Goal: Task Accomplishment & Management: Manage account settings

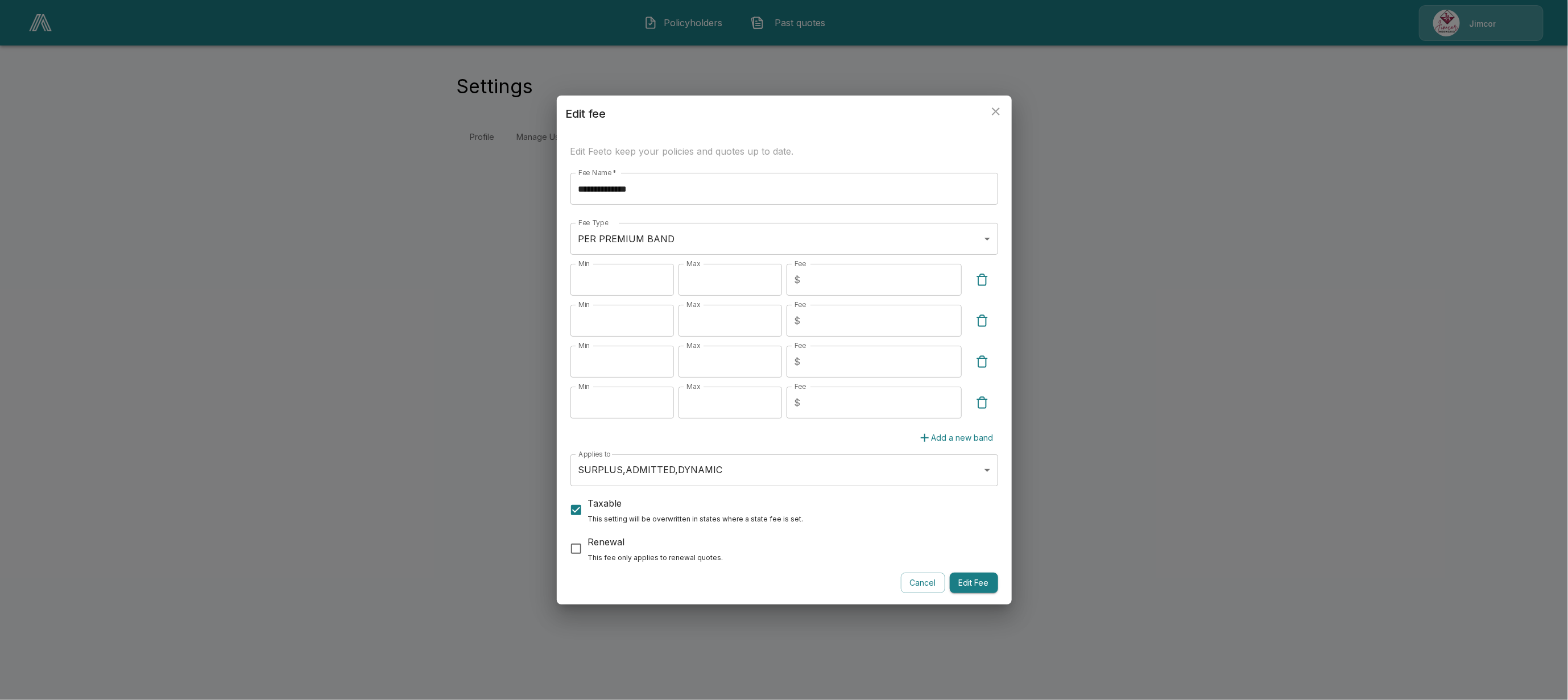
click at [990, 105] on icon "close" at bounding box center [996, 112] width 14 height 14
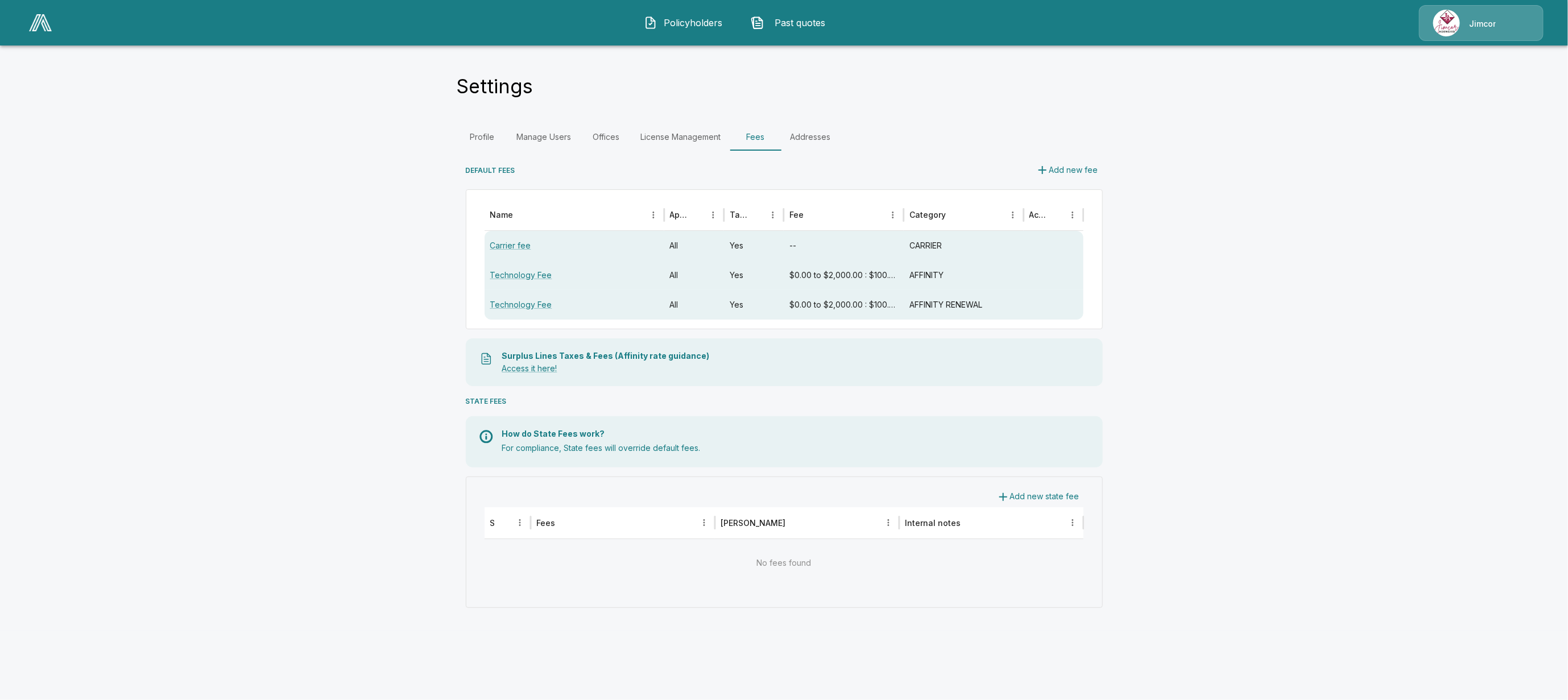
click at [43, 18] on img at bounding box center [40, 23] width 23 height 17
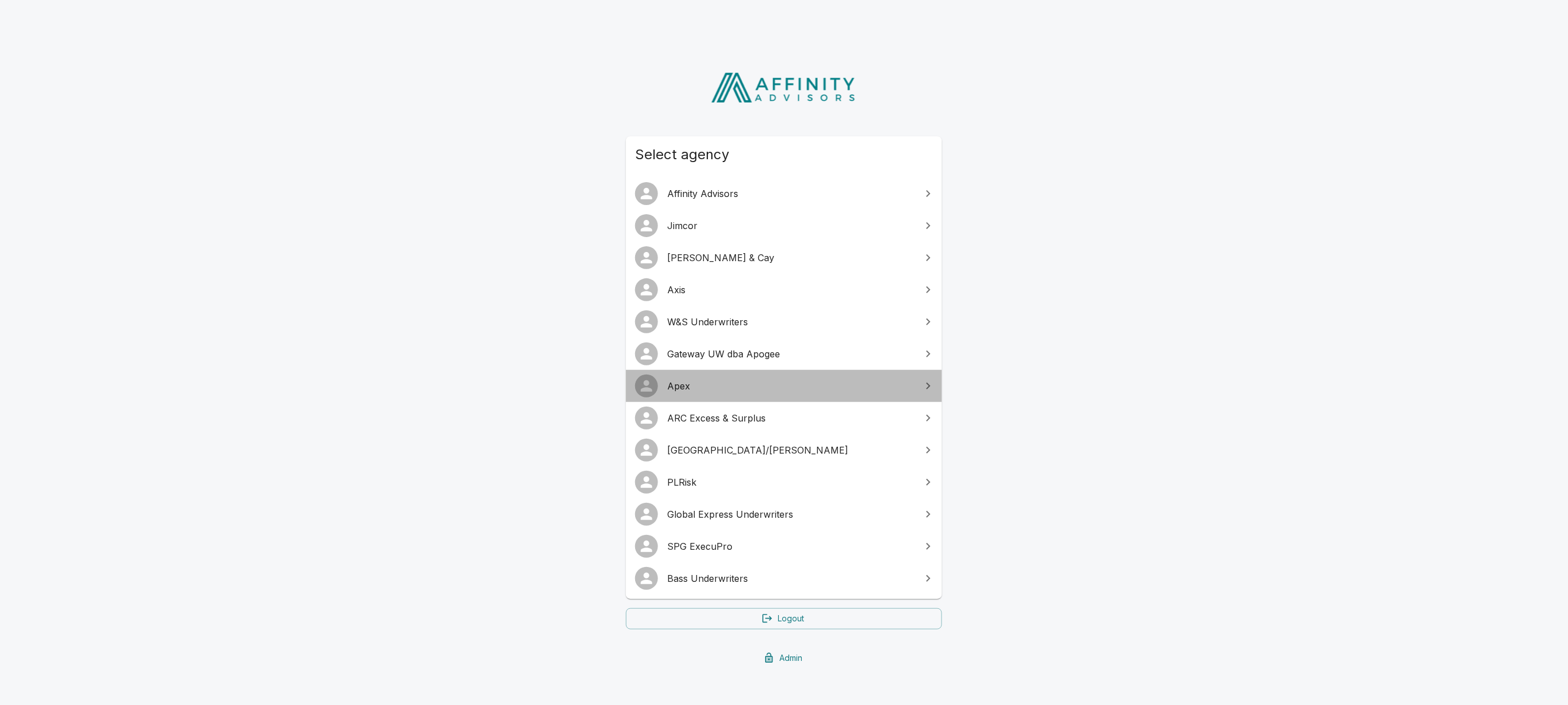
click at [705, 394] on link "Apex" at bounding box center [784, 385] width 316 height 32
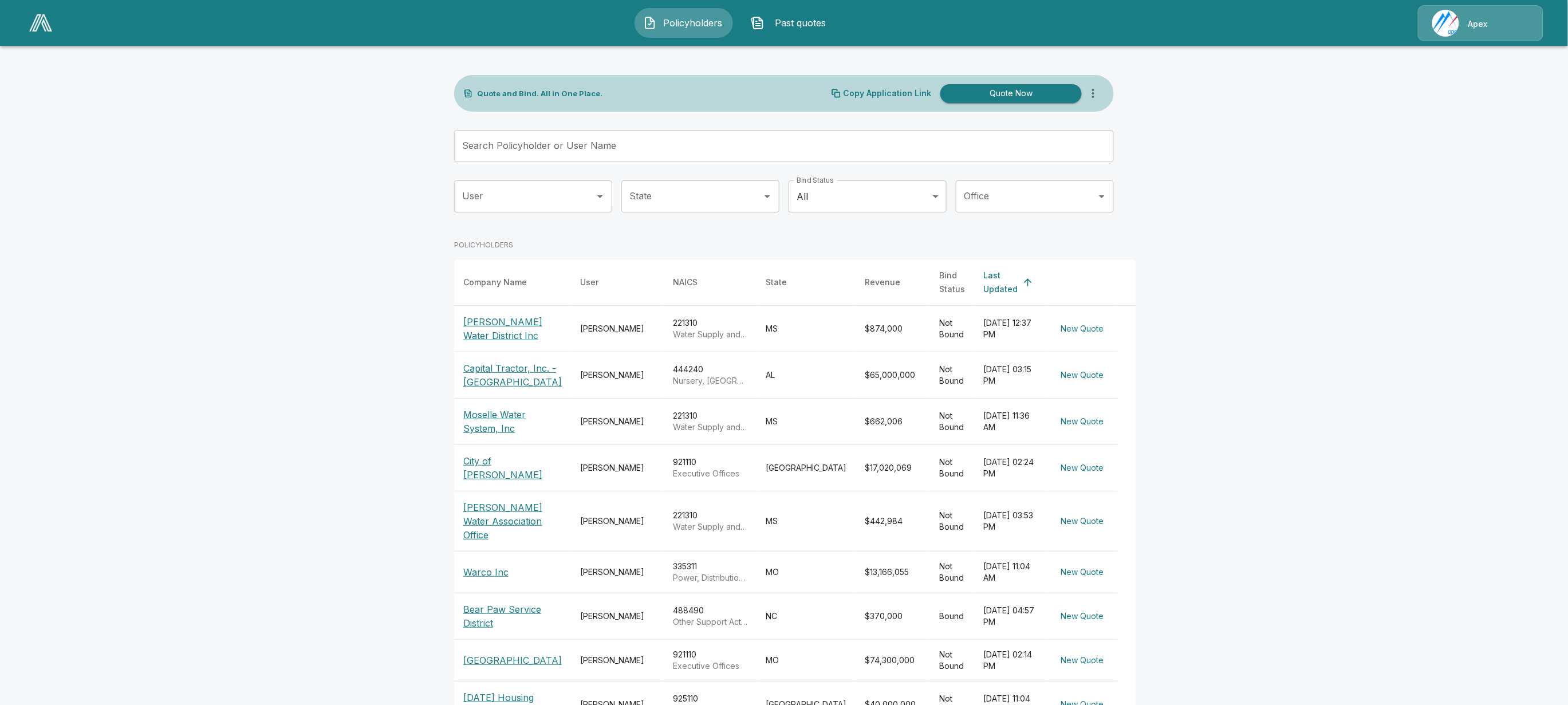
click at [1455, 24] on img at bounding box center [1445, 22] width 27 height 27
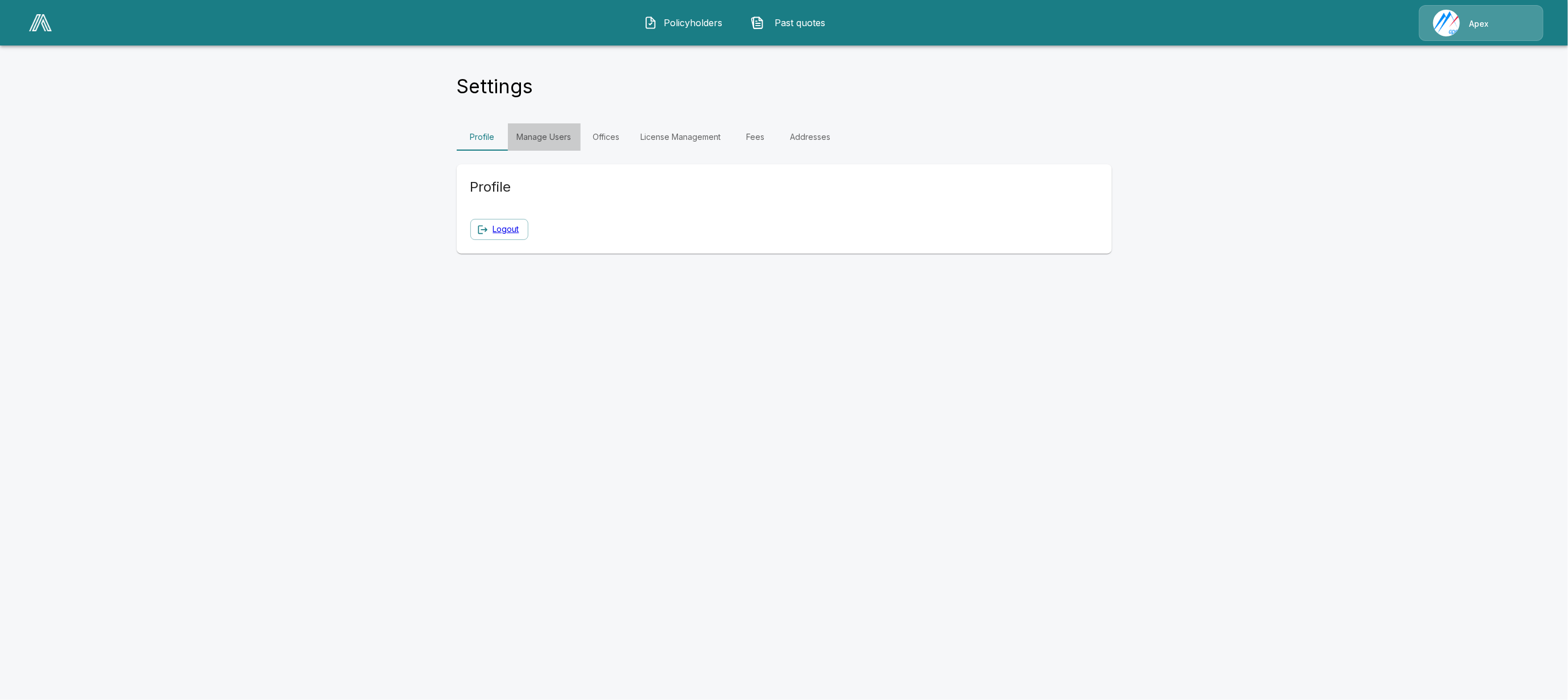
click at [540, 138] on link "Manage Users" at bounding box center [544, 137] width 73 height 27
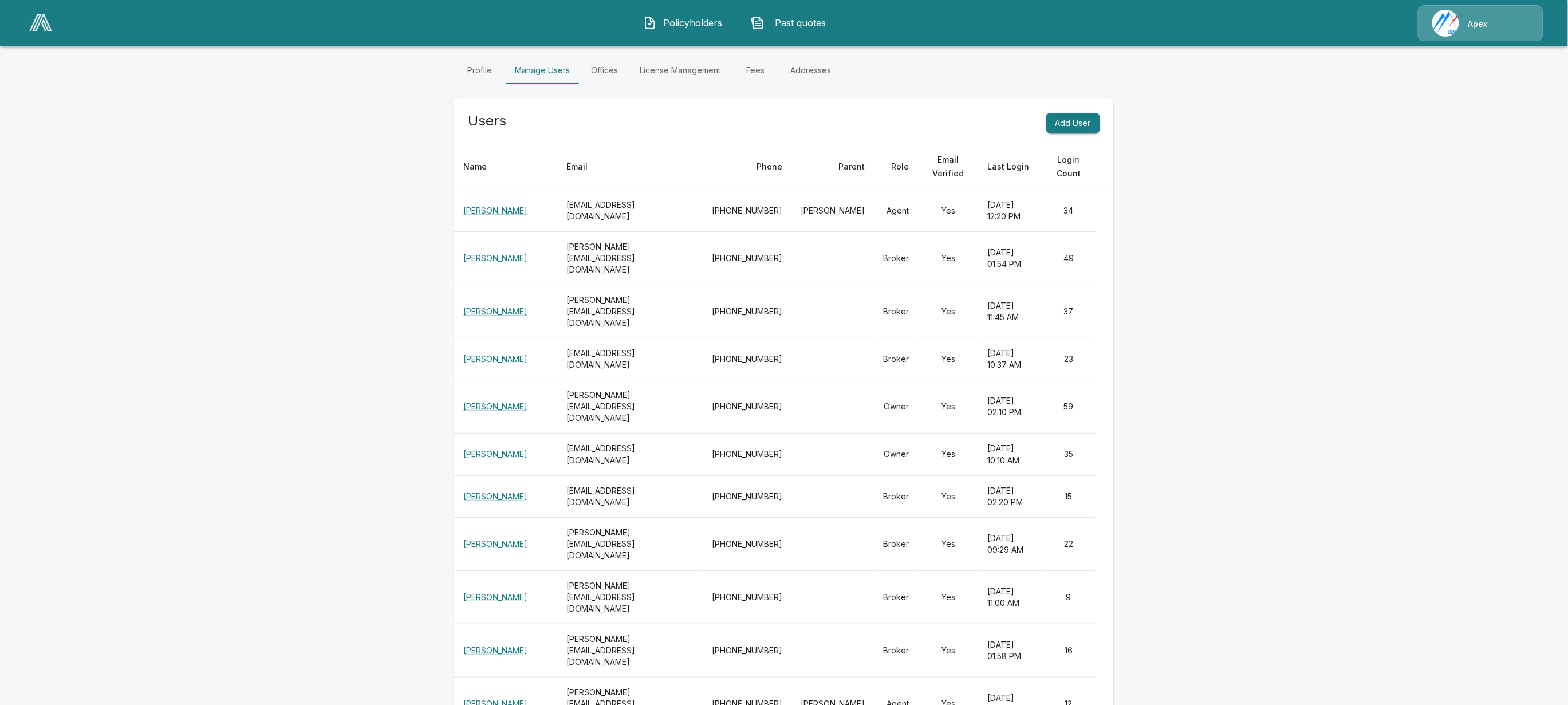
scroll to position [72, 0]
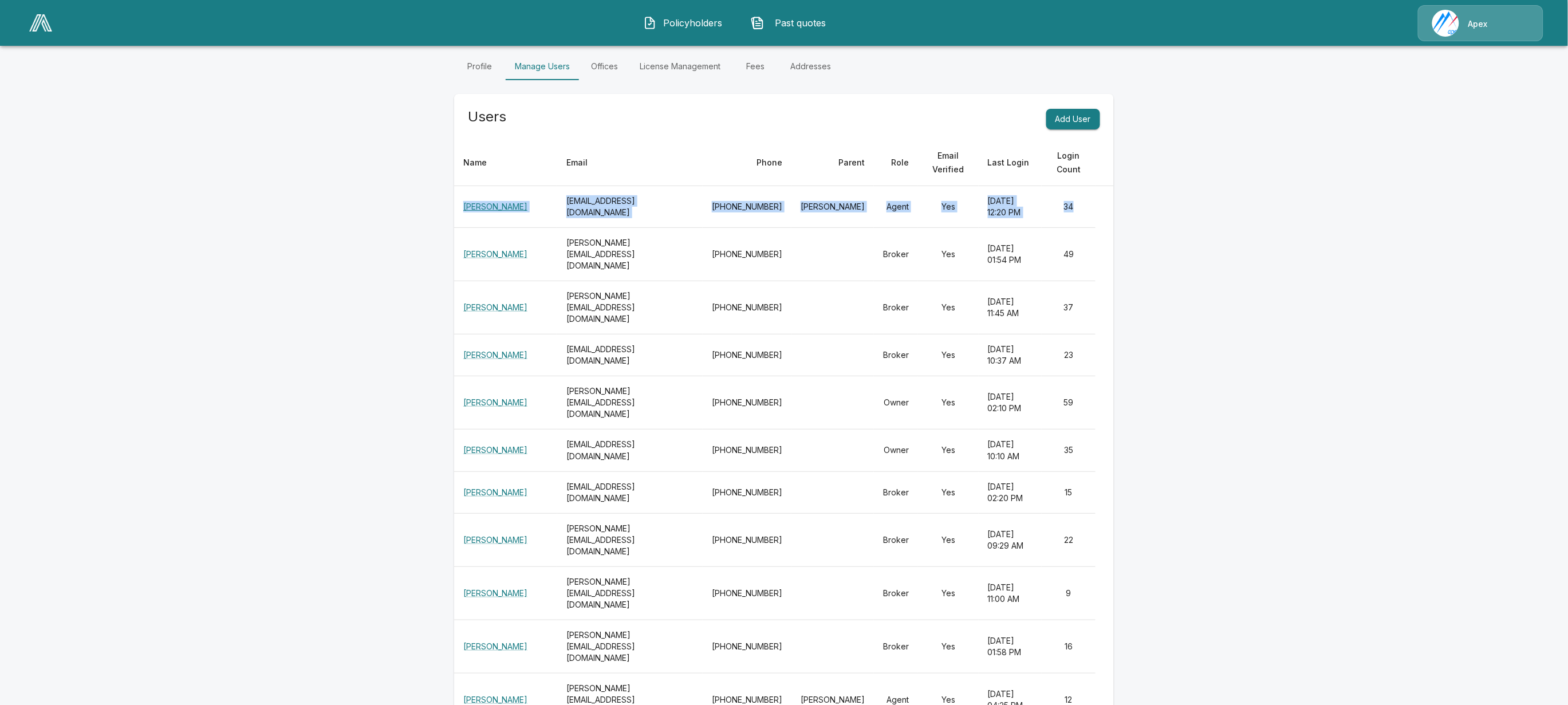
drag, startPoint x: 465, startPoint y: 207, endPoint x: 1080, endPoint y: 207, distance: 615.0
click at [1080, 207] on tr "Jill Mooney jillm@thepolicycenter.net 601-372-9536 David Mallon Agent Yes Septe…" at bounding box center [783, 206] width 660 height 41
click at [792, 246] on td "simple table" at bounding box center [832, 255] width 82 height 54
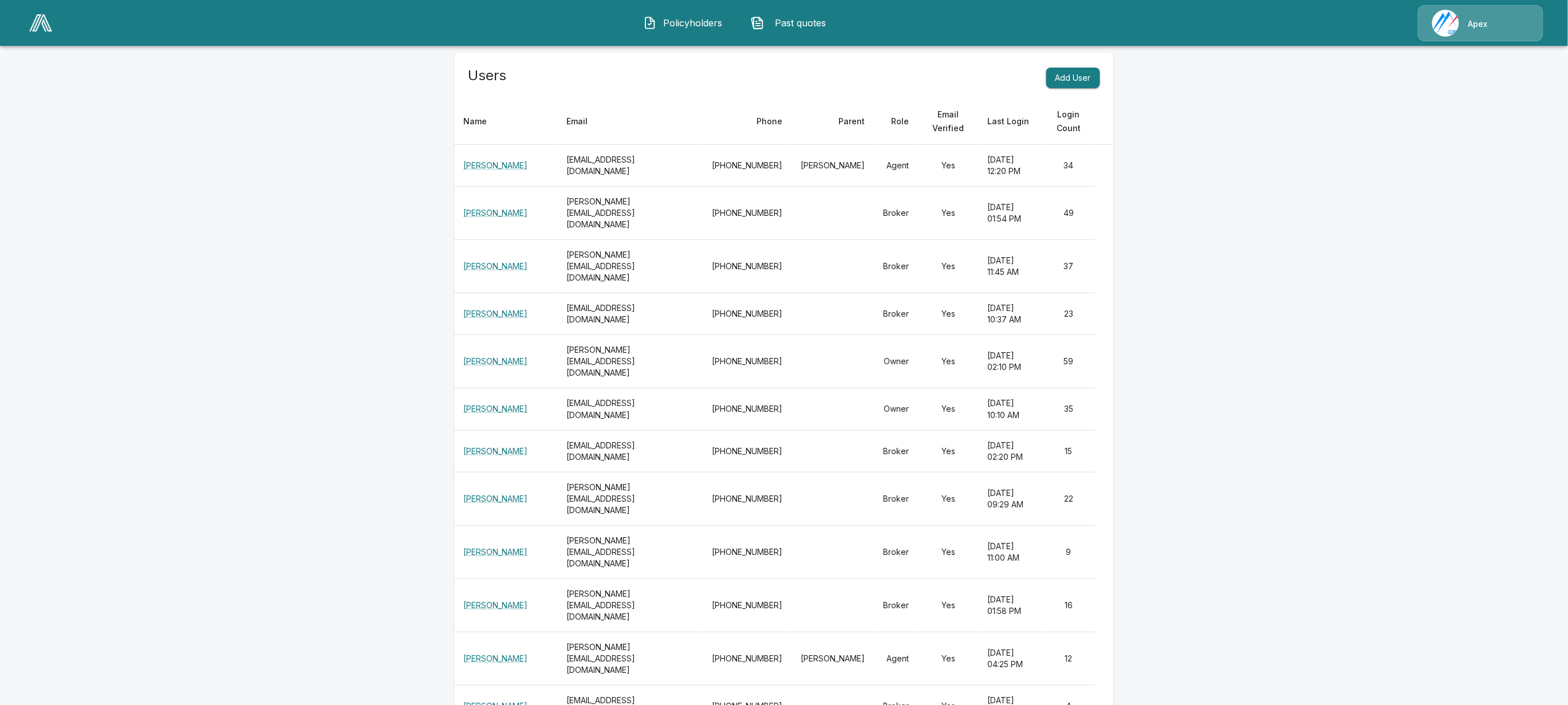
scroll to position [0, 0]
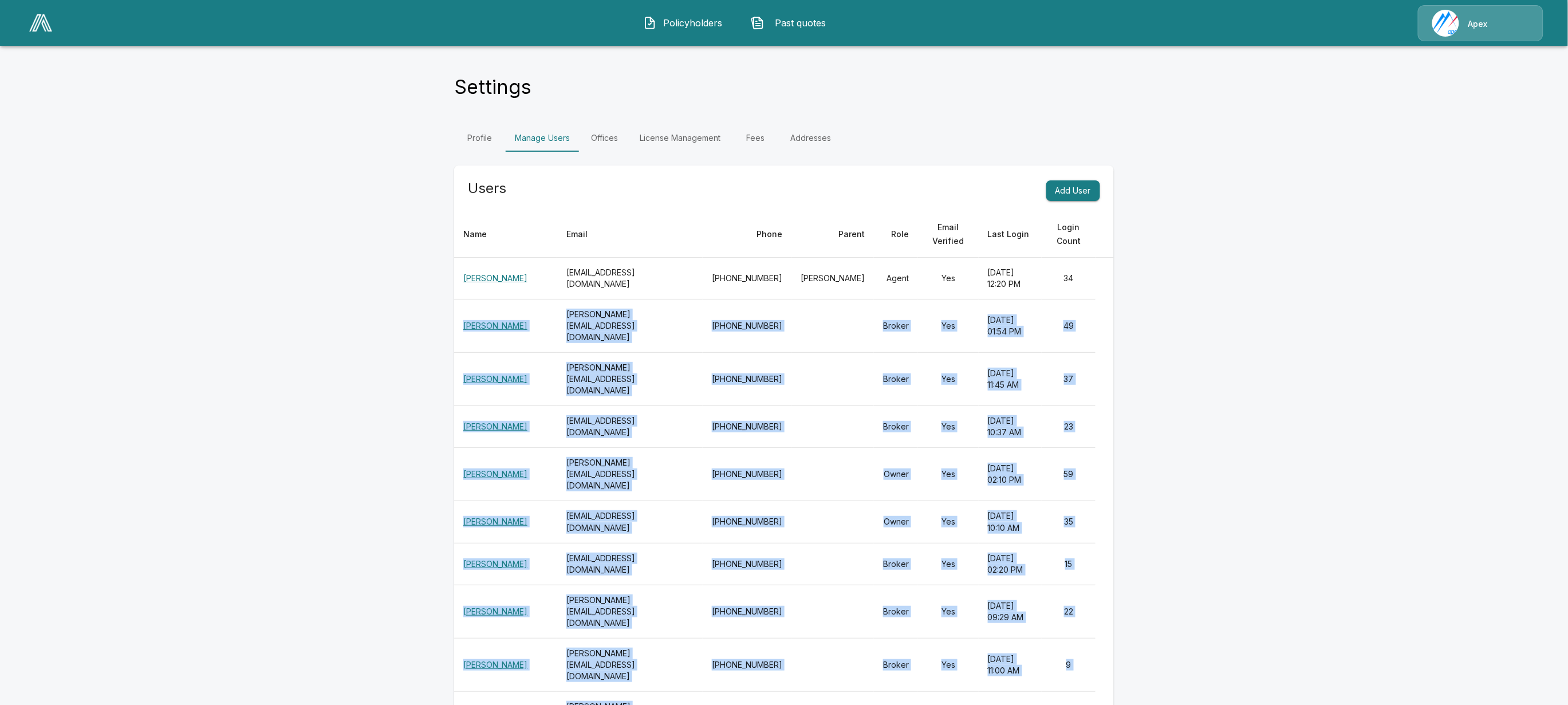
drag, startPoint x: 464, startPoint y: 322, endPoint x: 1095, endPoint y: 643, distance: 708.0
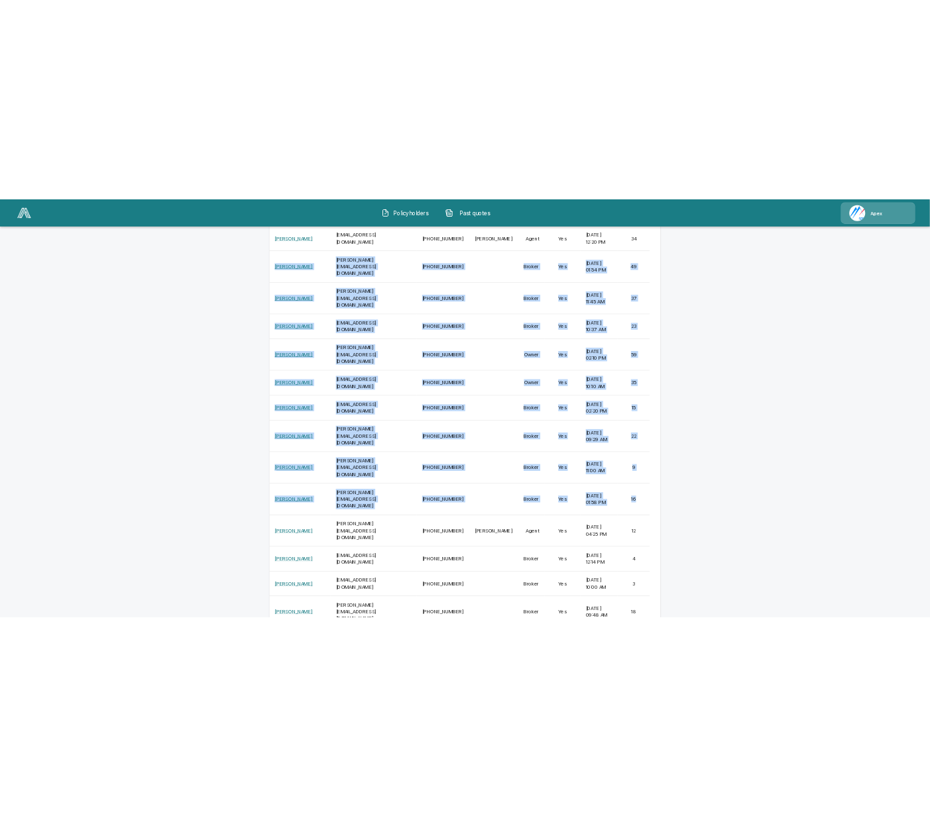
scroll to position [248, 0]
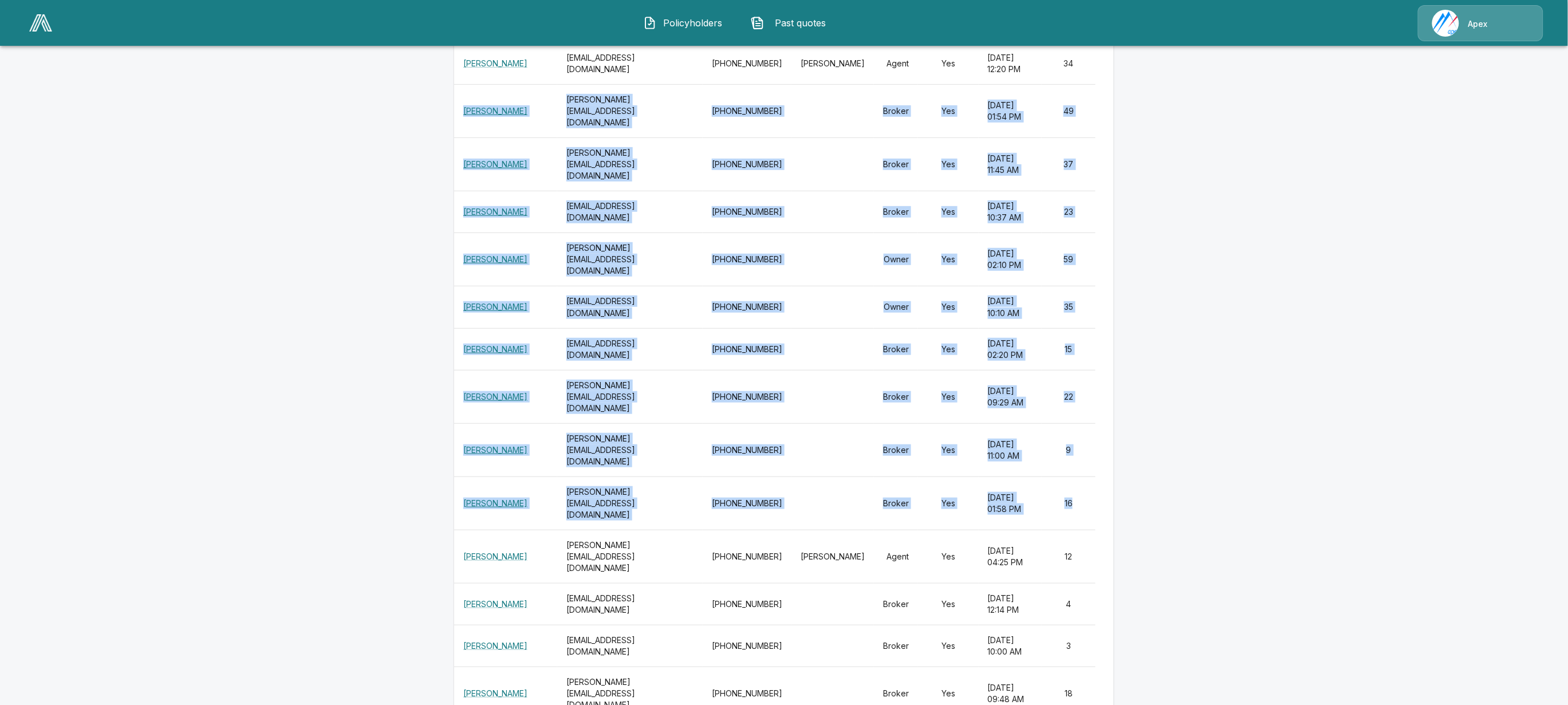
copy tbody "David Mallon mallon@apexinsurance.com 856-533-5969 Broker Yes September 25, 202…"
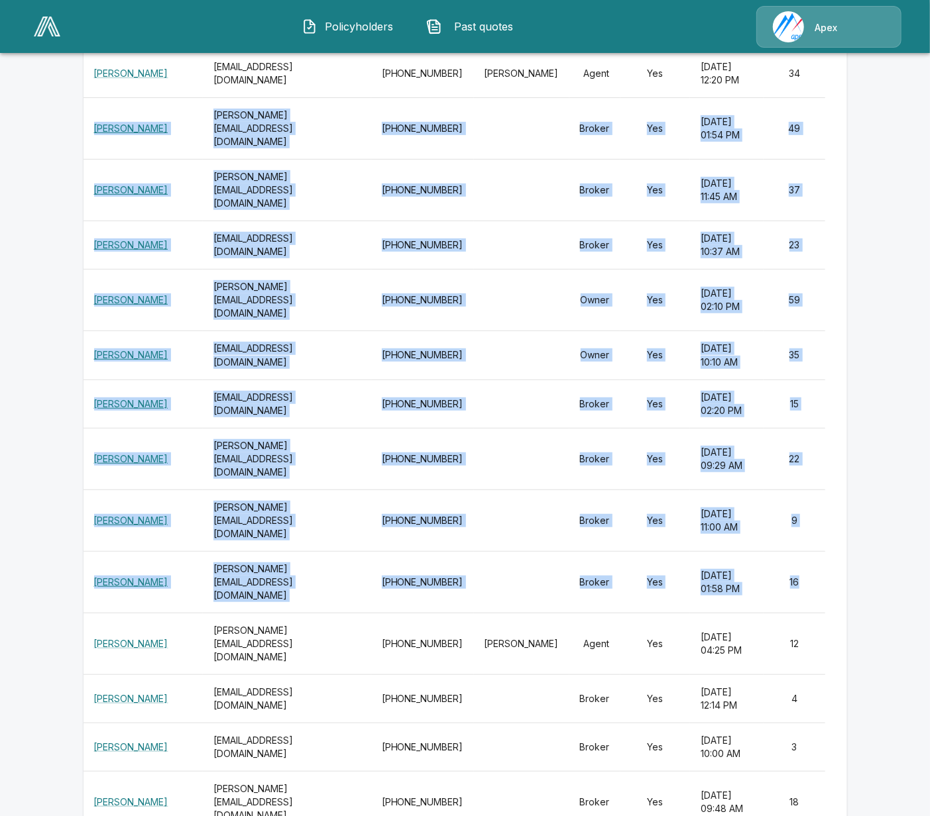
copy tbody "David Mallon mallon@apexinsurance.com 856-533-5969 Broker Yes September 25, 202…"
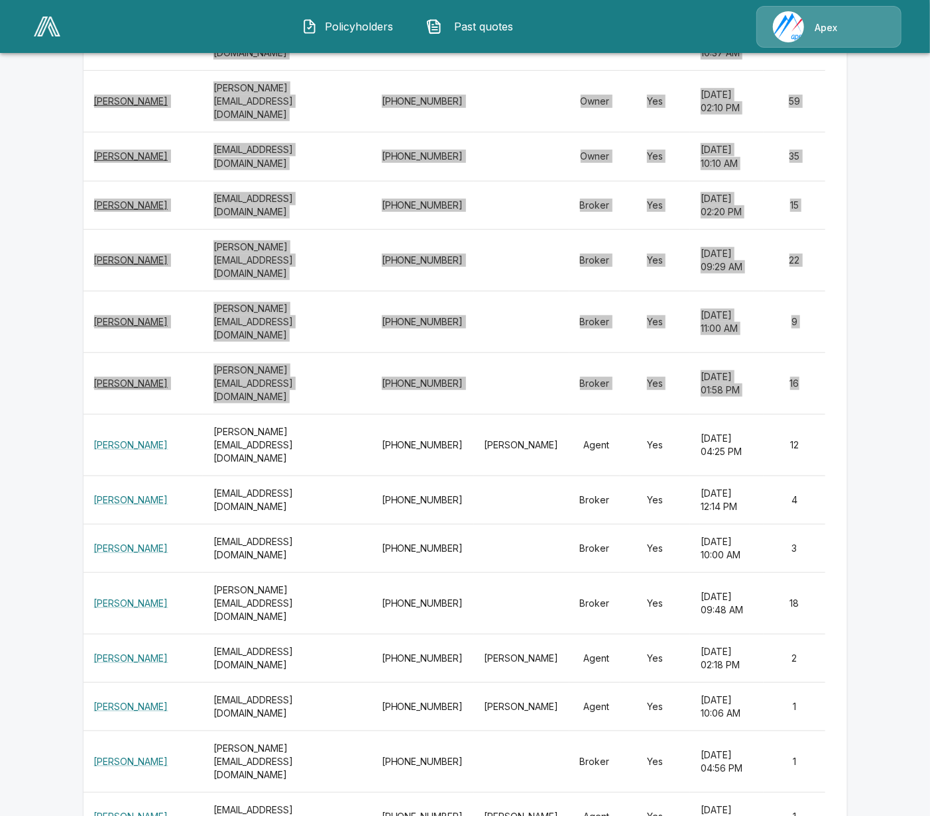
scroll to position [497, 0]
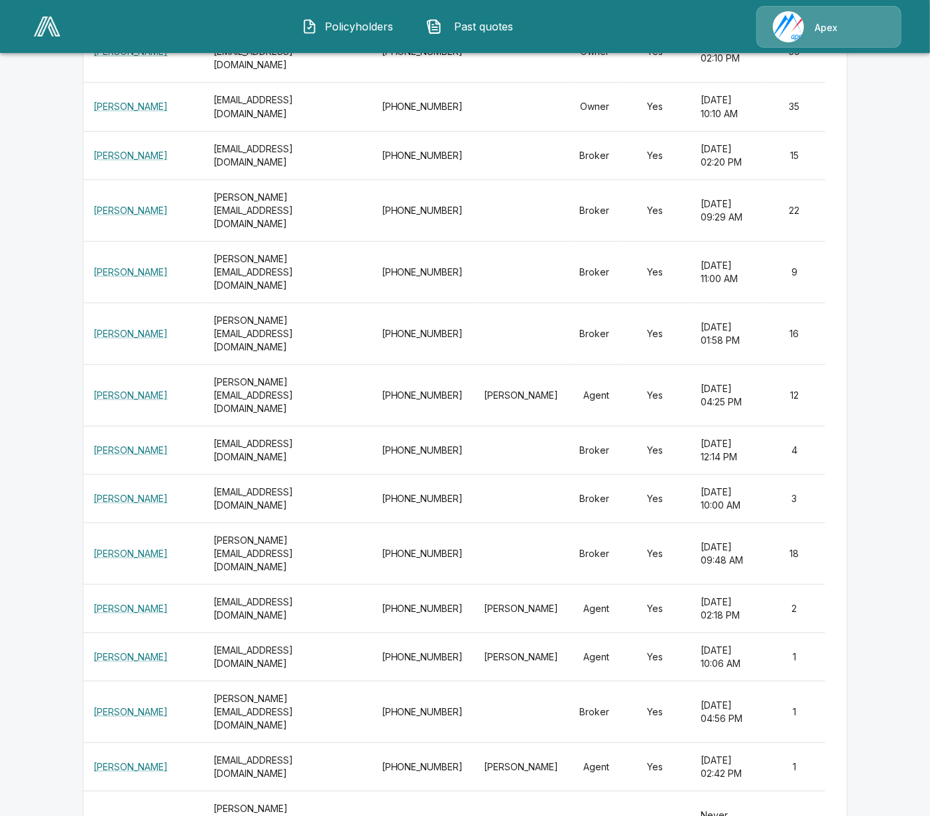
drag, startPoint x: 805, startPoint y: 310, endPoint x: 812, endPoint y: 304, distance: 8.9
click at [812, 364] on td "12" at bounding box center [794, 395] width 62 height 62
drag, startPoint x: 802, startPoint y: 352, endPoint x: 93, endPoint y: 352, distance: 709.6
click at [93, 426] on tr "Erin Synkelma esynkelma@apexinsurance.com 541-556-0407 Broker Yes May 14, 2025 …" at bounding box center [464, 450] width 763 height 48
copy tr "Erin Synkelma esynkelma@apexinsurance.com 541-556-0407 Broker Yes May 14, 2025 …"
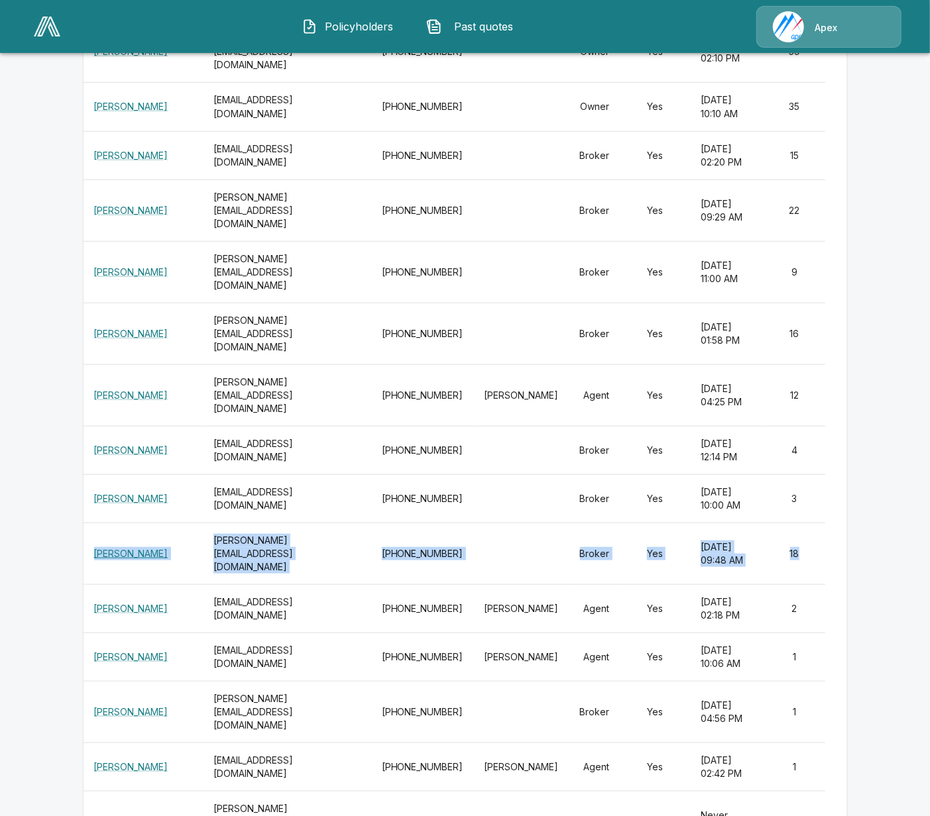
drag, startPoint x: 812, startPoint y: 438, endPoint x: 92, endPoint y: 439, distance: 719.5
click at [92, 523] on tr "Lauren Merkel merkel@apexinsurance.com 470-602-7848 Broker Yes September 26, 20…" at bounding box center [464, 554] width 763 height 62
copy tr "Lauren Merkel merkel@apexinsurance.com 470-602-7848 Broker Yes September 26, 20…"
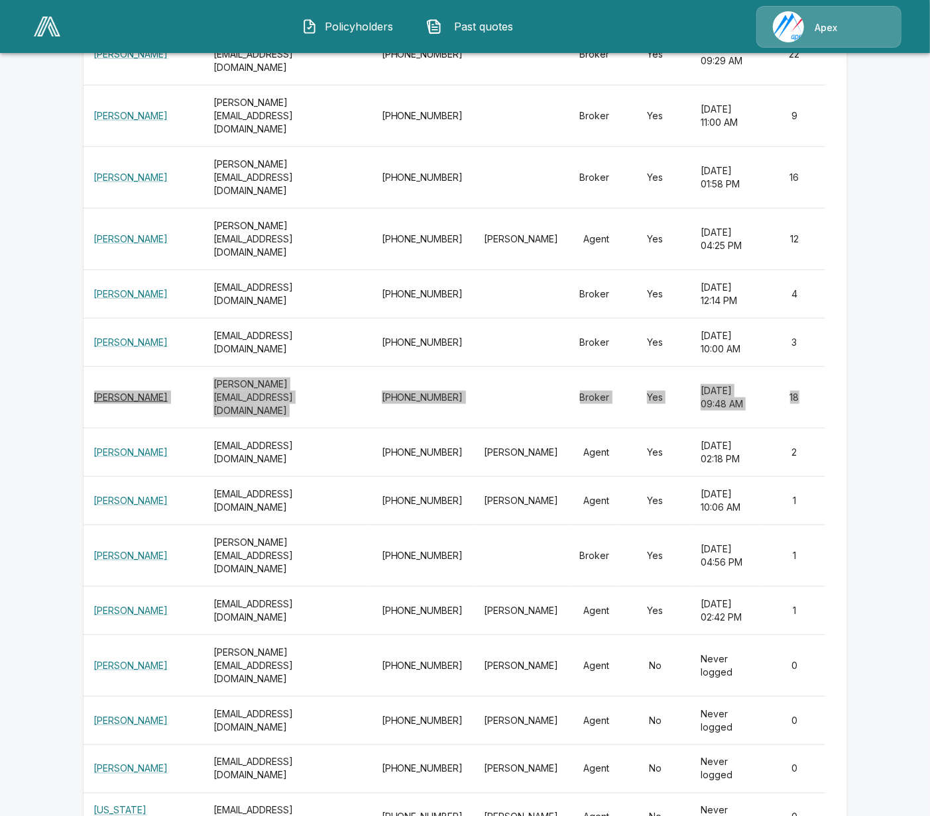
scroll to position [651, 0]
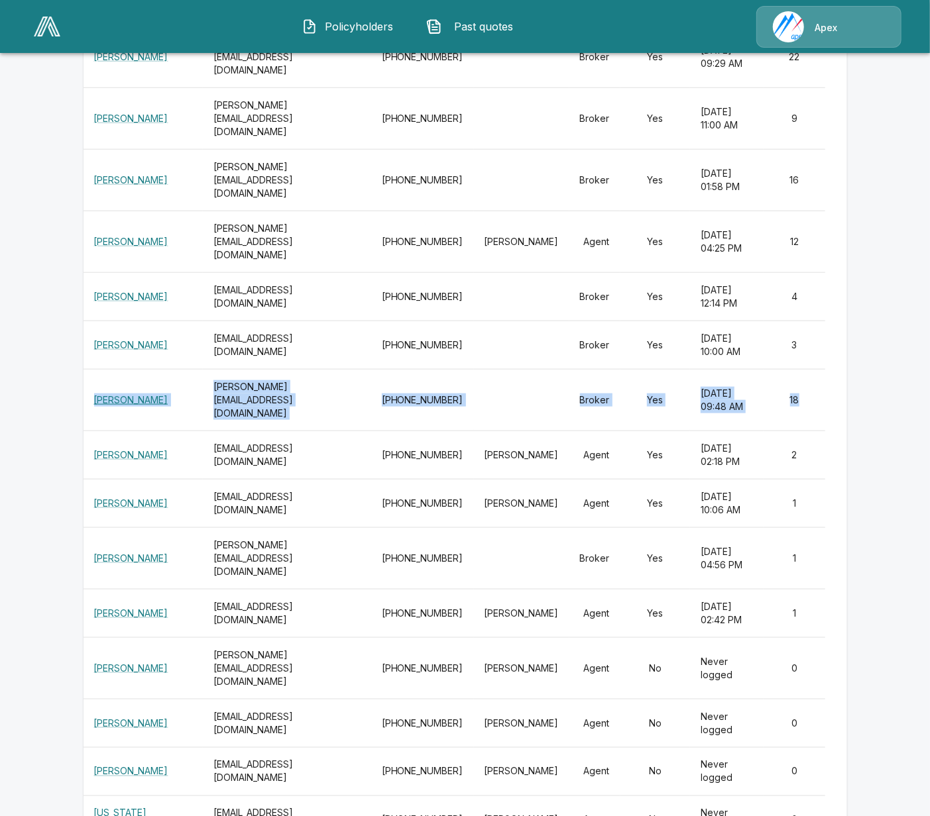
click at [53, 28] on img at bounding box center [47, 27] width 27 height 20
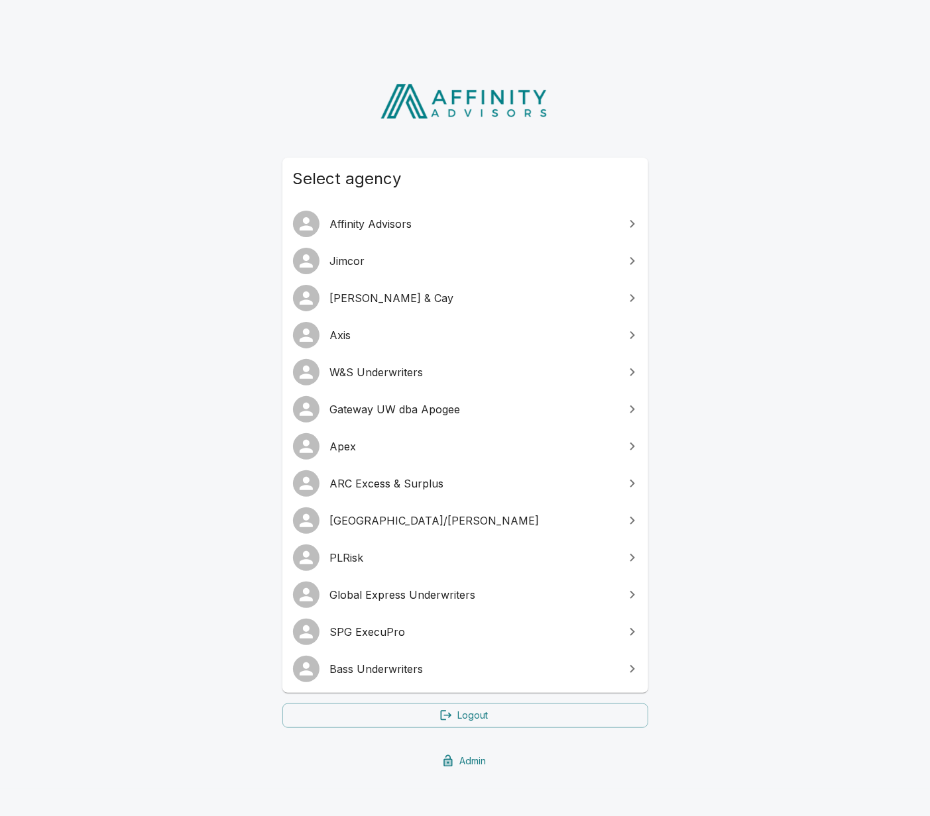
click at [440, 496] on link "ARC Excess & Surplus" at bounding box center [465, 483] width 366 height 37
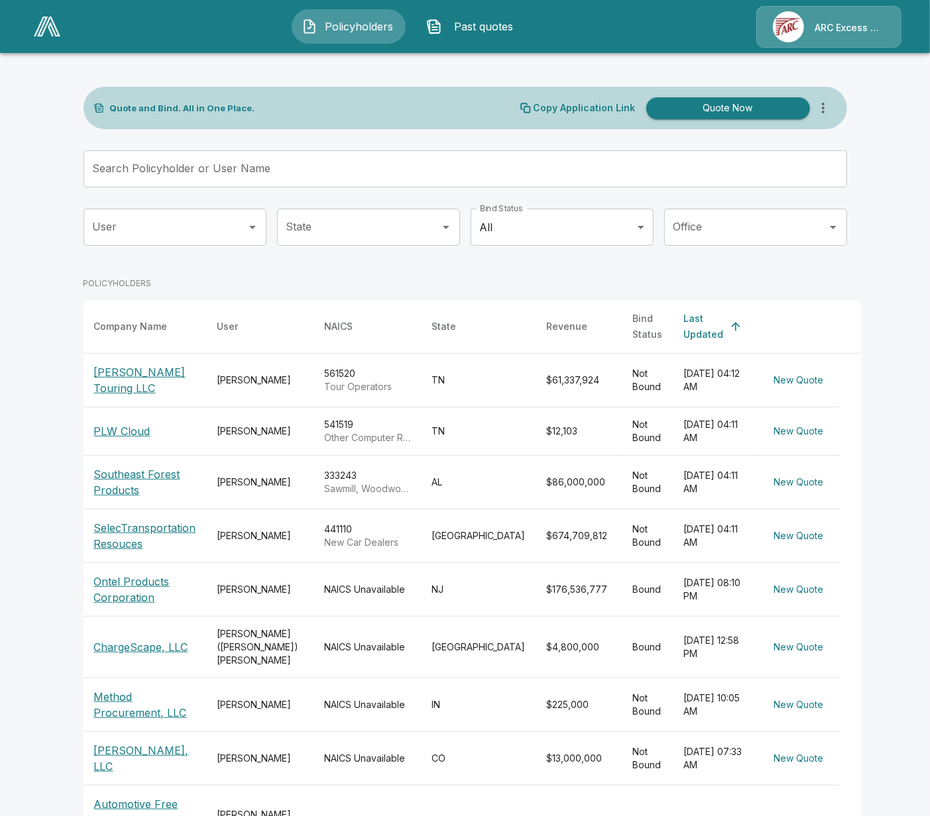
click at [822, 30] on p "ARC Excess & Surplus" at bounding box center [849, 27] width 70 height 13
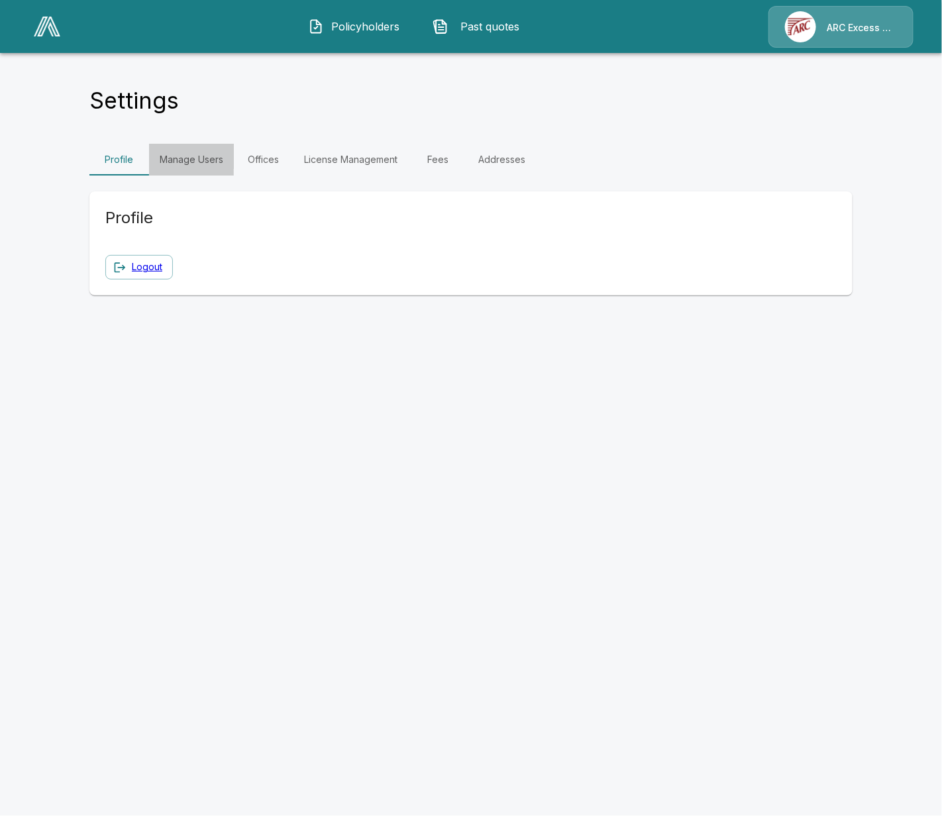
click at [205, 163] on link "Manage Users" at bounding box center [191, 160] width 85 height 32
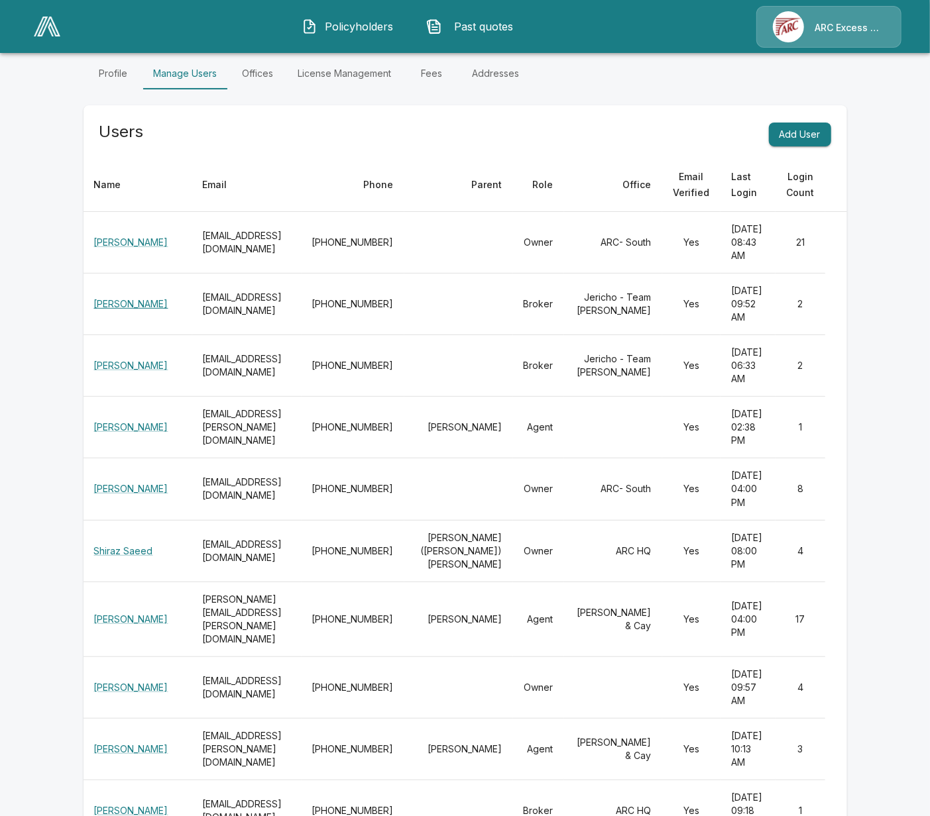
scroll to position [82, 0]
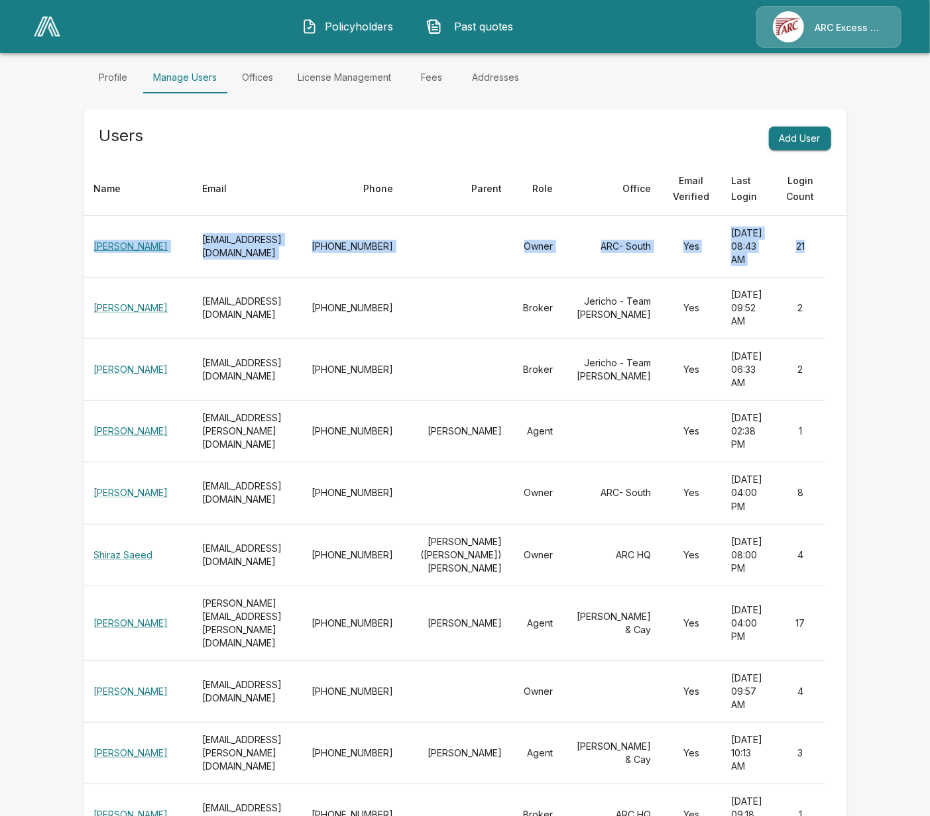
drag, startPoint x: 95, startPoint y: 236, endPoint x: 828, endPoint y: 246, distance: 733.5
click at [828, 246] on tr "Tyler Edwards tedwards@arcxssouth.com 404-857-1149 Owner ARC- South Yes Septemb…" at bounding box center [464, 247] width 763 height 62
copy tr "Tyler Edwards tedwards@arcxssouth.com 404-857-1149 Owner ARC- South Yes Septemb…"
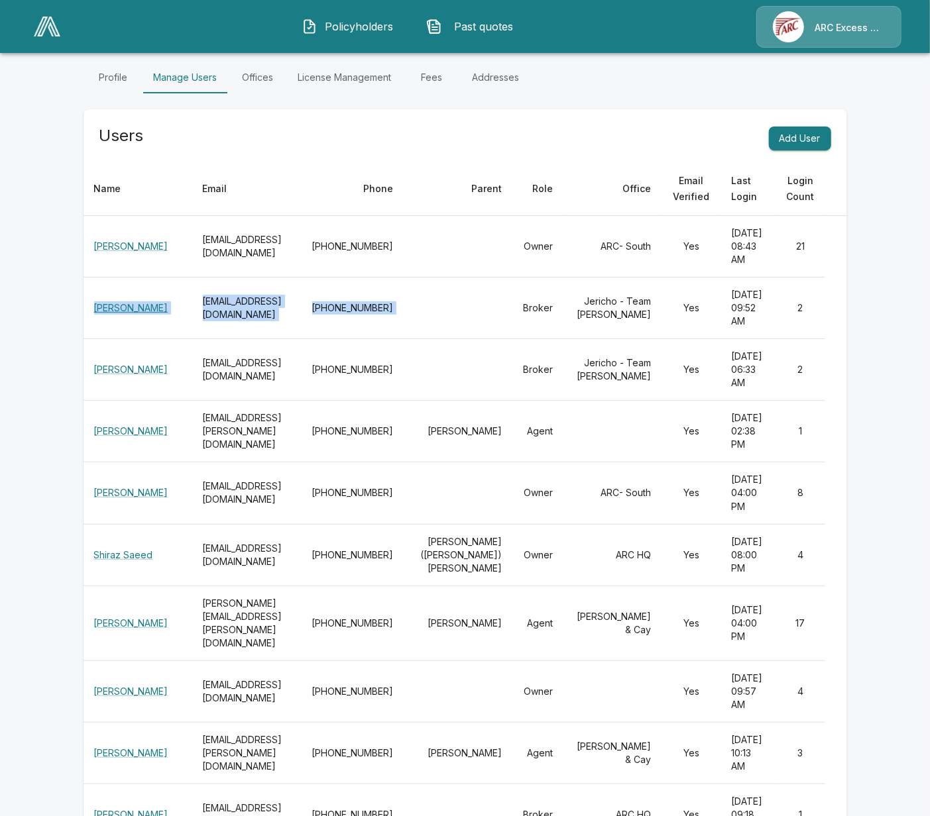
drag, startPoint x: 96, startPoint y: 293, endPoint x: 594, endPoint y: 369, distance: 504.0
click at [511, 324] on tr "Michael Bencivenga mbencivenga@arcxs.com 516-408-5724 Broker Jericho - Team Gra…" at bounding box center [464, 309] width 763 height 62
click at [720, 488] on td "September 4, 2025 at 04:00 PM" at bounding box center [747, 493] width 55 height 62
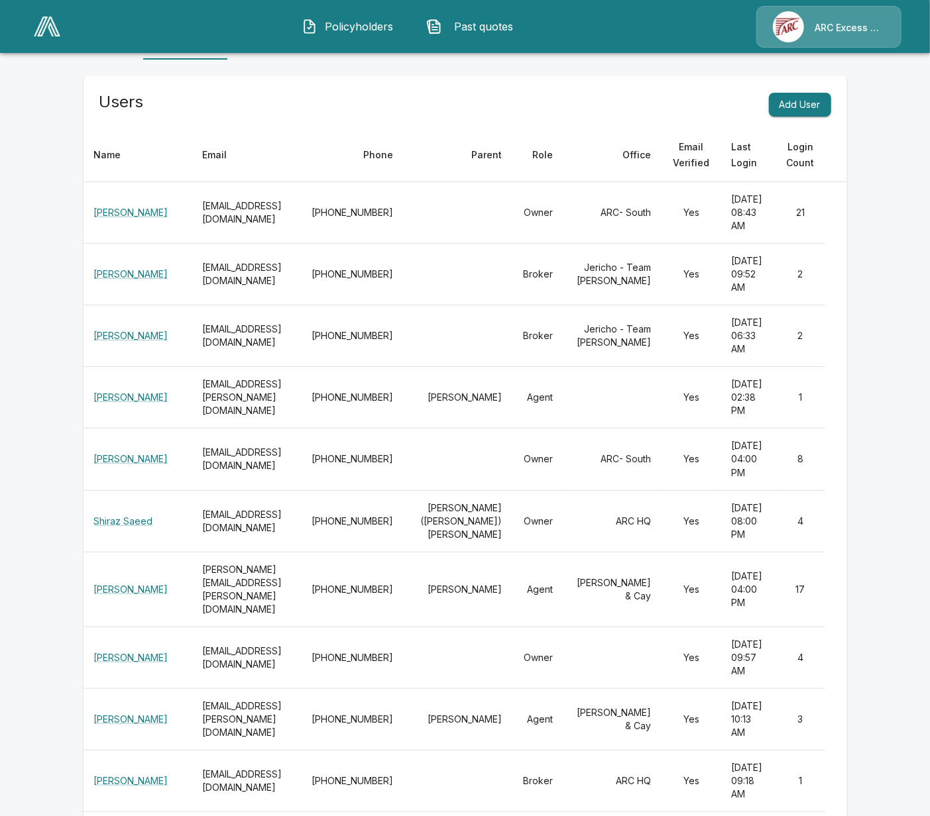
scroll to position [165, 0]
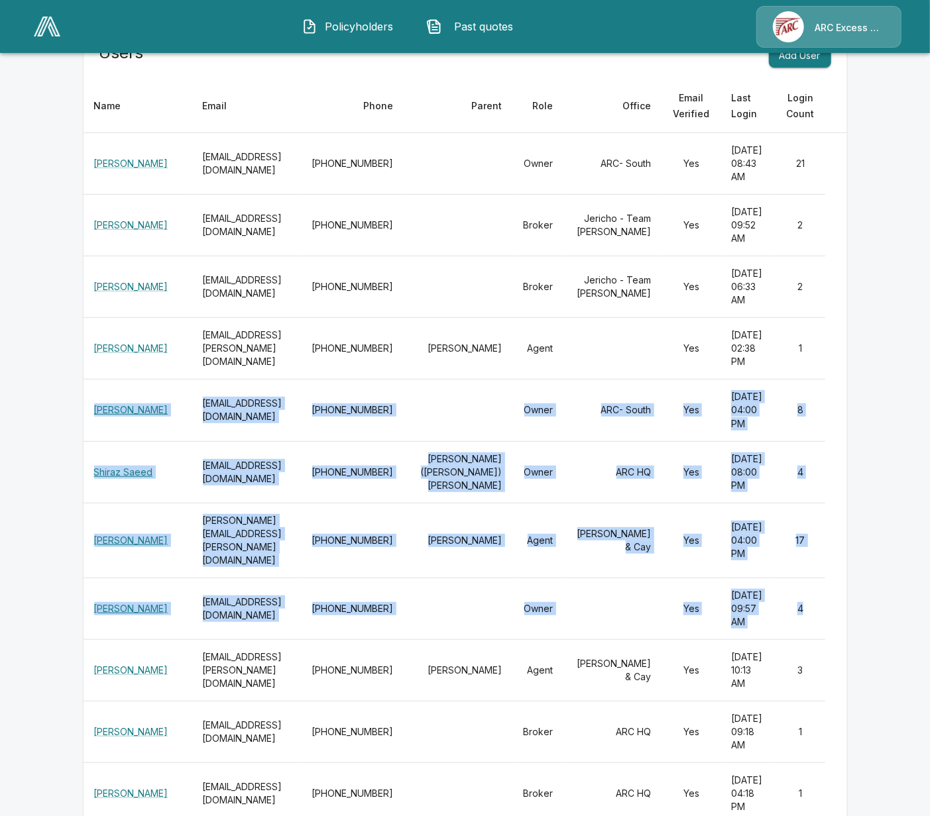
drag, startPoint x: 94, startPoint y: 403, endPoint x: 818, endPoint y: 587, distance: 747.2
copy tbody "Greg Lee glee@arcxssouth.com 404-857-1153 Owner ARC- South Yes September 4, 202…"
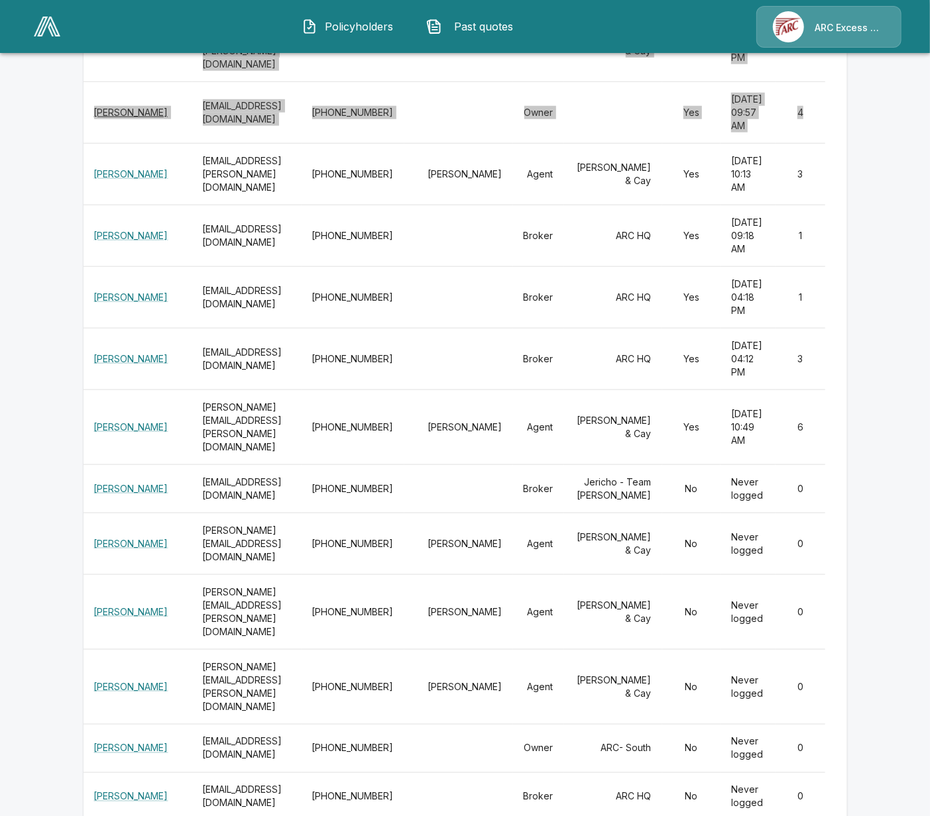
scroll to position [662, 0]
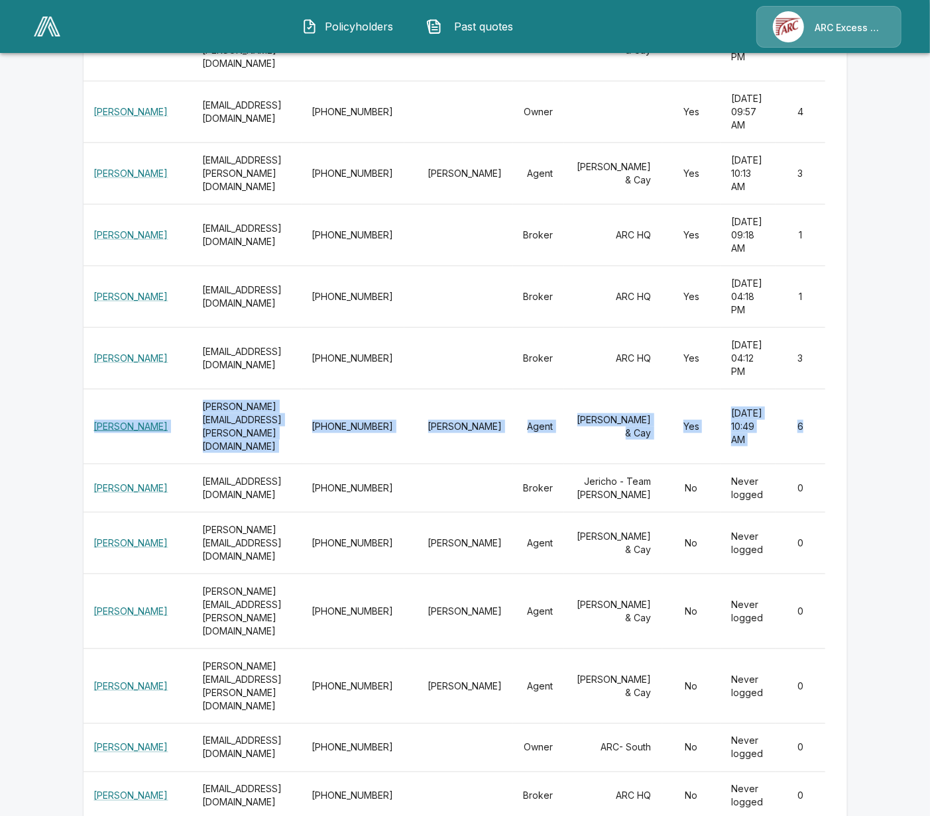
drag, startPoint x: 816, startPoint y: 348, endPoint x: 99, endPoint y: 350, distance: 716.2
click at [99, 389] on tr "Joel Brown joel.brown@palmerandcay.com 678-761-7027 Tyler Edwards Agent Palmer …" at bounding box center [464, 426] width 763 height 75
copy tr "Joel Brown joel.brown@palmerandcay.com 678-761-7027 Tyler Edwards Agent Palmer …"
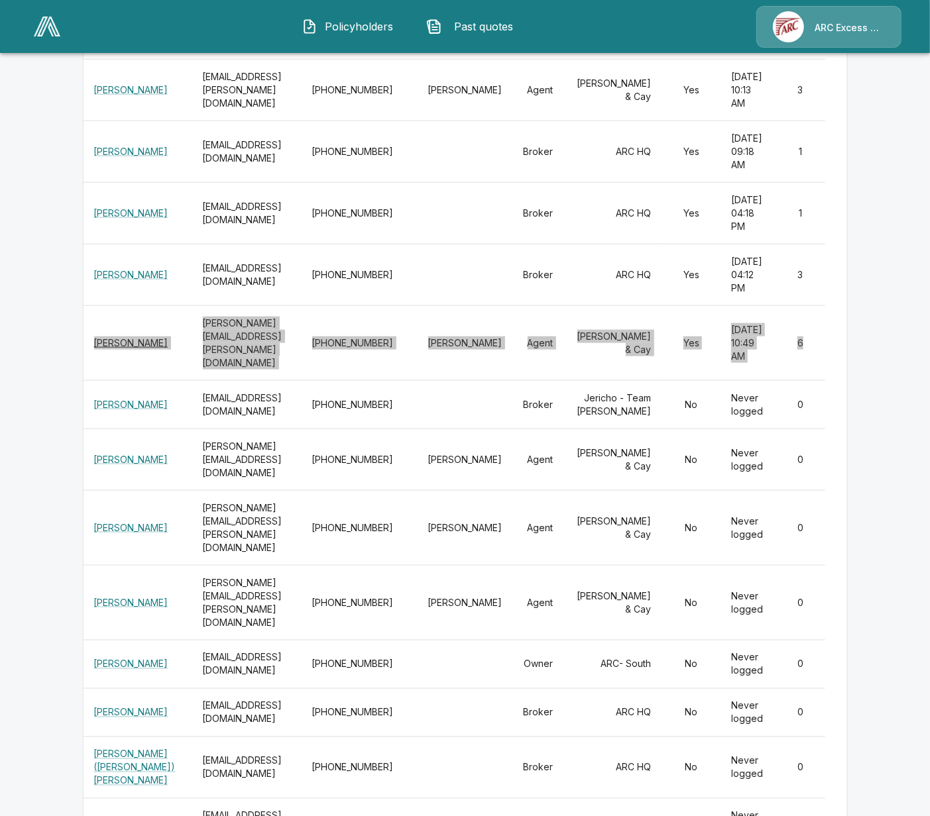
scroll to position [748, 0]
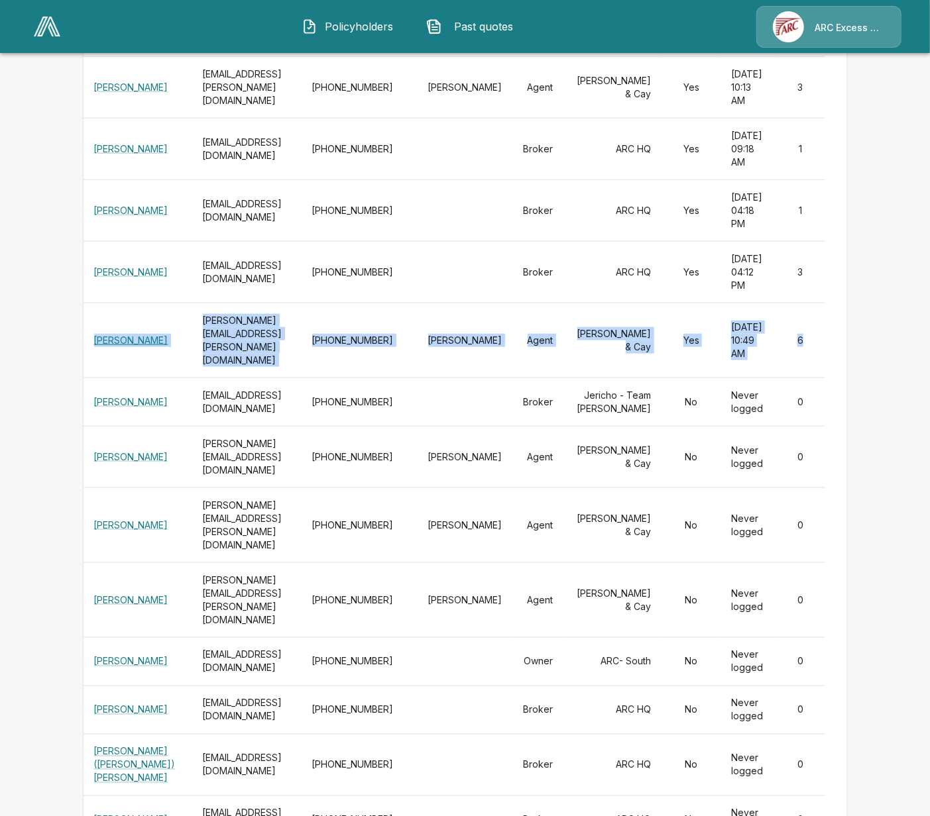
click at [54, 31] on img at bounding box center [47, 27] width 27 height 20
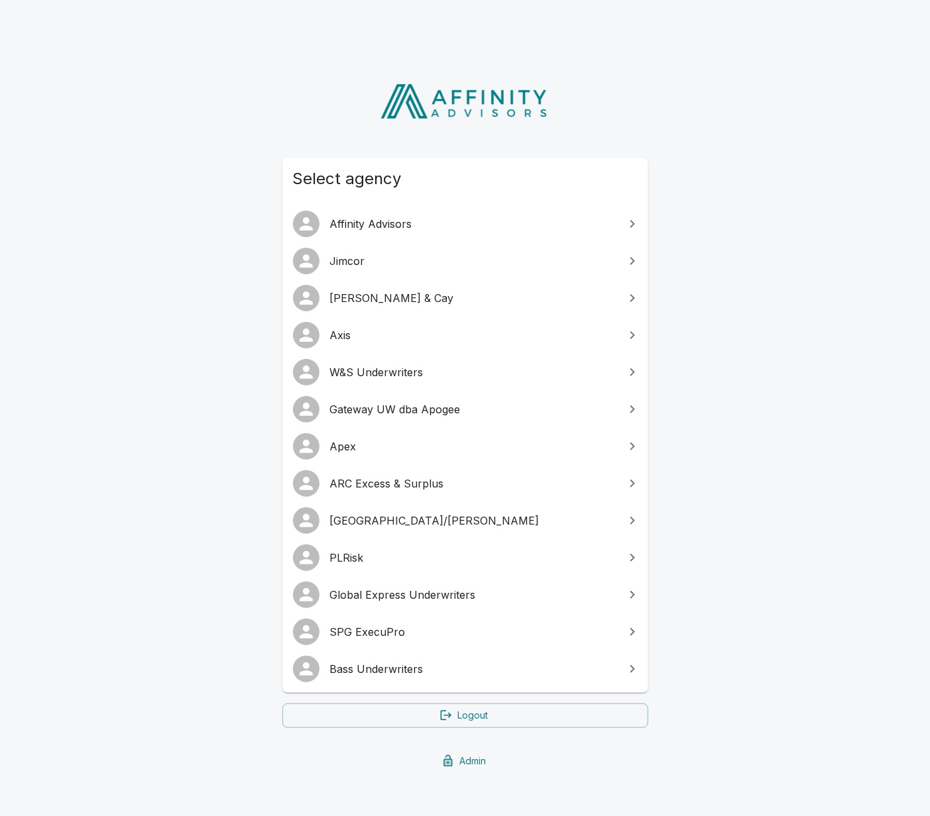
click at [386, 515] on span "[GEOGRAPHIC_DATA]/[PERSON_NAME]" at bounding box center [473, 521] width 286 height 16
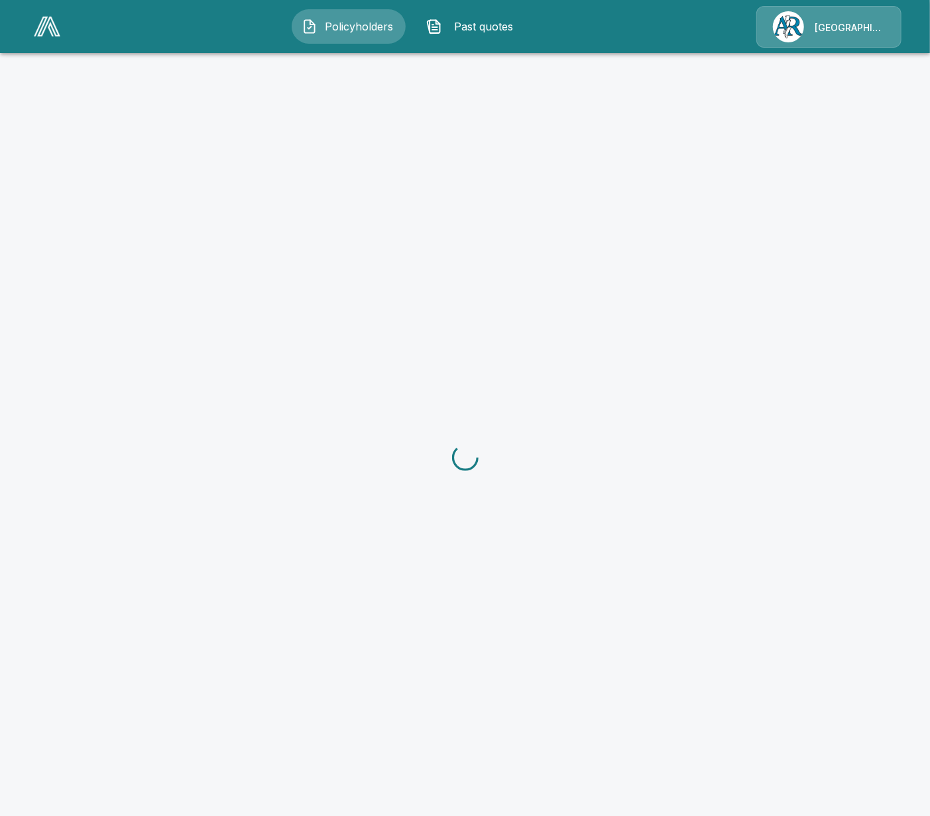
click at [831, 12] on div "[GEOGRAPHIC_DATA]/[PERSON_NAME]" at bounding box center [828, 27] width 145 height 42
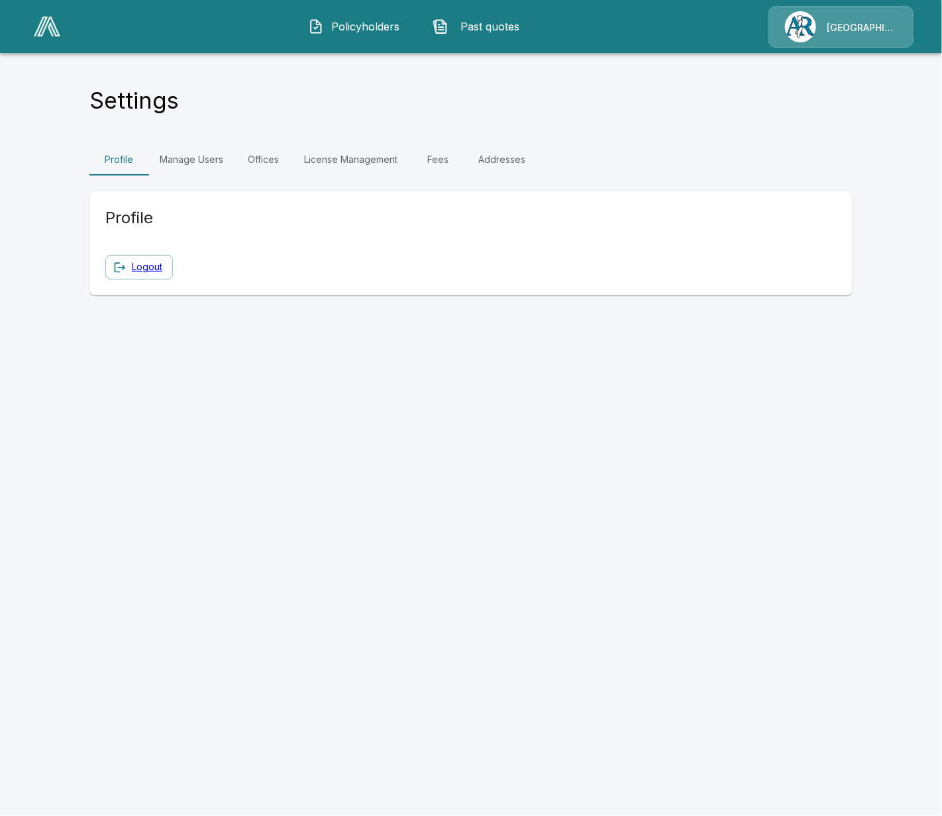
click at [178, 158] on link "Manage Users" at bounding box center [191, 160] width 85 height 32
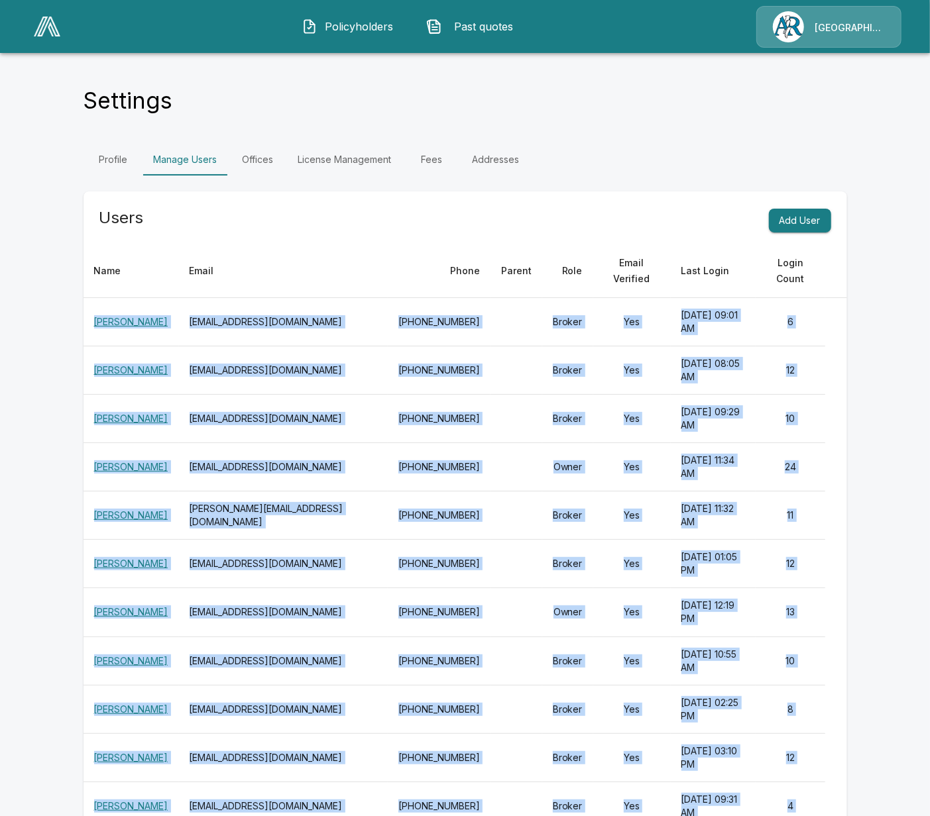
drag, startPoint x: 808, startPoint y: 462, endPoint x: 95, endPoint y: 326, distance: 725.0
copy tbody "Lisa Heffley lheffley@arlingtonroe.com 317-585-3941 Broker Yes September 26, 20…"
click at [34, 19] on img at bounding box center [47, 27] width 27 height 20
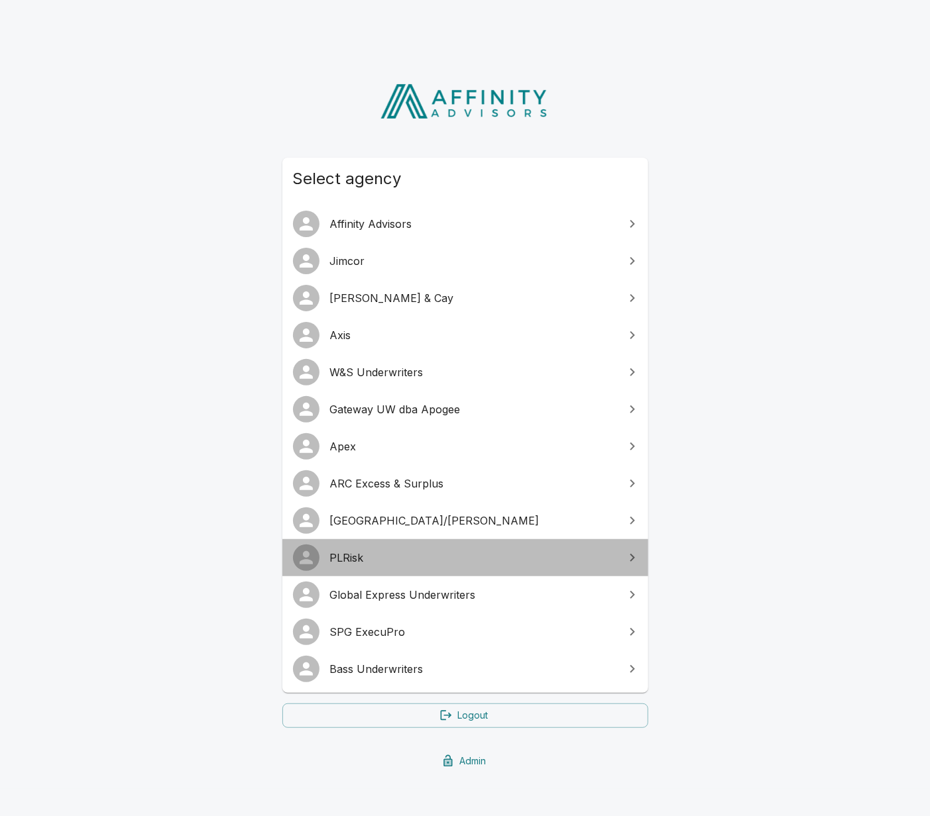
click at [374, 568] on link "PLRisk" at bounding box center [465, 557] width 366 height 37
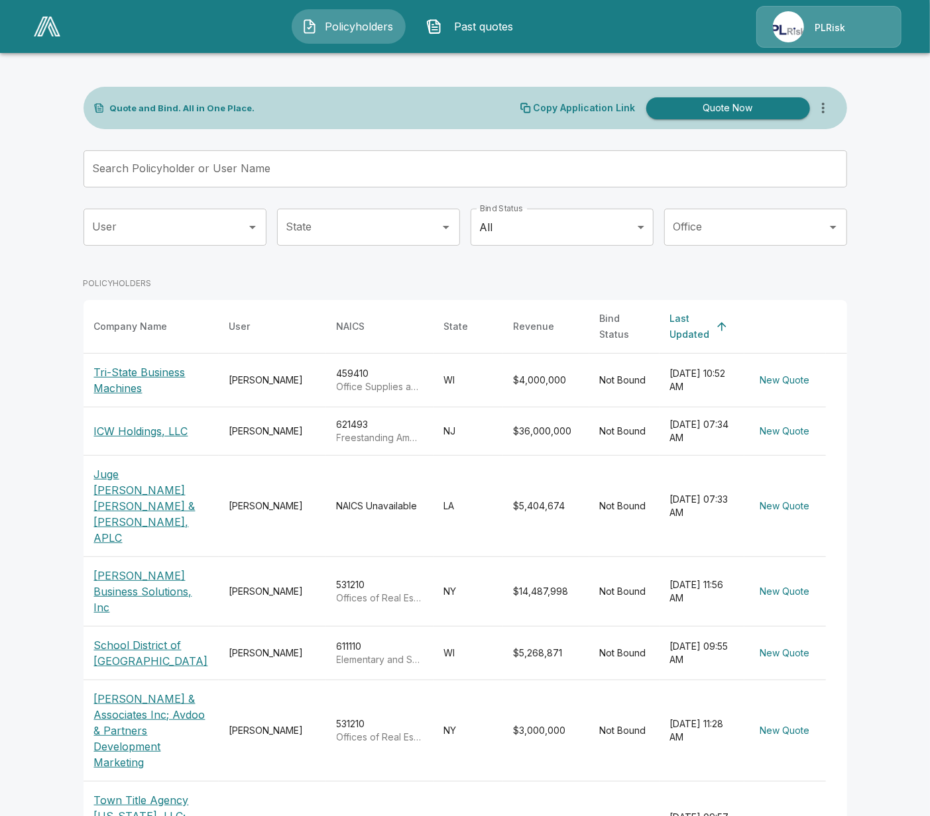
click at [851, 34] on div "PLRisk" at bounding box center [828, 27] width 145 height 42
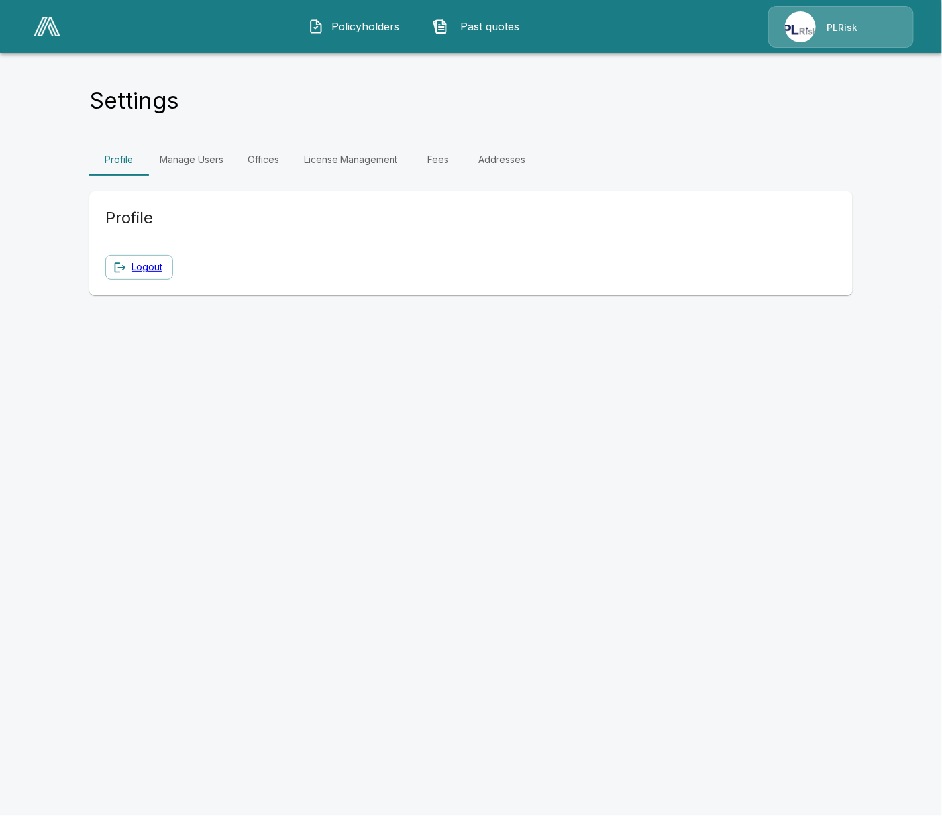
click at [201, 162] on link "Manage Users" at bounding box center [191, 160] width 85 height 32
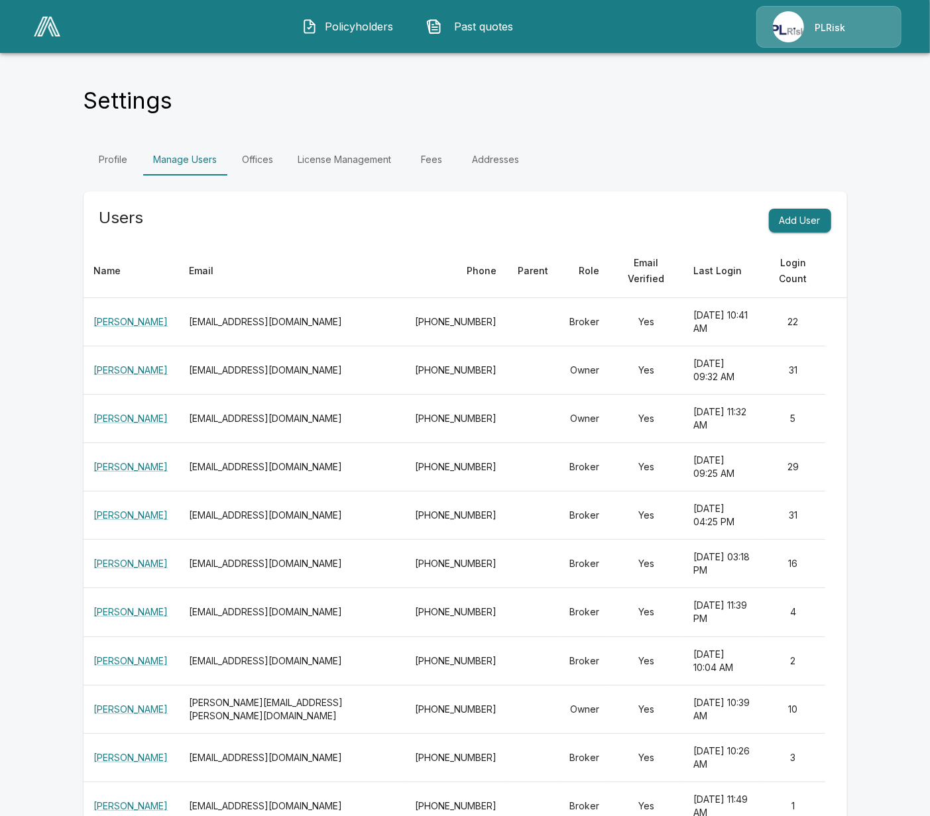
click at [795, 274] on th "Login Count" at bounding box center [792, 271] width 65 height 54
click at [762, 346] on td "31" at bounding box center [792, 370] width 65 height 48
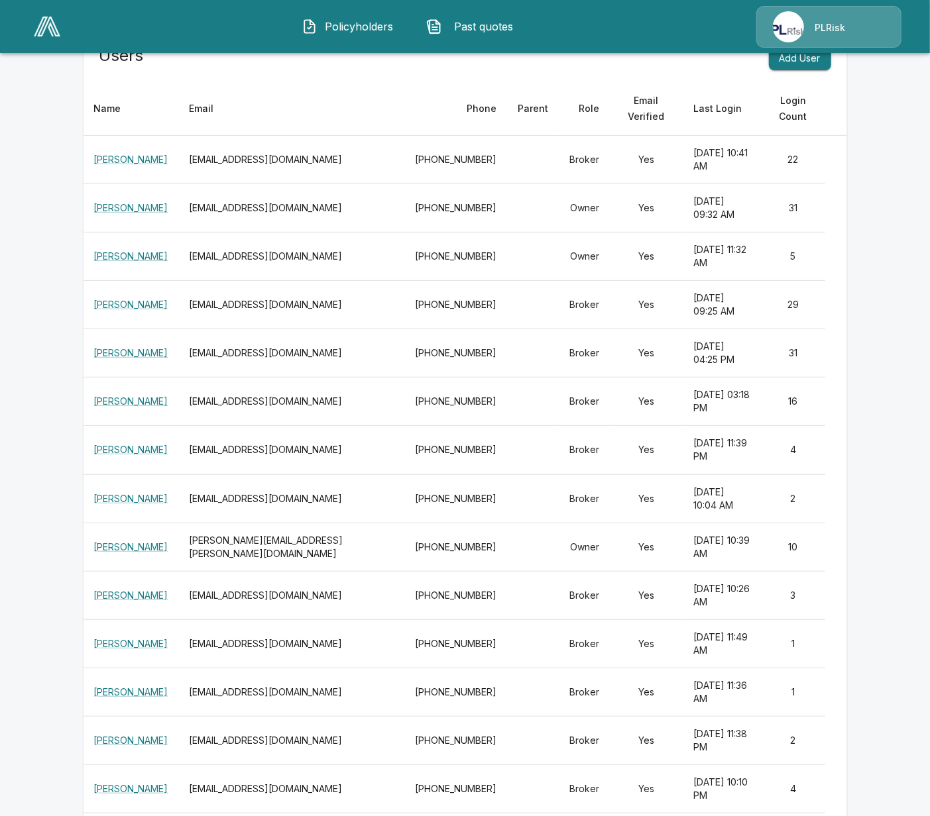
scroll to position [165, 0]
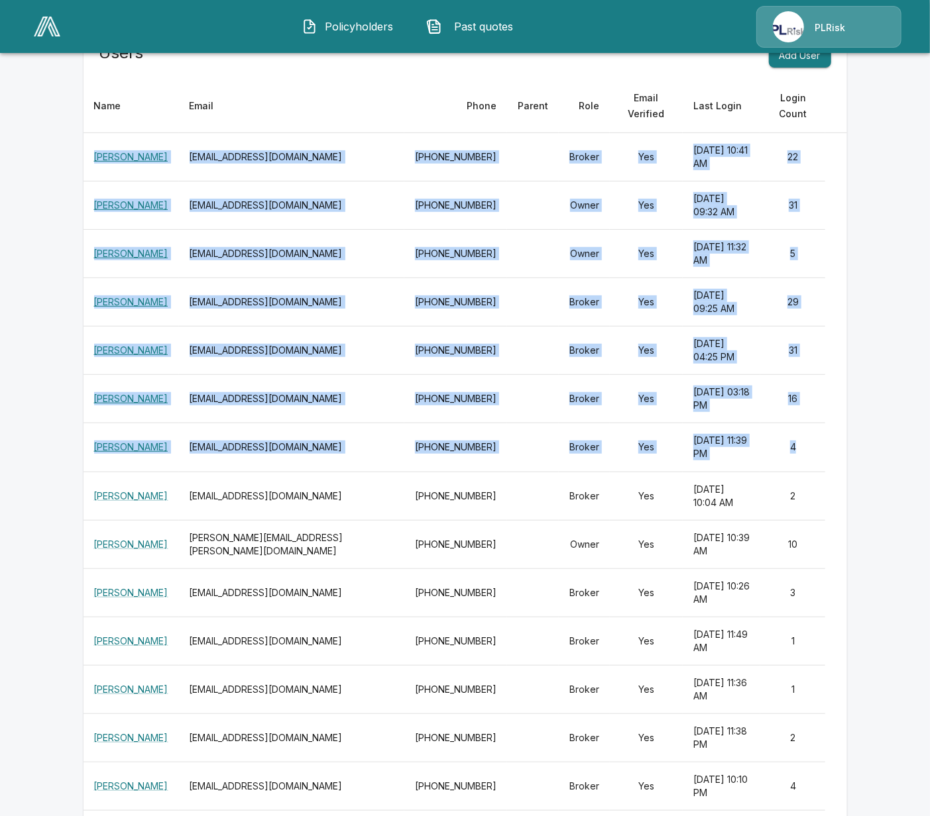
drag, startPoint x: 790, startPoint y: 372, endPoint x: 91, endPoint y: 152, distance: 732.5
click at [91, 152] on tbody "Ashlee Paradis aparadis@plrisk.com 201-847-9165 Broker Yes September 25, 2025 a…" at bounding box center [464, 761] width 763 height 1257
copy tbody "Ashlee Paradis aparadis@plrisk.com 201-847-9165 Broker Yes September 25, 2025 a…"
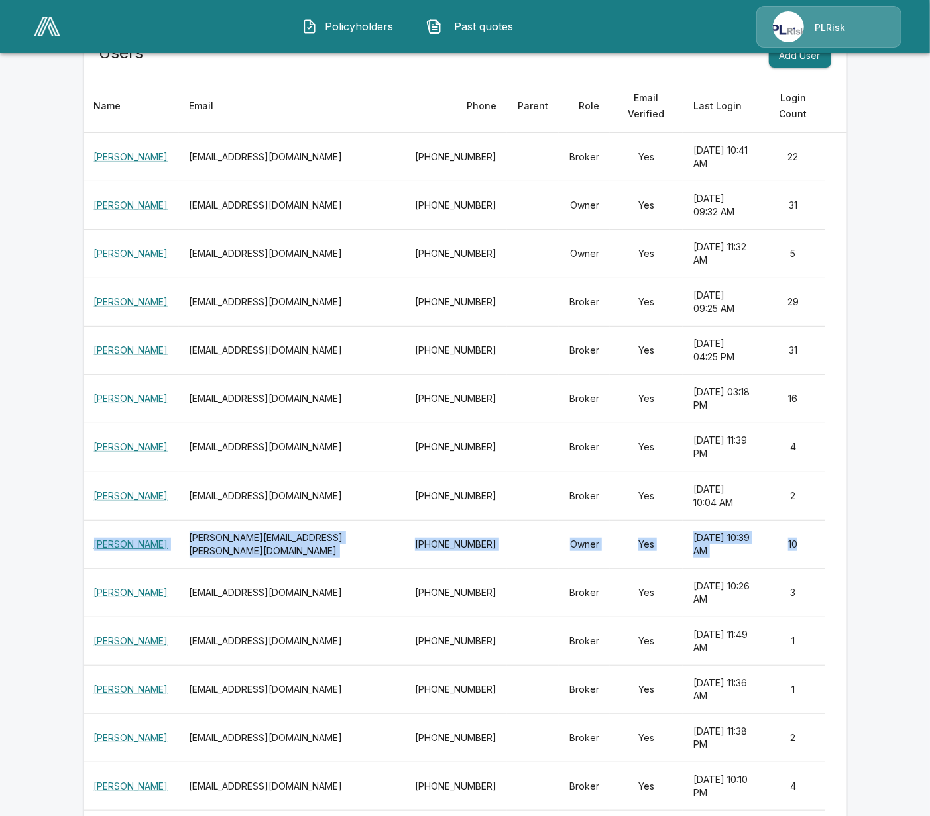
drag, startPoint x: 785, startPoint y: 441, endPoint x: 97, endPoint y: 450, distance: 687.7
click at [97, 520] on tr "Morgan Smith morgan.smith@axisins.com 201-847-9175 Owner Yes August 21, 2025 at…" at bounding box center [464, 544] width 763 height 48
copy tr "Morgan Smith morgan.smith@axisins.com 201-847-9175 Owner Yes August 21, 2025 at…"
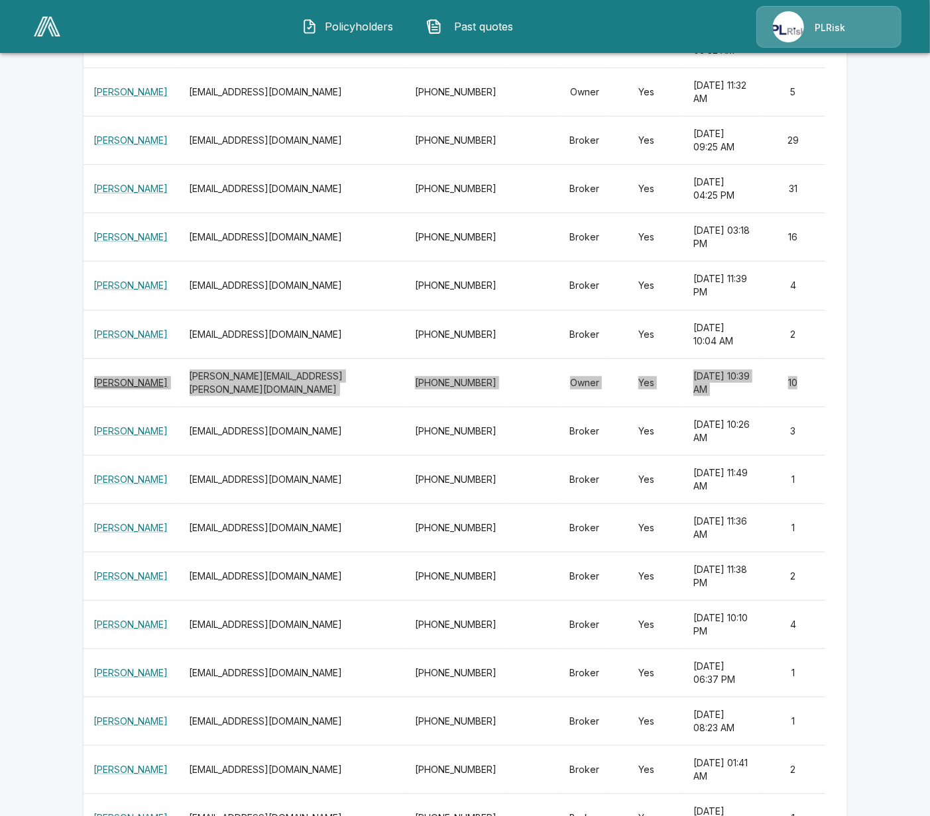
scroll to position [331, 0]
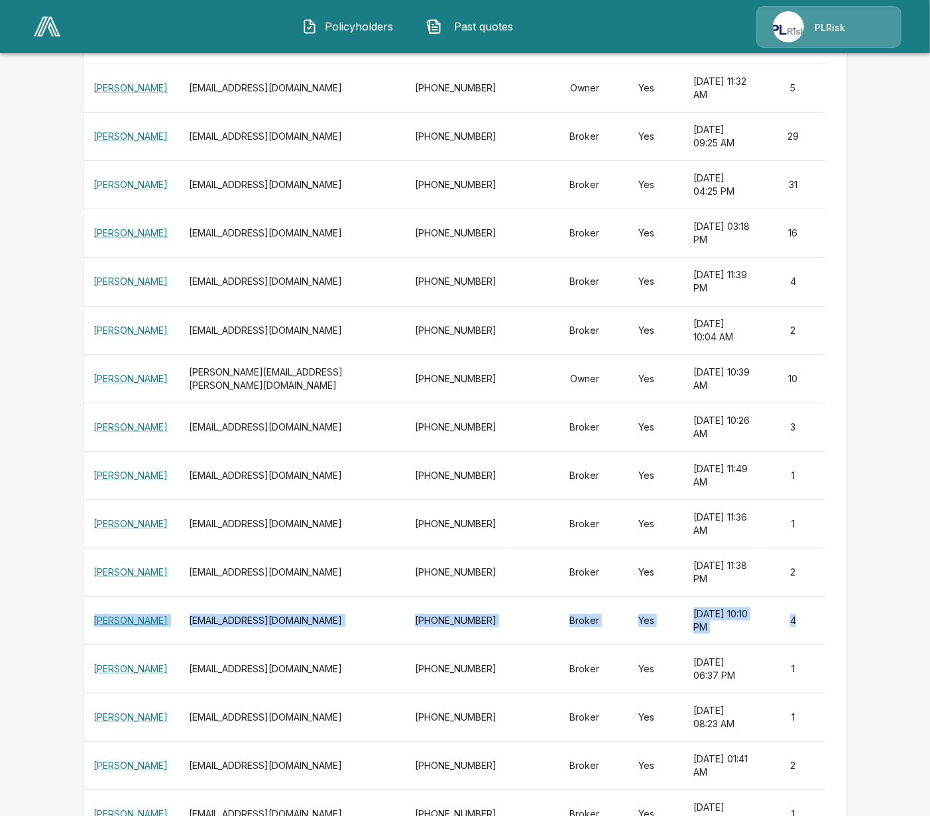
drag, startPoint x: 805, startPoint y: 458, endPoint x: 93, endPoint y: 453, distance: 712.2
click at [93, 596] on tr "Jade Zhang jzhang@plrisk.com 201-847-9165 Broker Yes May 14, 2025 at 10:10 PM 4" at bounding box center [464, 620] width 763 height 48
copy tr "Jade Zhang jzhang@plrisk.com 201-847-9165 Broker Yes May 14, 2025 at 10:10 PM 4"
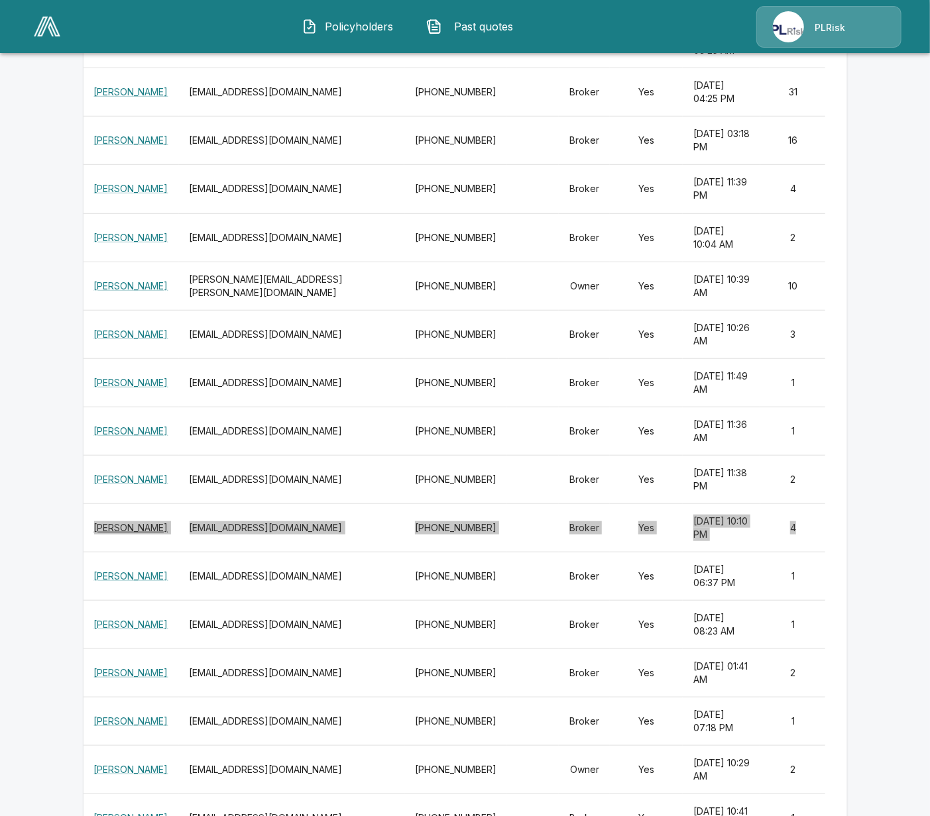
scroll to position [433, 0]
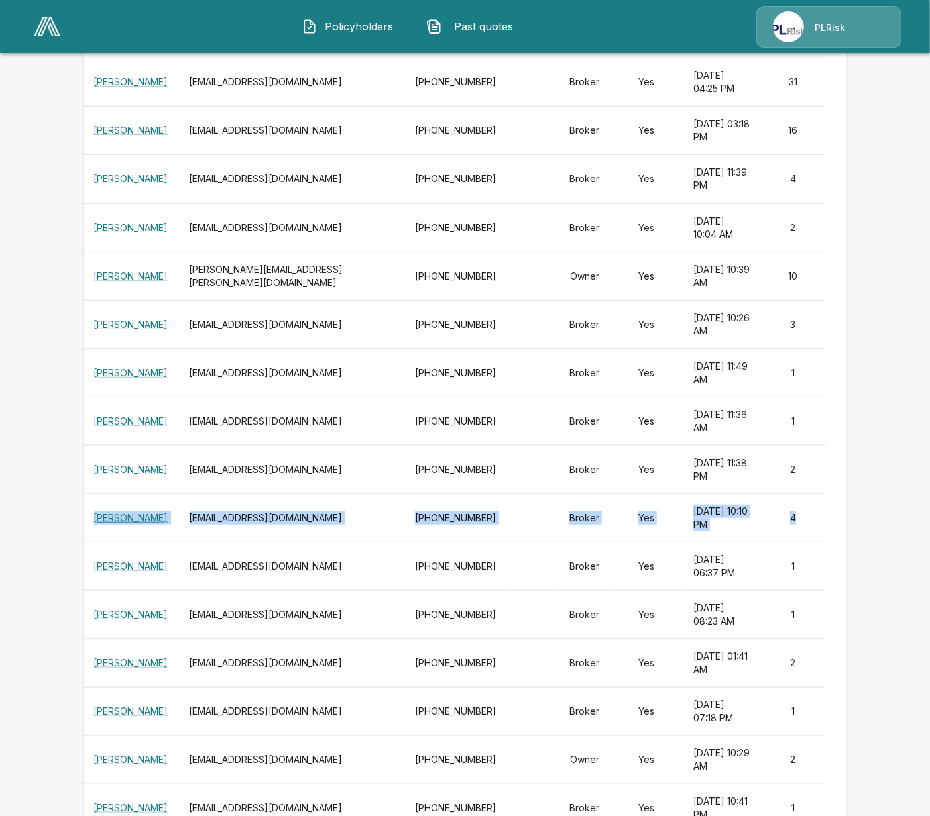
click at [46, 30] on img at bounding box center [47, 27] width 27 height 20
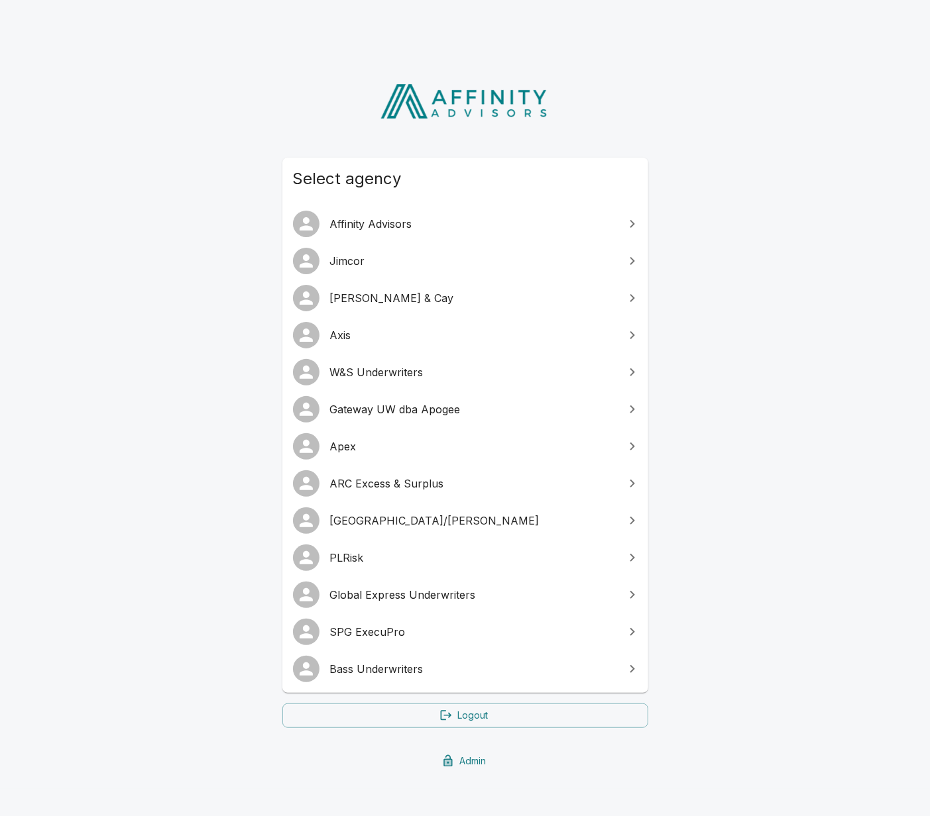
click at [531, 592] on span "Global Express Underwriters" at bounding box center [473, 595] width 286 height 16
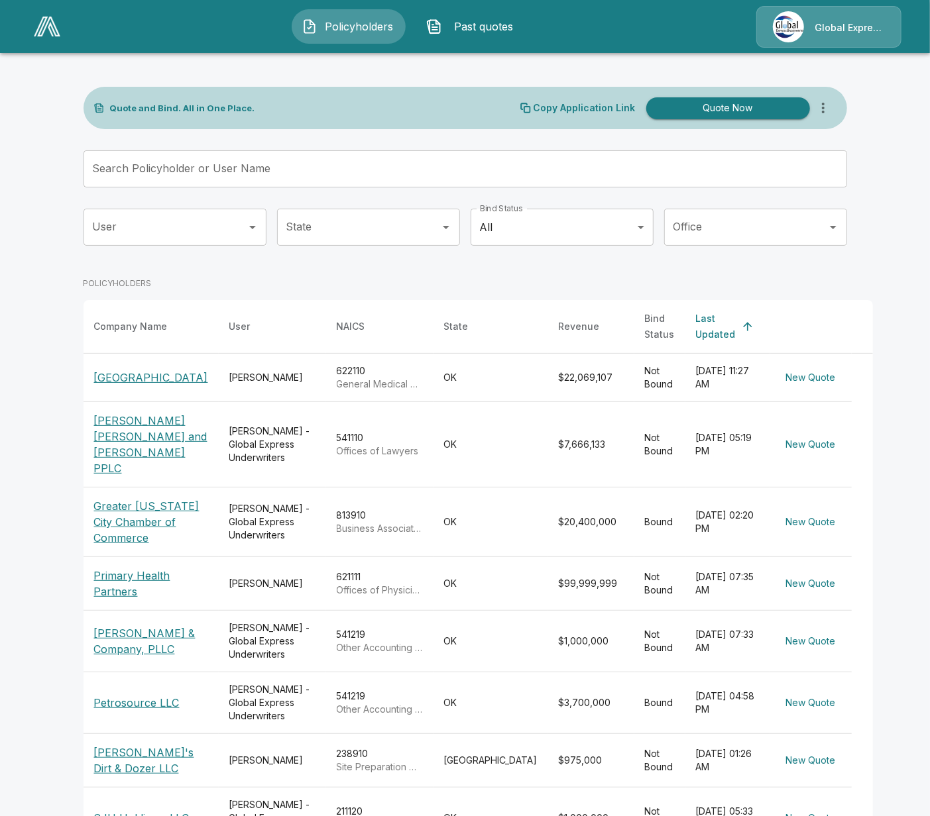
click at [843, 31] on p "Global Express Underwriters" at bounding box center [849, 27] width 70 height 13
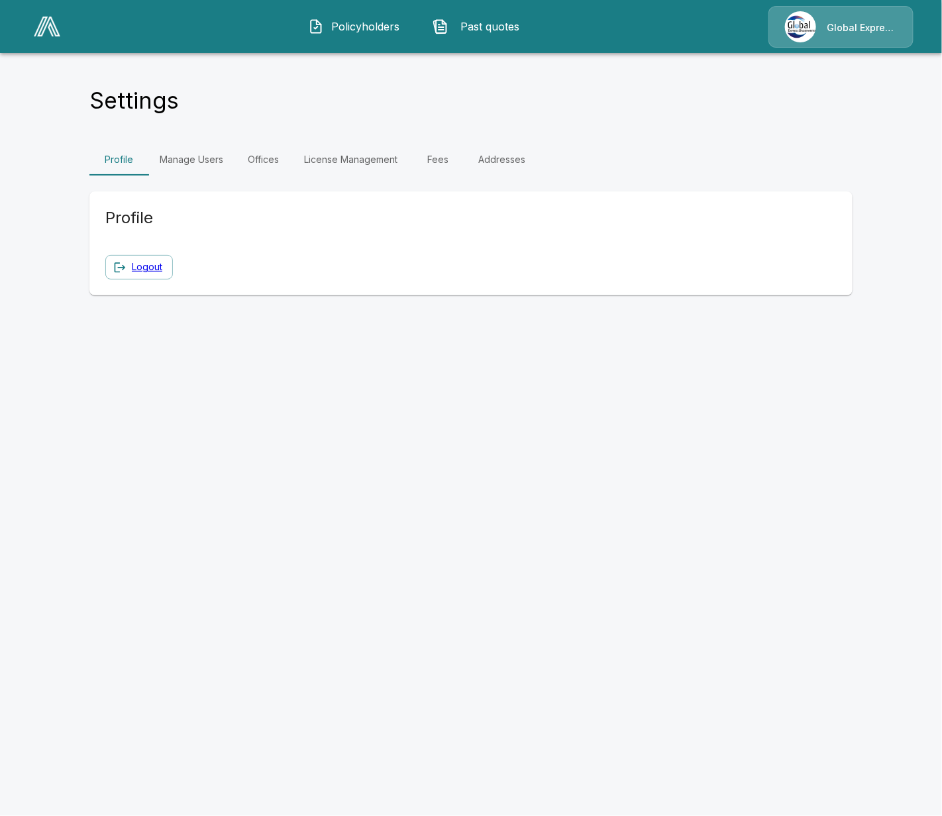
click at [210, 165] on link "Manage Users" at bounding box center [191, 160] width 85 height 32
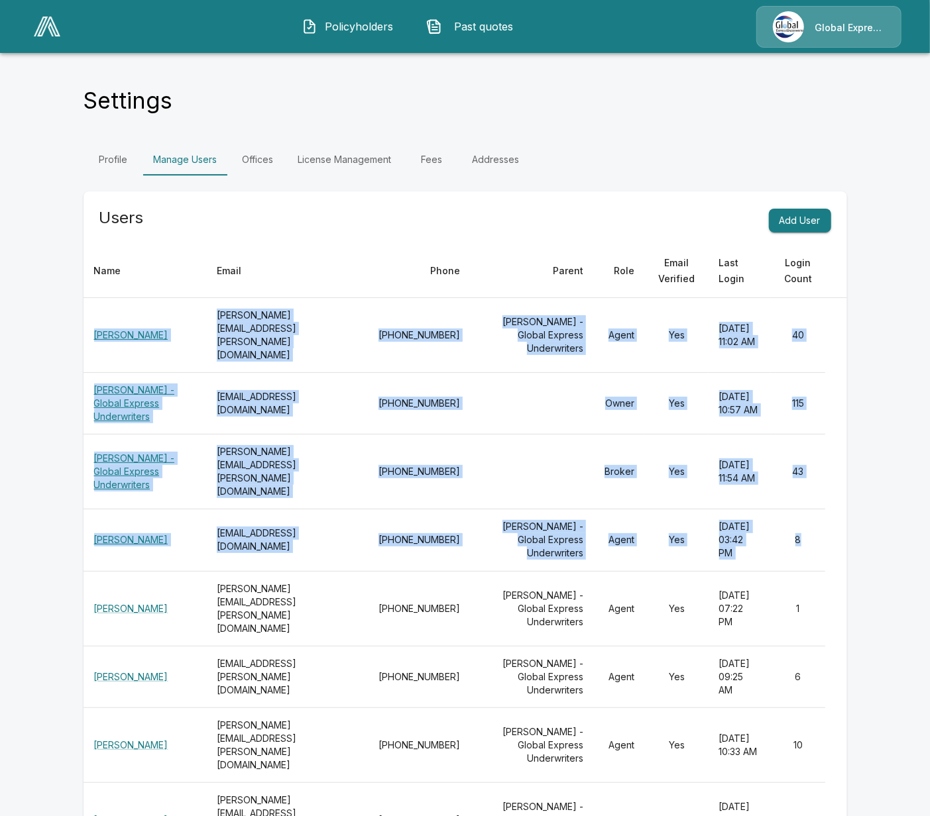
drag, startPoint x: 96, startPoint y: 321, endPoint x: 835, endPoint y: 531, distance: 768.2
copy tbody "Torri Tjensvold Torri.Tjensvold@EnvisionCaptives.com 405-292-3905 April Willige…"
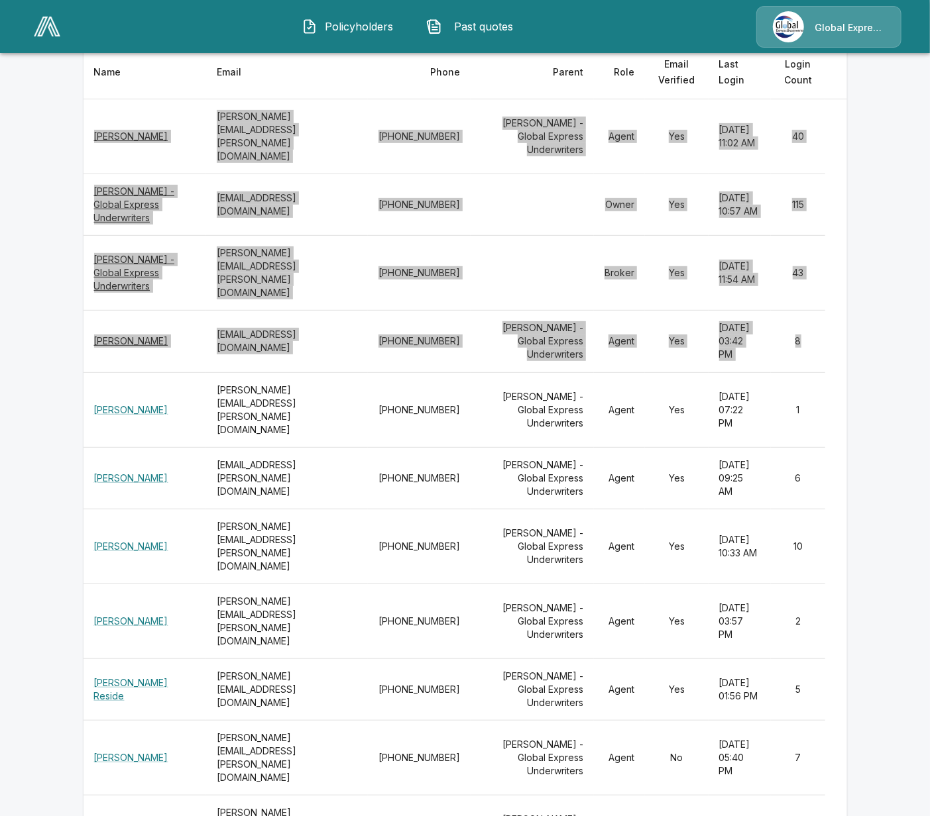
scroll to position [248, 0]
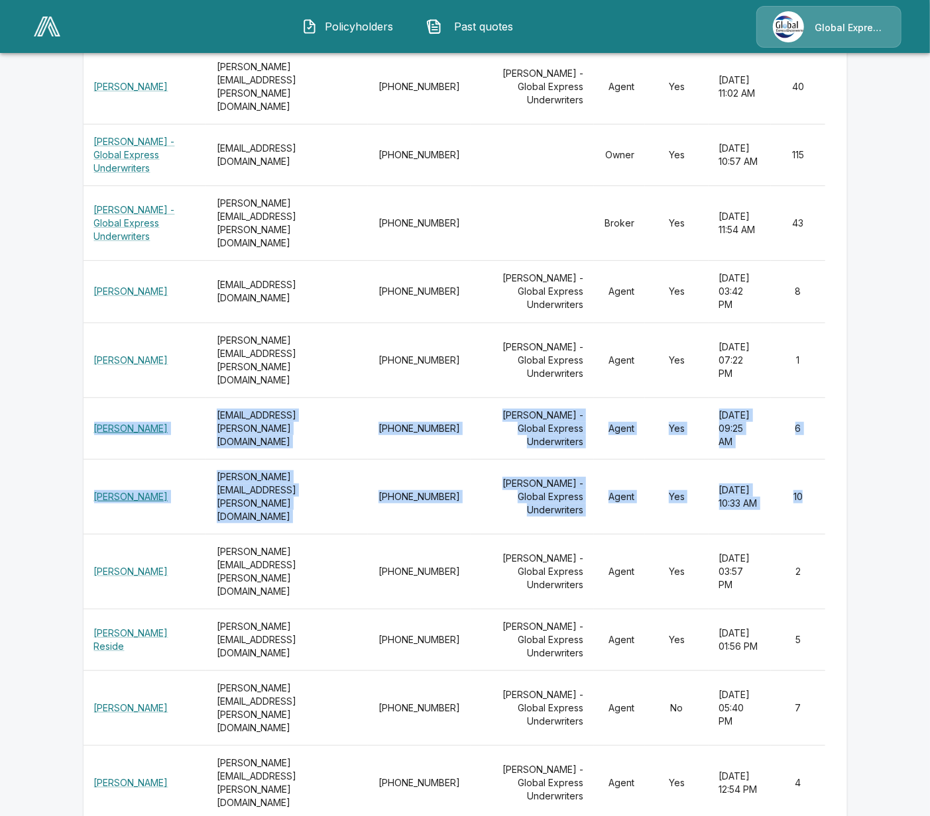
drag, startPoint x: 95, startPoint y: 391, endPoint x: 831, endPoint y: 455, distance: 738.9
copy tbody "Devin Stewart Devin.Stewart@INSURICA.com 512-381-8374 April Willige - Global Ex…"
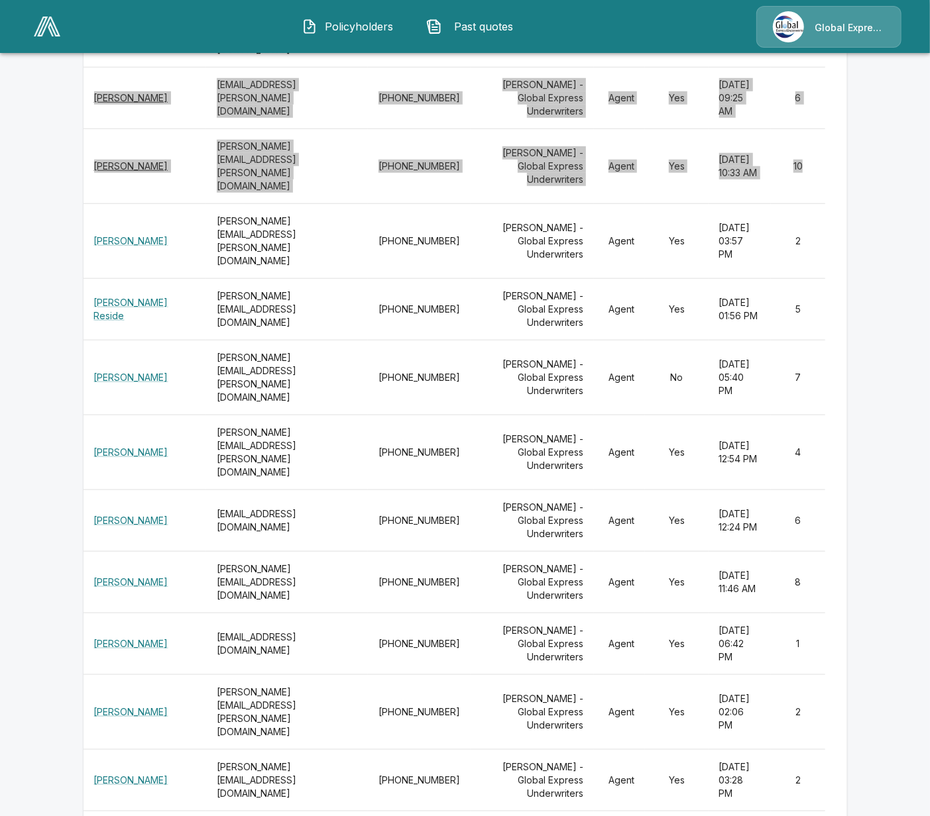
scroll to position [579, 0]
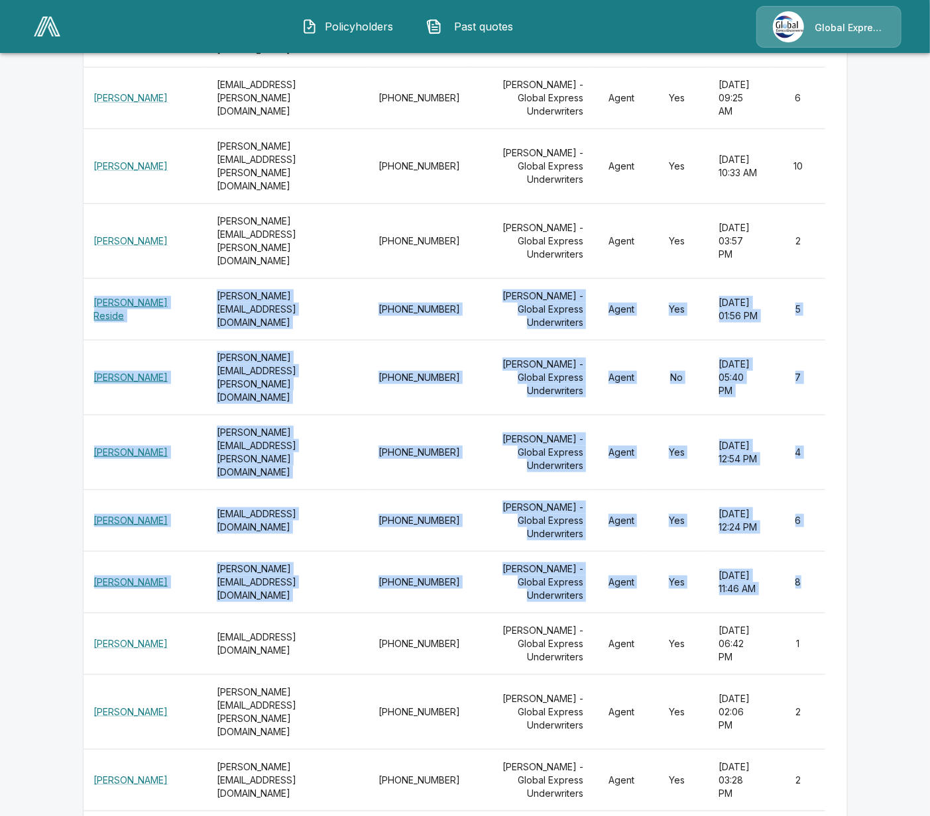
drag, startPoint x: 97, startPoint y: 236, endPoint x: 812, endPoint y: 500, distance: 761.5
copy tbody "Dawn Reside dawn.reside@insurica.com 918-346-6967 April Willige - Global Expres…"
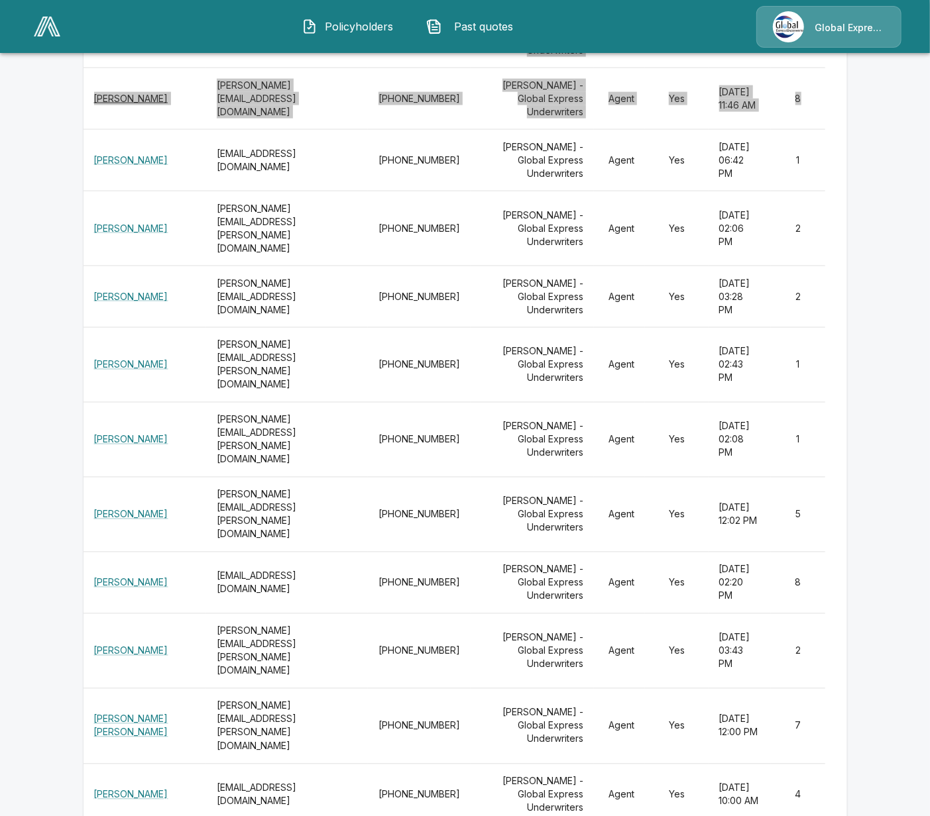
scroll to position [1076, 0]
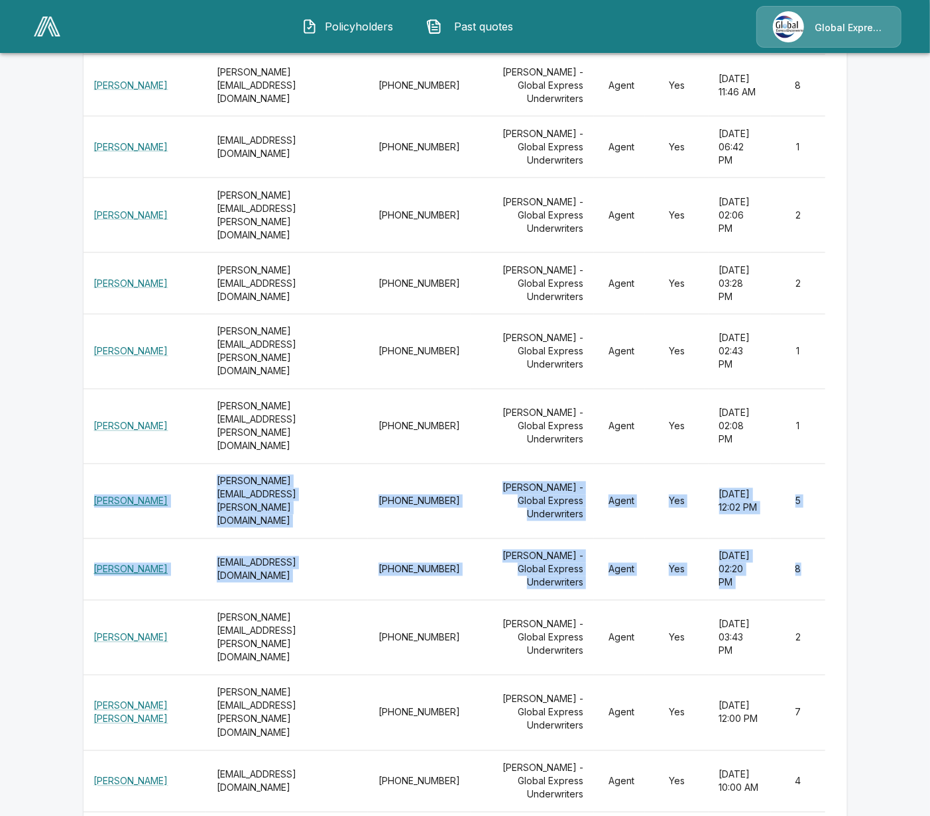
drag, startPoint x: 93, startPoint y: 351, endPoint x: 820, endPoint y: 442, distance: 732.4
copy tbody "Michael Towe Michael.Towe@INSURICA.com 580-585-4019 April Willige - Global Expr…"
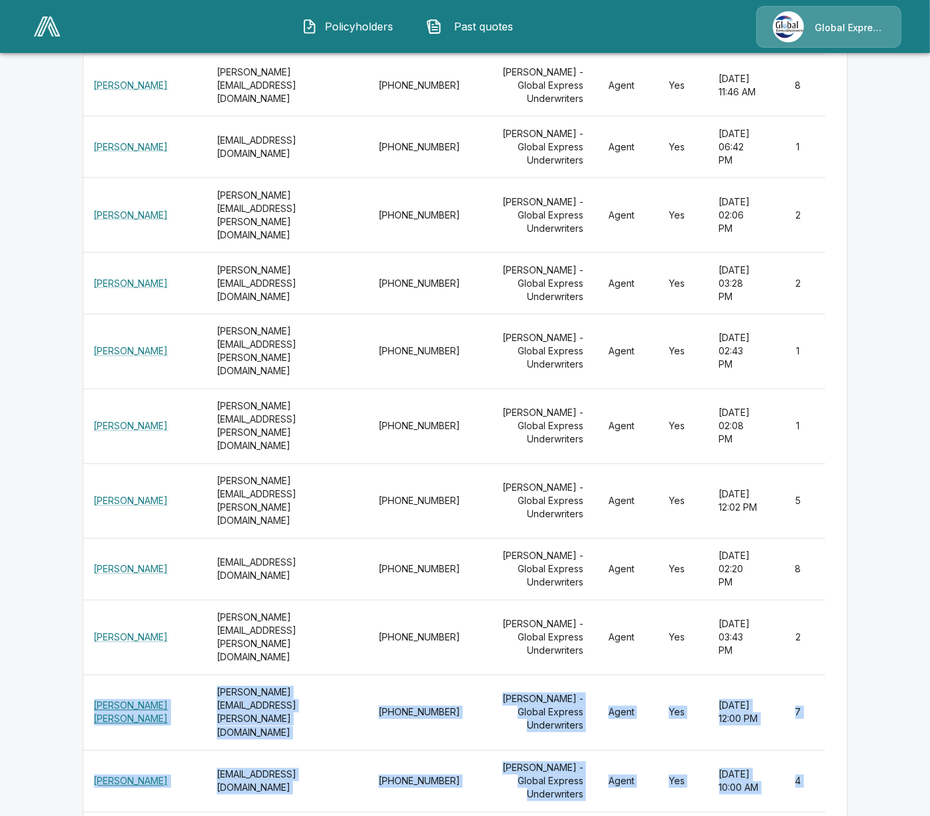
drag, startPoint x: 98, startPoint y: 541, endPoint x: 810, endPoint y: 684, distance: 725.8
copy tbody "Connor Davidson connor.davidson@insurica.com 918-949-6642 April Willige - Globa…"
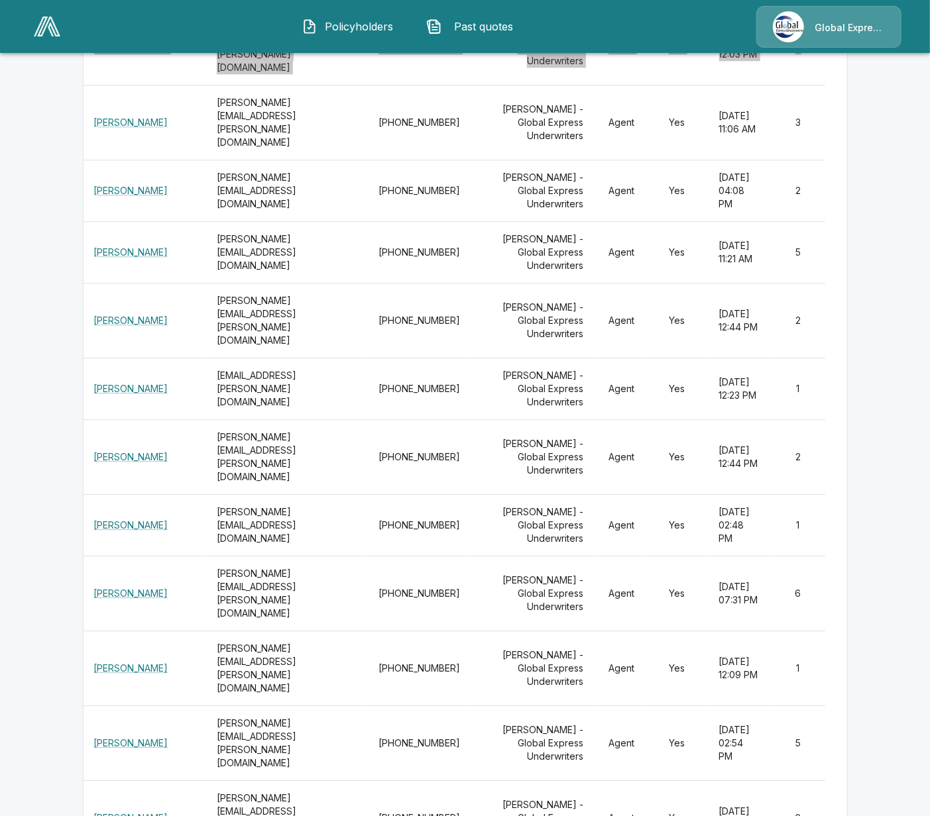
scroll to position [1905, 0]
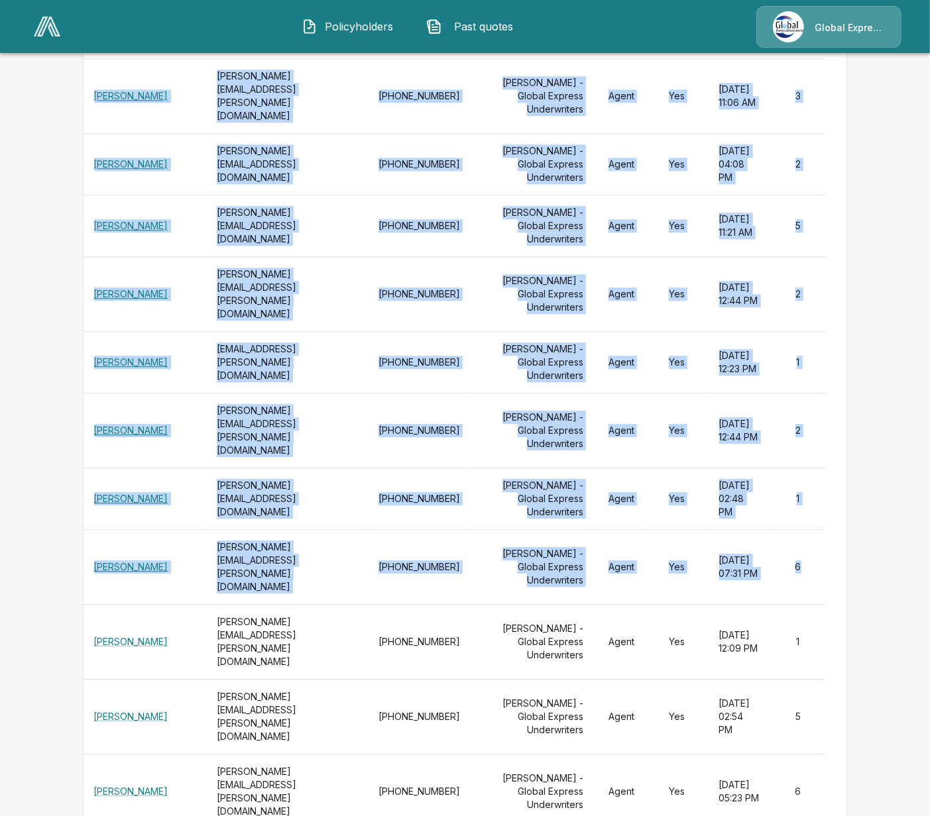
drag, startPoint x: 752, startPoint y: 331, endPoint x: 87, endPoint y: 333, distance: 664.5
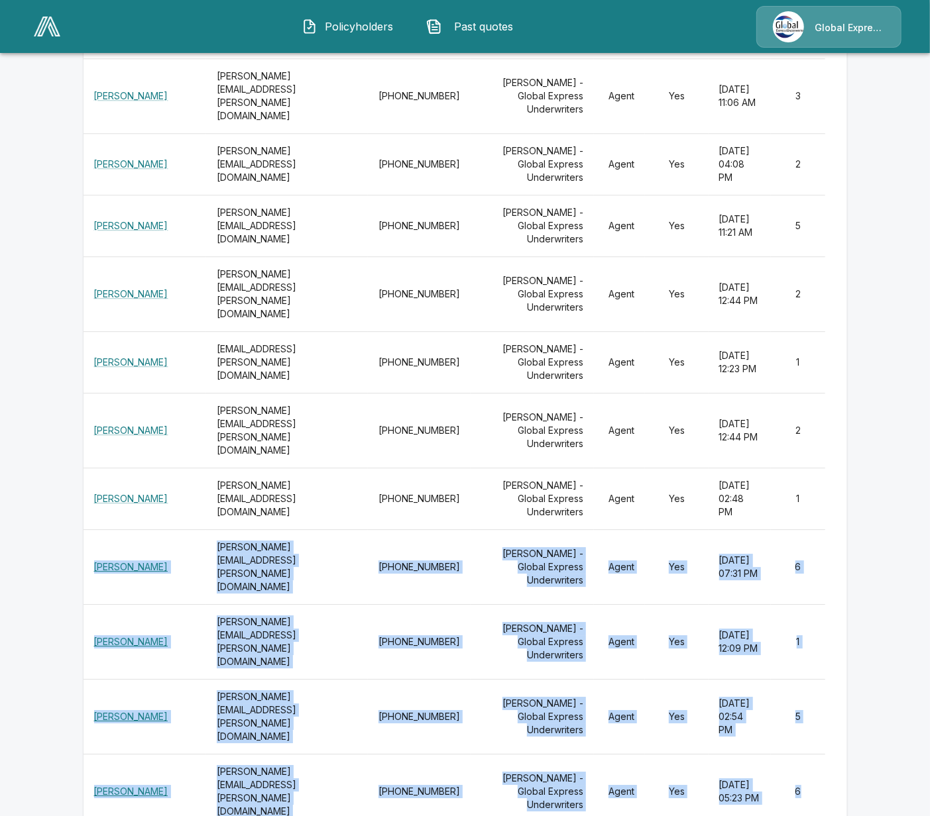
drag, startPoint x: 819, startPoint y: 525, endPoint x: 94, endPoint y: 339, distance: 748.3
copy tbody "Alex Jackson Alex.Jackson@INSURICA.com 661-316-5156 April Willige - Global Expr…"
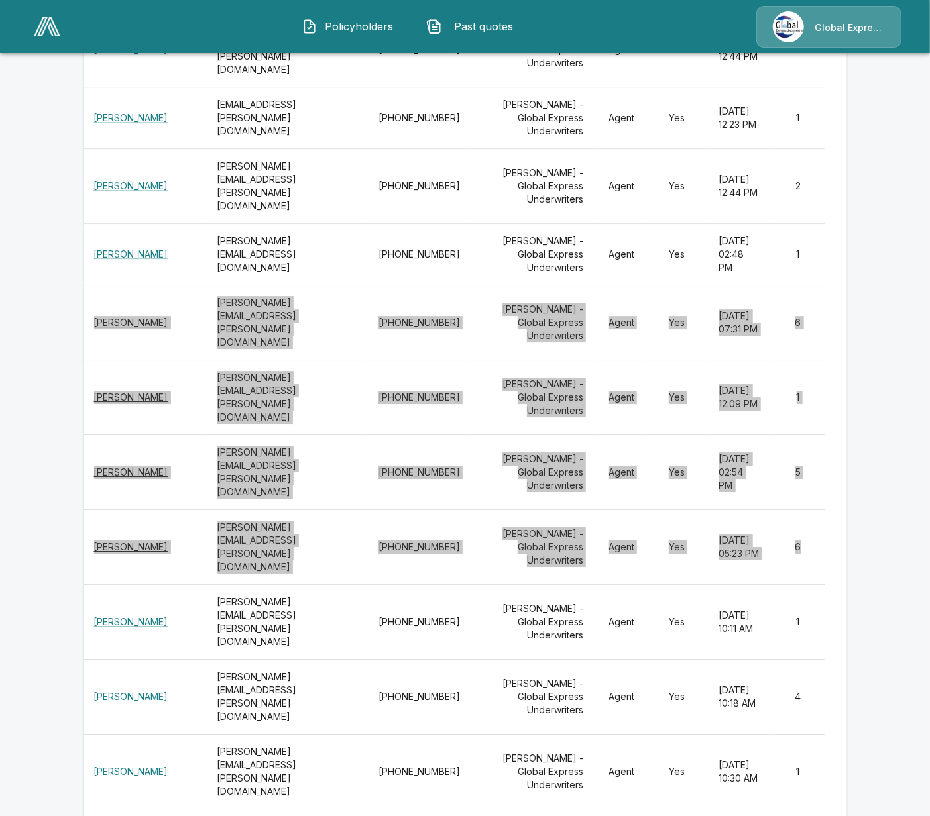
scroll to position [2235, 0]
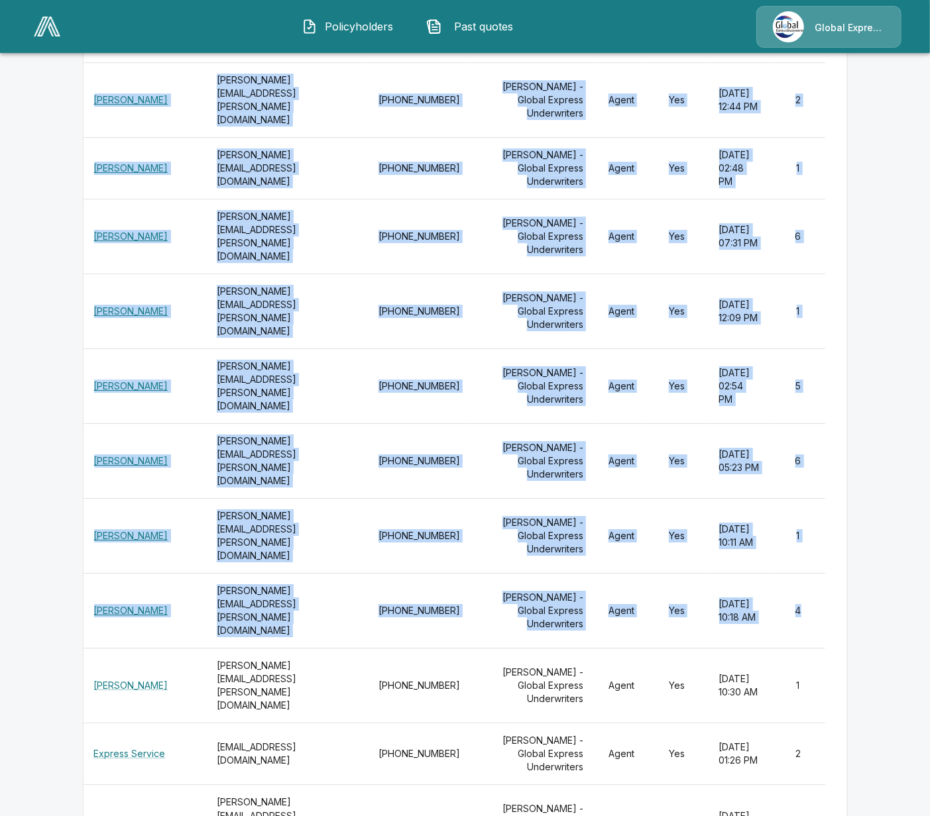
drag, startPoint x: 820, startPoint y: 299, endPoint x: 74, endPoint y: 309, distance: 746.7
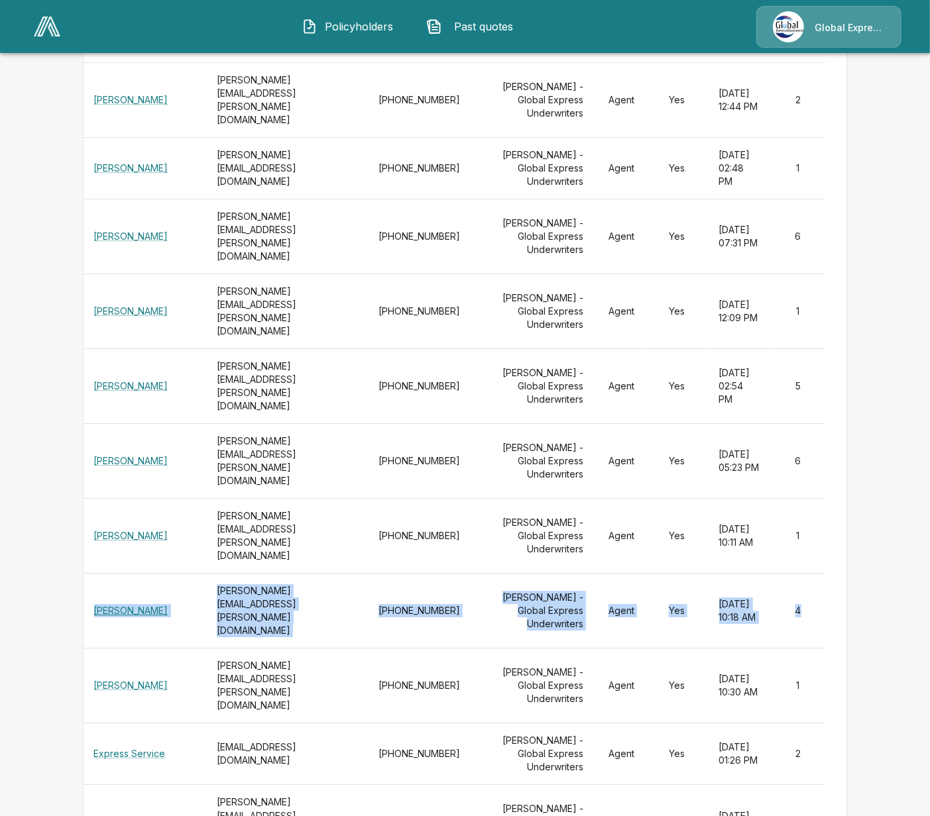
drag, startPoint x: 816, startPoint y: 303, endPoint x: 97, endPoint y: 320, distance: 718.4
click at [97, 574] on tr "Trina Morales trina.morales@insurica.com 918-346-6968 April Willige - Global Ex…" at bounding box center [464, 611] width 763 height 75
copy tr "Trina Morales trina.morales@insurica.com 918-346-6968 April Willige - Global Ex…"
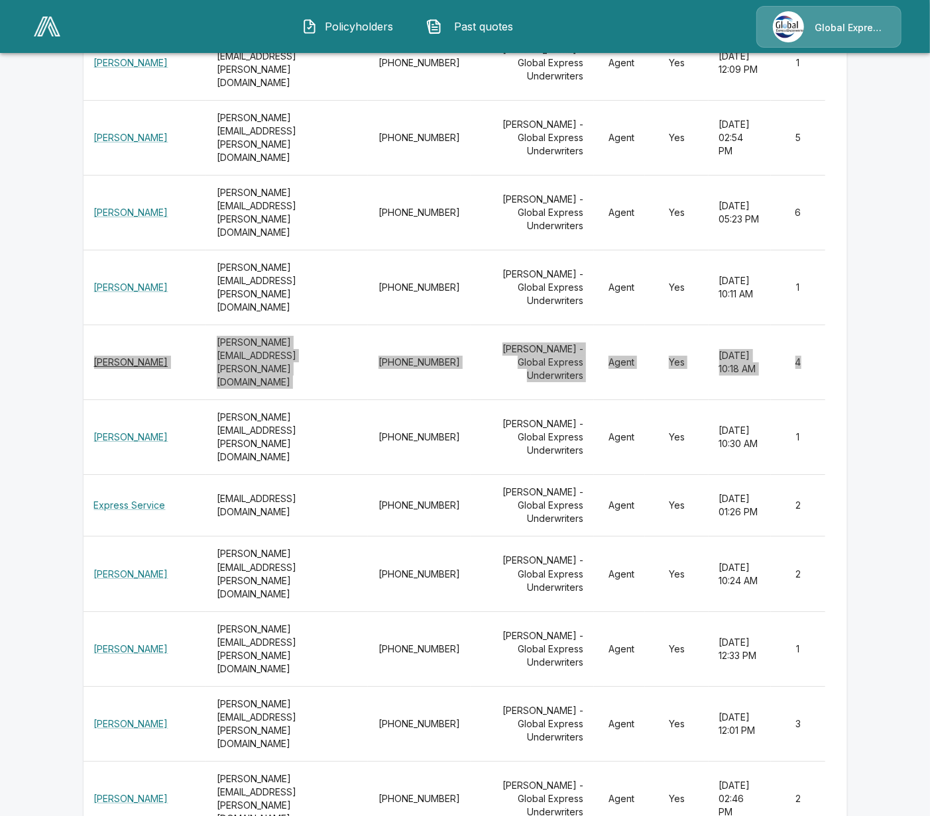
scroll to position [2484, 0]
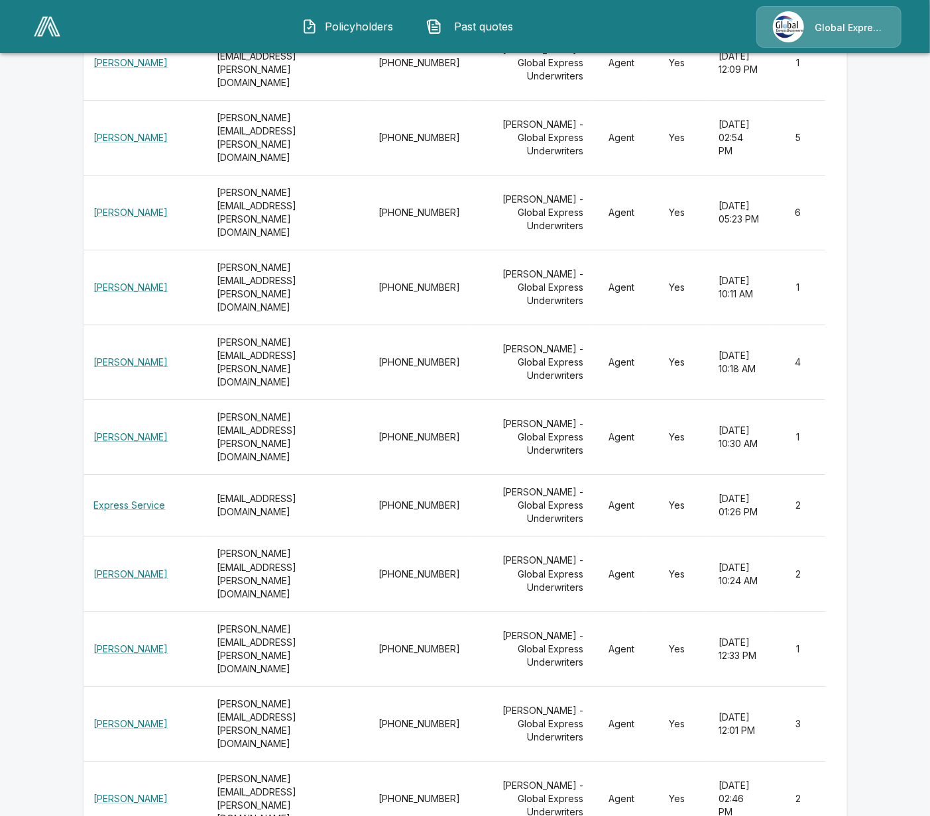
drag, startPoint x: 808, startPoint y: 488, endPoint x: 96, endPoint y: 490, distance: 711.5
copy tr "Jarrod Mann jarrod.mann@insurica.com 918-346-6976 April Willige - Global Expres…"
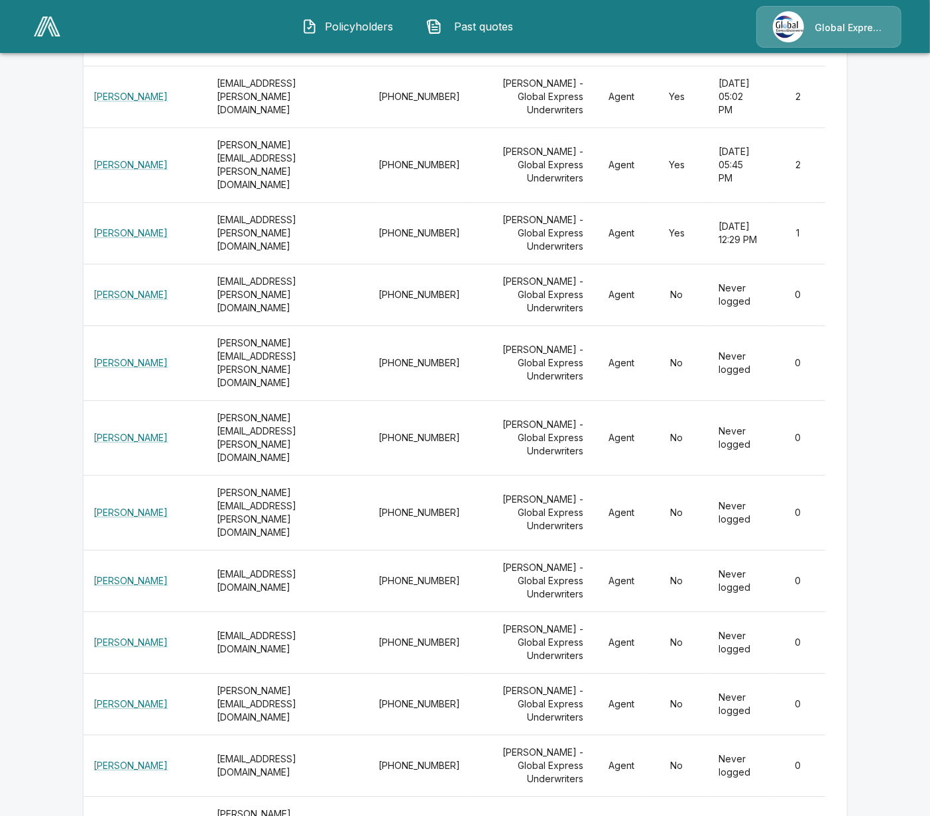
scroll to position [4140, 0]
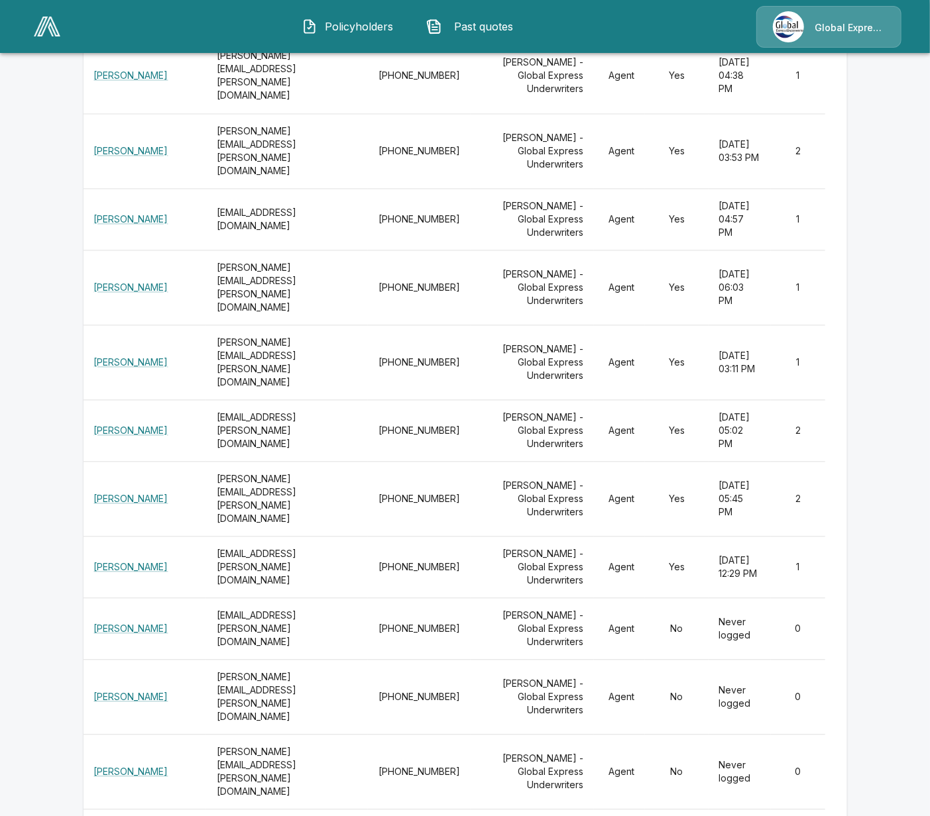
click at [42, 37] on link at bounding box center [46, 26] width 37 height 30
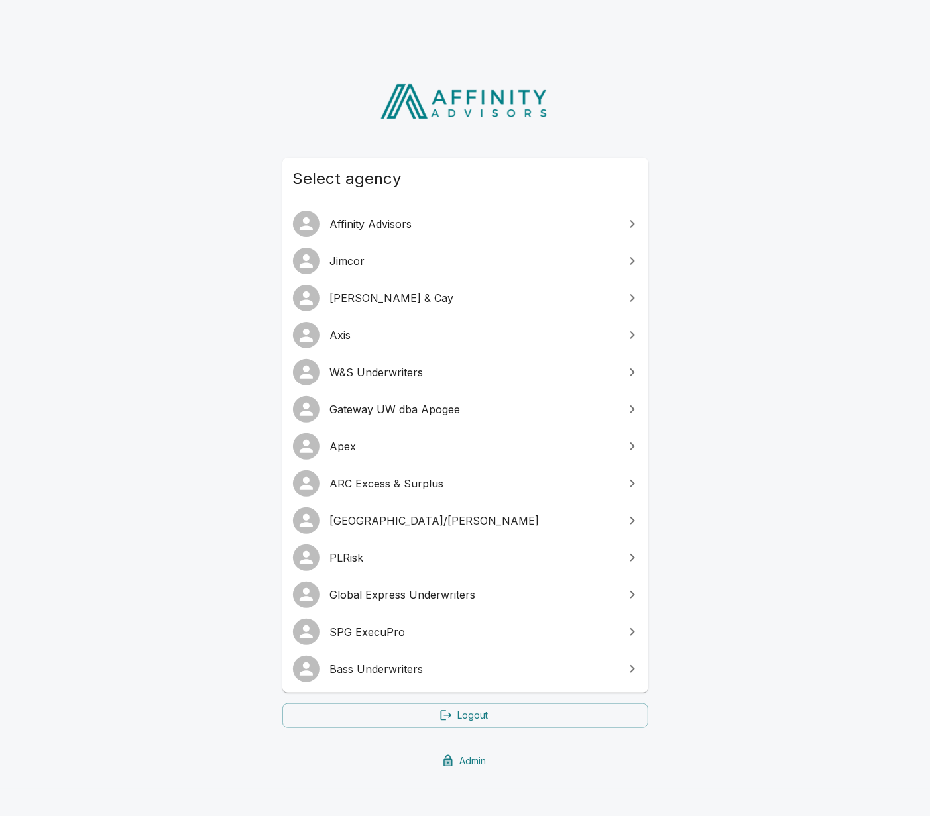
click at [394, 670] on span "Bass Underwriters" at bounding box center [473, 669] width 286 height 16
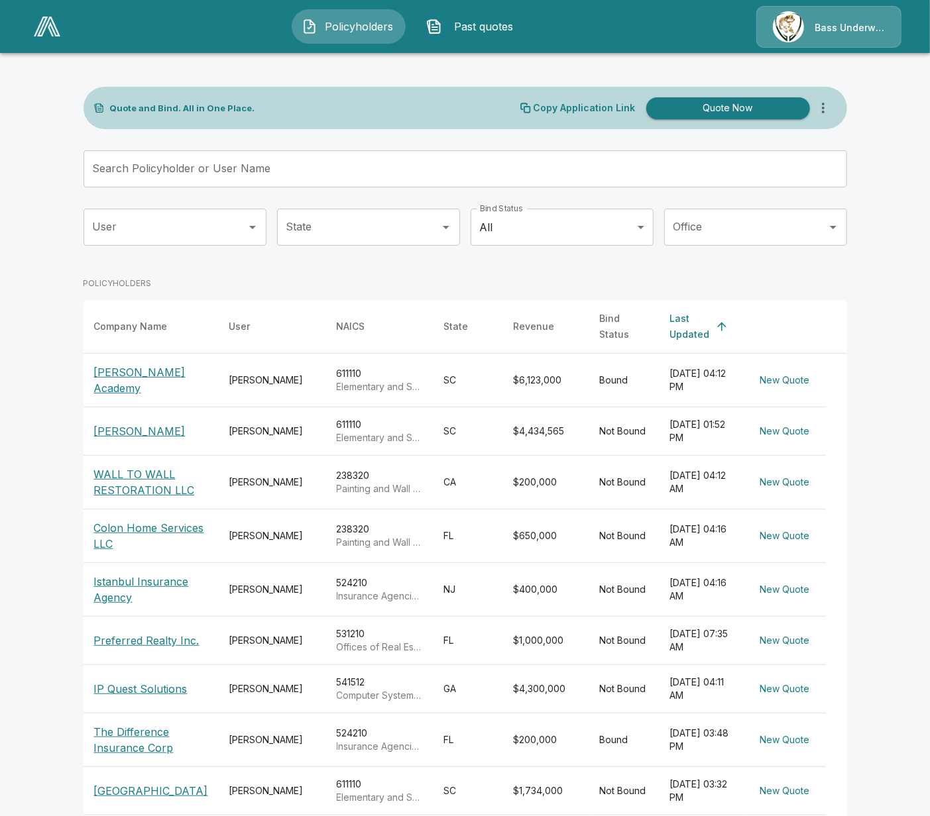
click at [822, 25] on p "Bass Underwriters" at bounding box center [849, 27] width 70 height 13
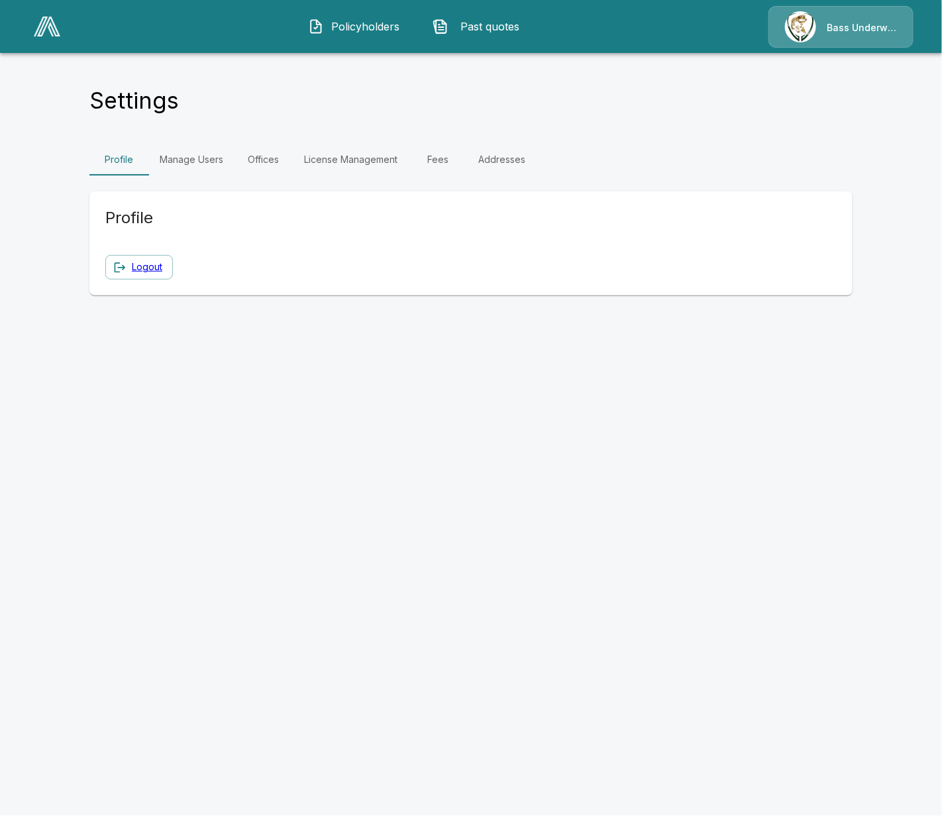
click at [199, 152] on link "Manage Users" at bounding box center [191, 160] width 85 height 32
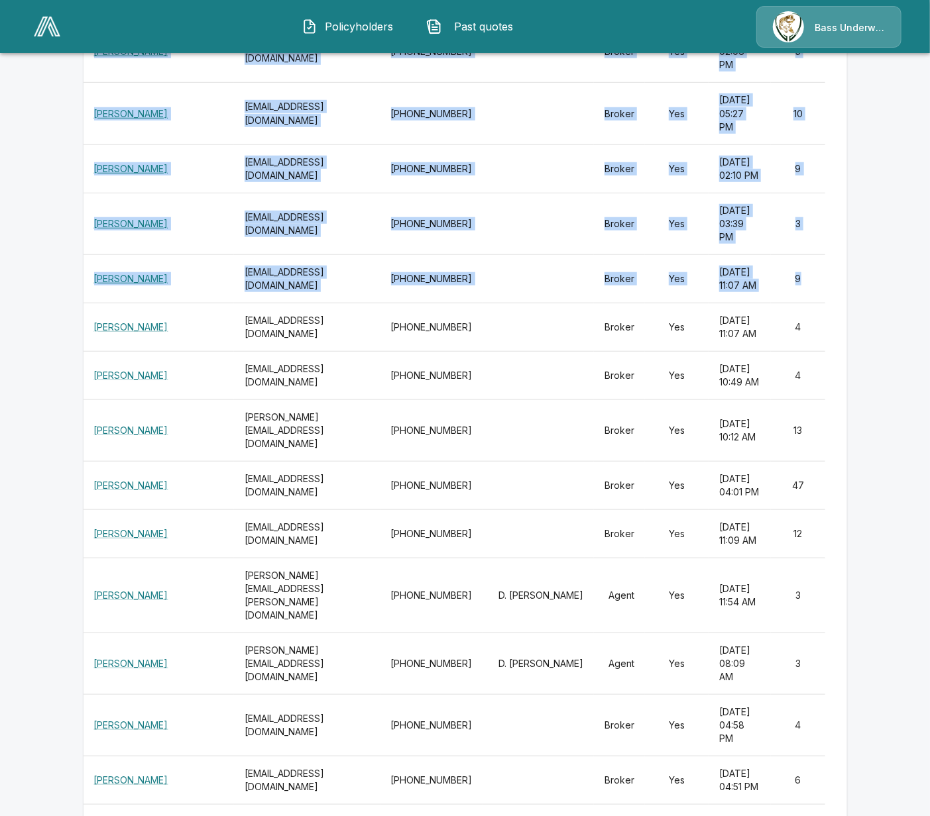
scroll to position [0, 7]
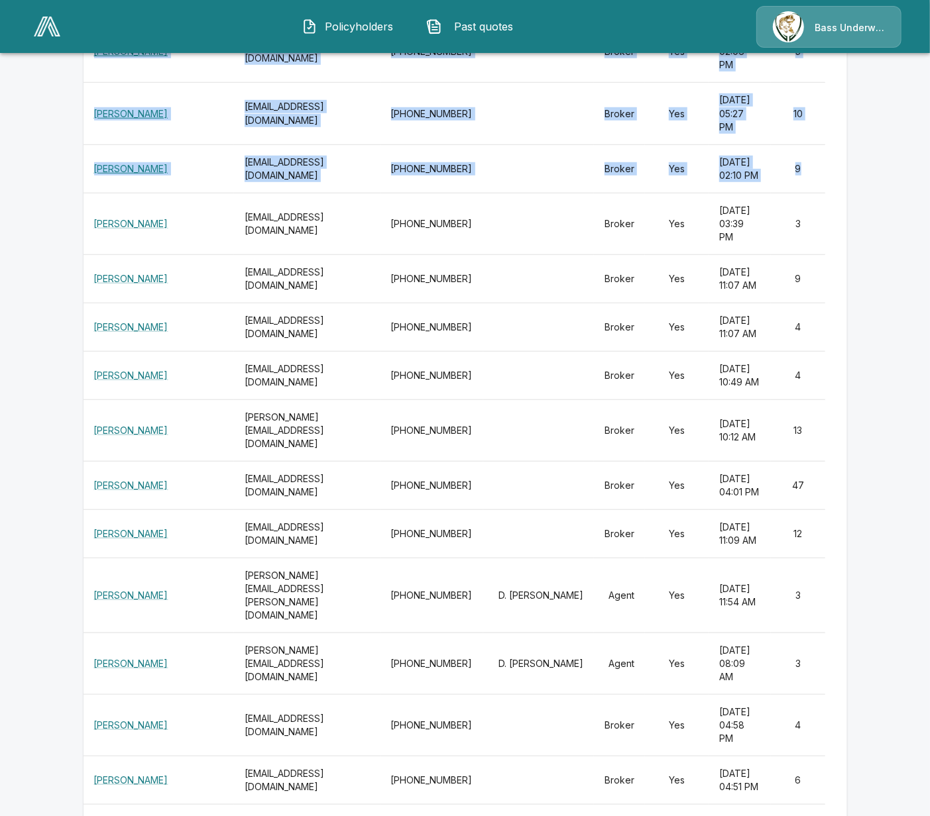
drag, startPoint x: 99, startPoint y: 323, endPoint x: 826, endPoint y: 286, distance: 727.7
copy tbody "Sara Nalley snalley@crwins.com 803-775-1168 Jeb Crissman Agent Yes September 29…"
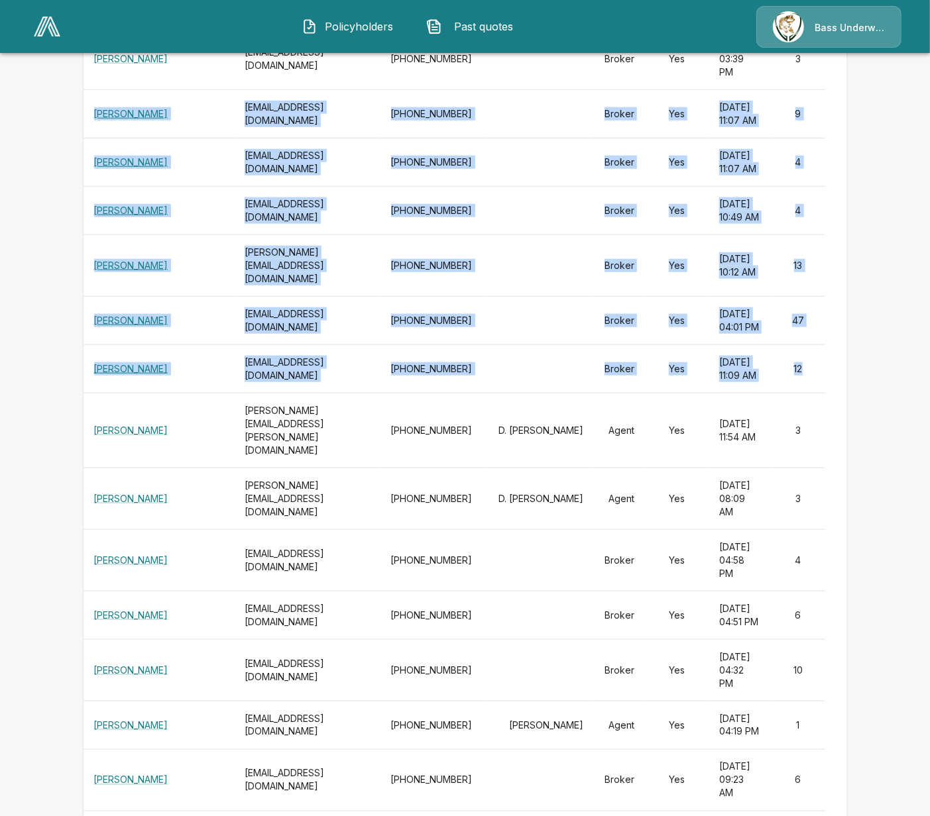
drag, startPoint x: 89, startPoint y: 420, endPoint x: 828, endPoint y: 574, distance: 755.3
copy tbody "Nicholas Blakely nblakely@bassuw.com 954-473-4488 Broker Yes September 19, 2025…"
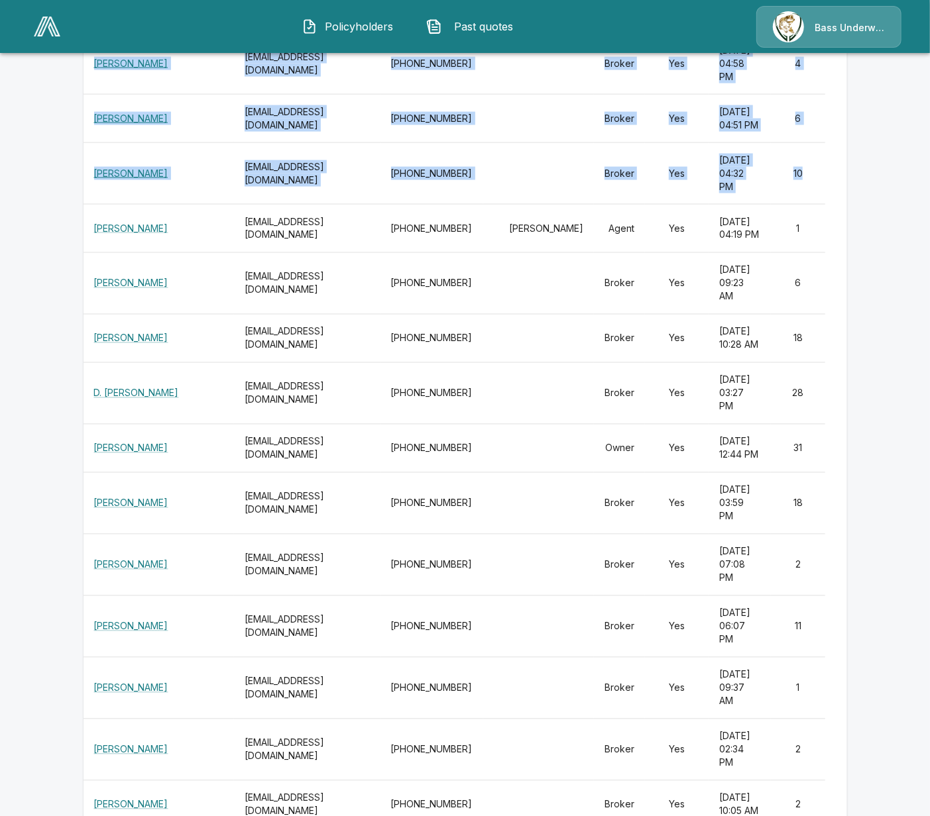
drag, startPoint x: 90, startPoint y: 285, endPoint x: 834, endPoint y: 426, distance: 757.3
copy tbody "Cameron Fox cfox@bassuw.com 631-257-5418 Broker Yes September 11, 2025 at 04:58…"
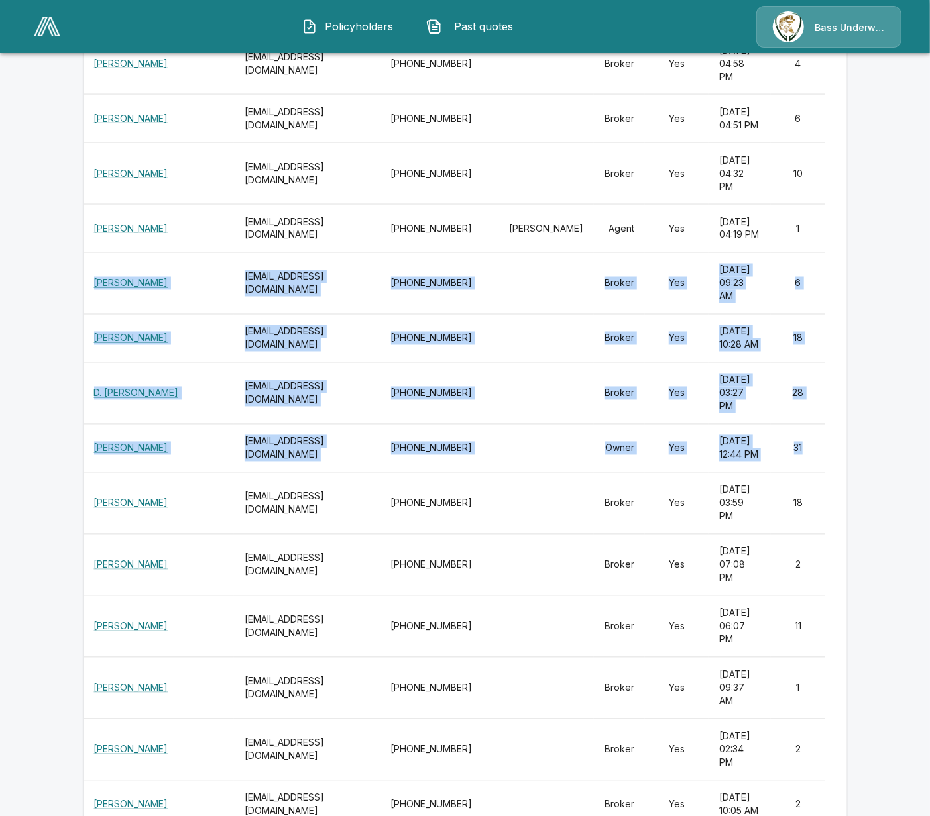
drag, startPoint x: 96, startPoint y: 529, endPoint x: 829, endPoint y: 723, distance: 758.0
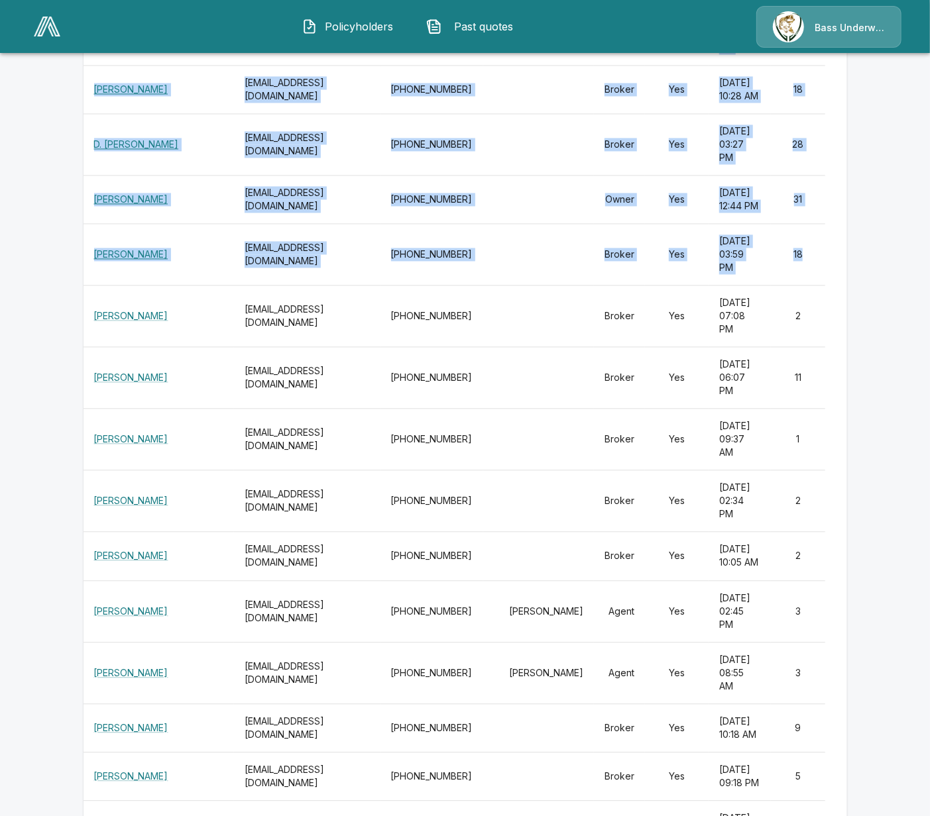
scroll to position [0, 0]
drag, startPoint x: 822, startPoint y: 548, endPoint x: 93, endPoint y: 352, distance: 753.9
copy tbody "Raymond Valdivia rvaldivia@bassuw.com 407-551-7868 Broker Yes September 10, 202…"
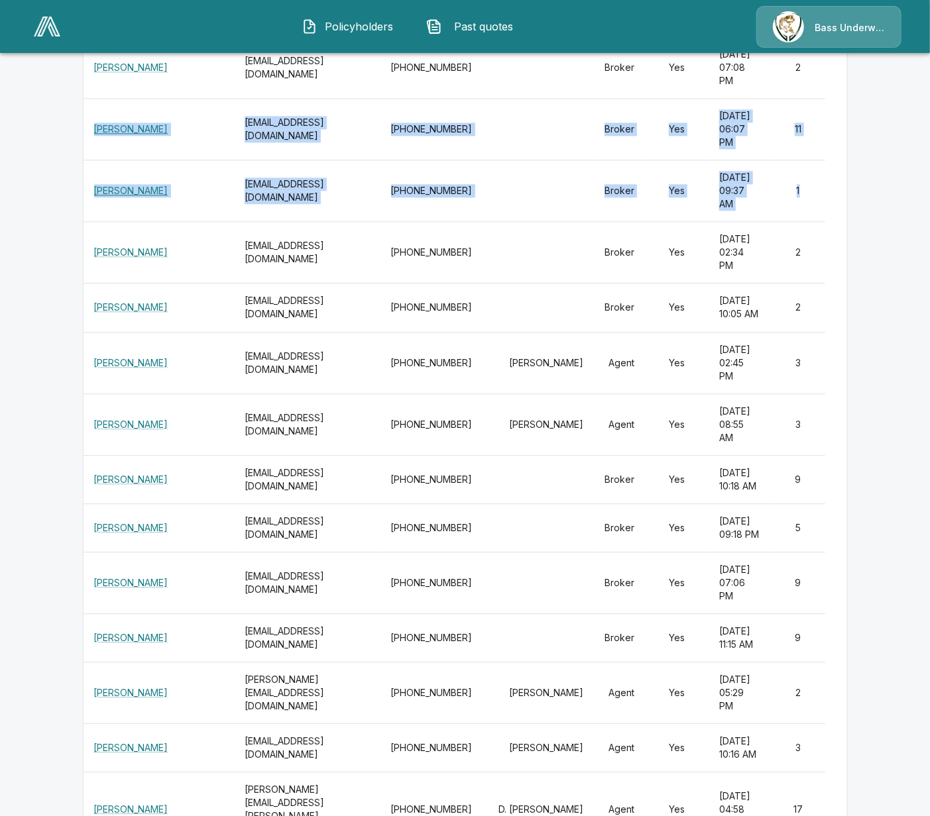
scroll to position [0, 7]
drag, startPoint x: 92, startPoint y: 413, endPoint x: 820, endPoint y: 413, distance: 728.1
click at [820, 160] on tr "Elizabeth Garcia egarcia@bassuw.com 866-881-1934 Broker Yes September 2, 2025 a…" at bounding box center [464, 130] width 763 height 62
copy tr "Elizabeth Garcia egarcia@bassuw.com 866-881-1934 Broker Yes September 2, 2025 a…"
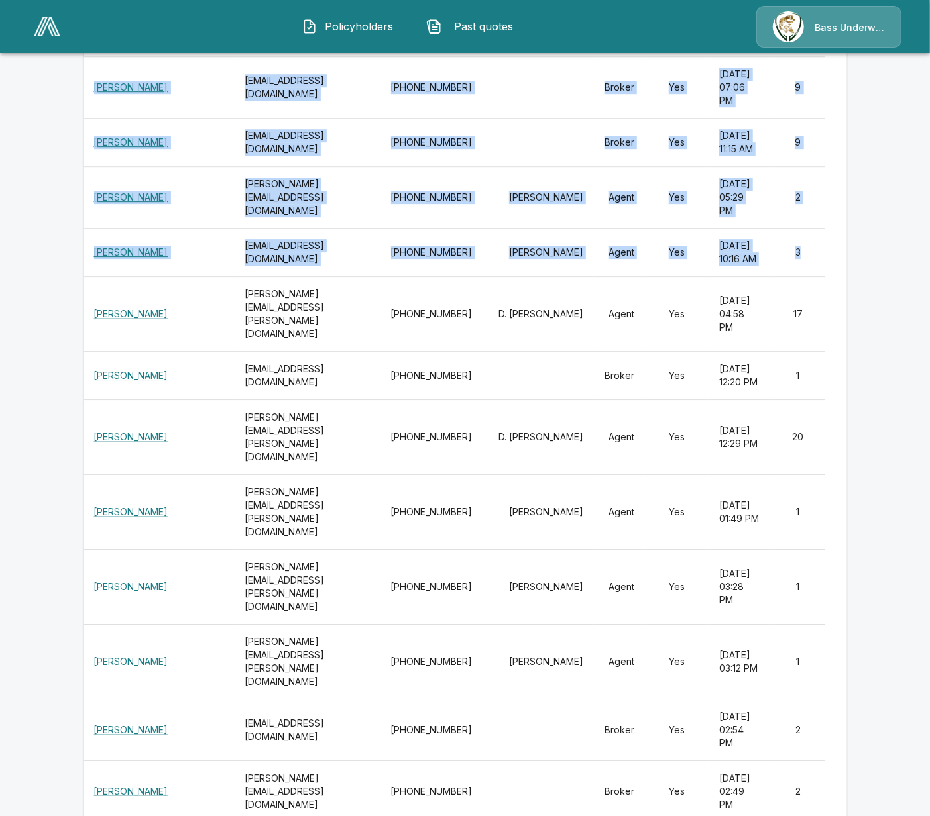
scroll to position [2153, 0]
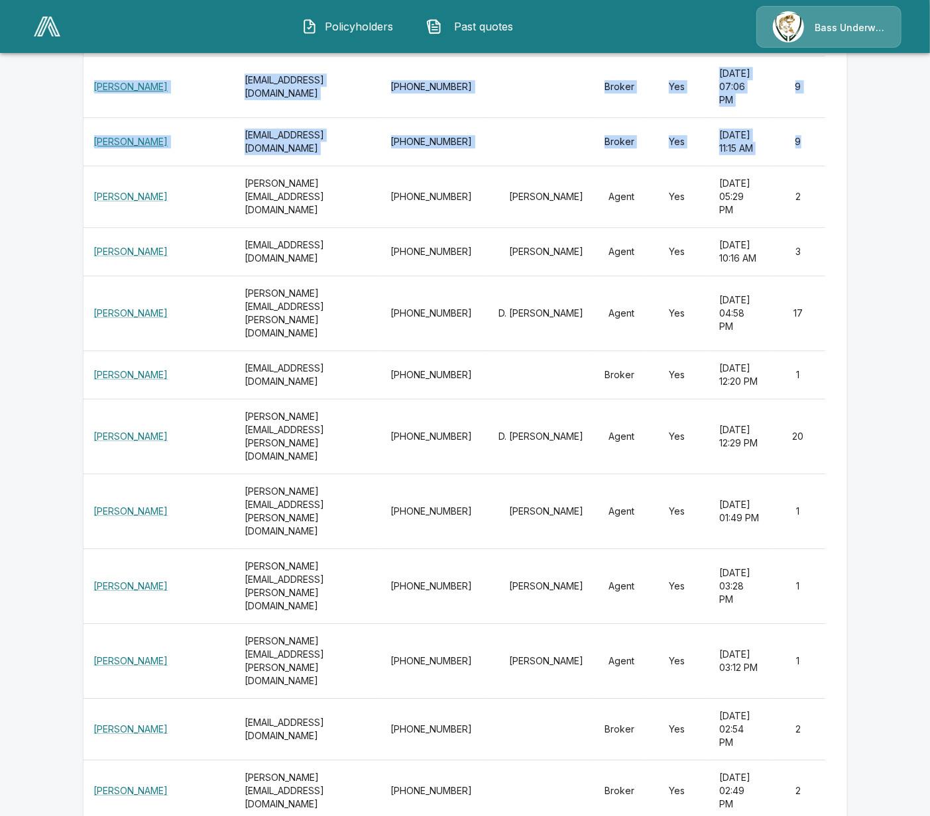
drag, startPoint x: 91, startPoint y: 540, endPoint x: 827, endPoint y: 485, distance: 738.8
copy tbody "CHRIS UEDING cueding@bassuw.com 352-692-2542 Broker Yes August 25, 2025 at 10:1…"
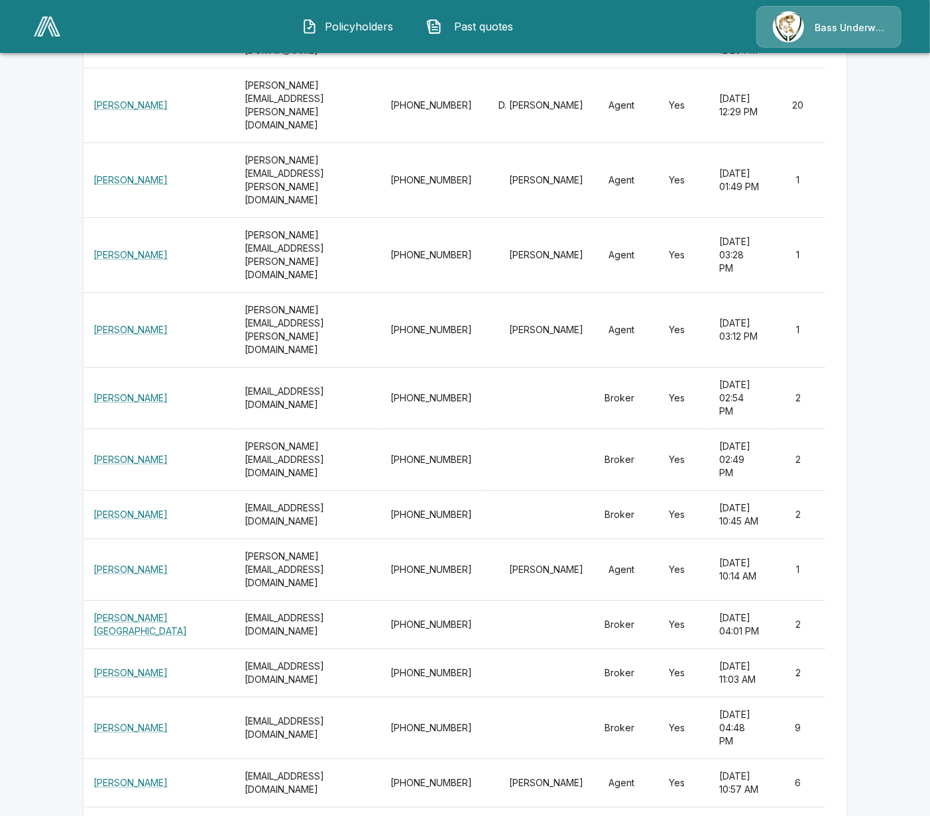
scroll to position [0, 4]
drag, startPoint x: 92, startPoint y: 327, endPoint x: 830, endPoint y: 333, distance: 738.1
copy tr "Johnathan Bredehoft Johnathan.bredehoft@sandstoneins.com 888-925-9628 D. GRAY C…"
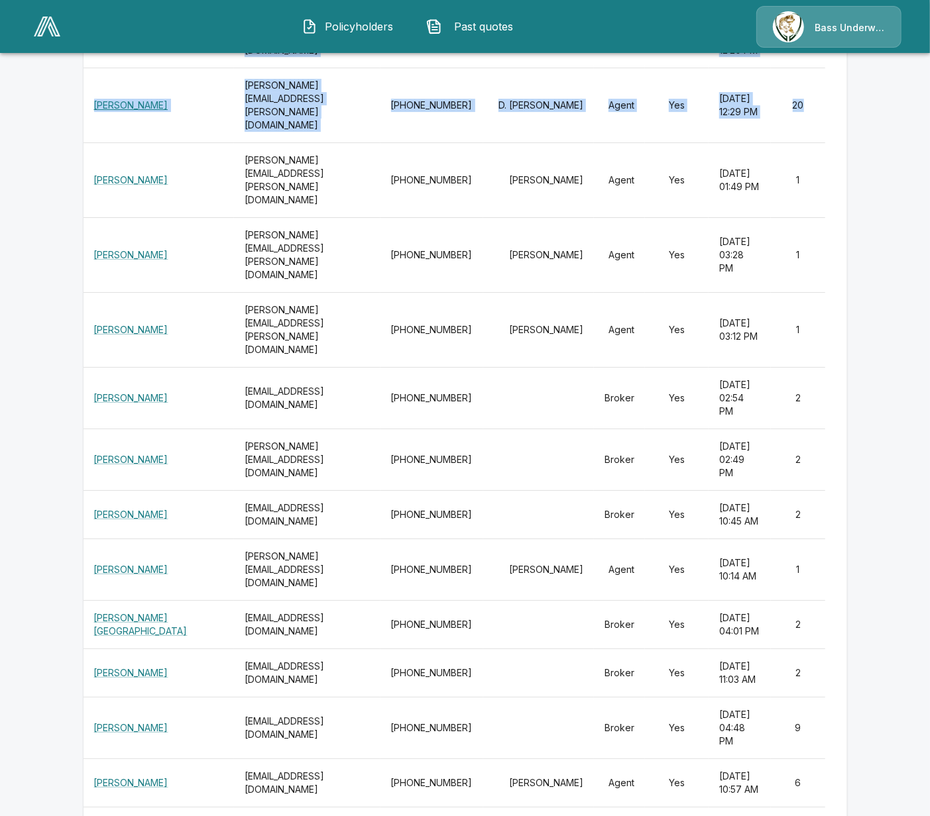
scroll to position [0, 0]
drag, startPoint x: 820, startPoint y: 448, endPoint x: 92, endPoint y: 449, distance: 728.1
click at [92, 142] on tr "Paul Sabater Paul.Sabater@sandstoneins.com 800-578-5578 D. GRAY COLLIER Agent Y…" at bounding box center [464, 105] width 763 height 75
copy tr "Paul Sabater Paul.Sabater@sandstoneins.com 800-578-5578 D. GRAY COLLIER Agent Y…"
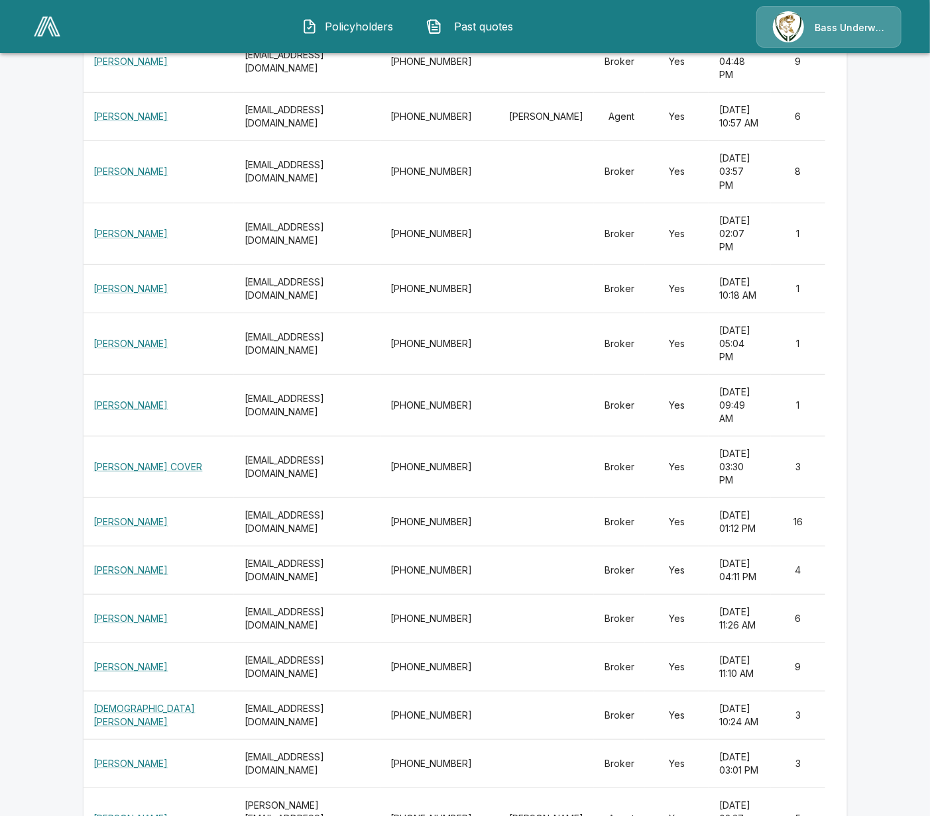
scroll to position [3147, 0]
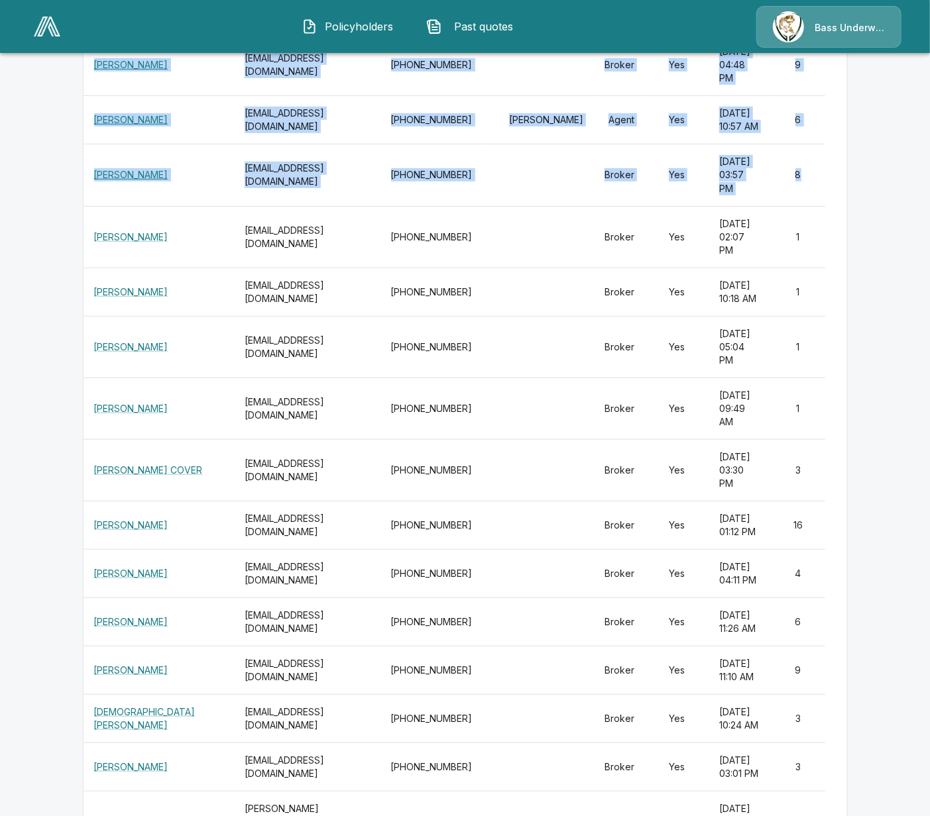
drag, startPoint x: 829, startPoint y: 525, endPoint x: 93, endPoint y: 402, distance: 747.0
copy tbody "GABRIEL TRENT gtrent@bassuw.com 954-473-4488 Broker Yes July 17, 2025 at 04:48 …"
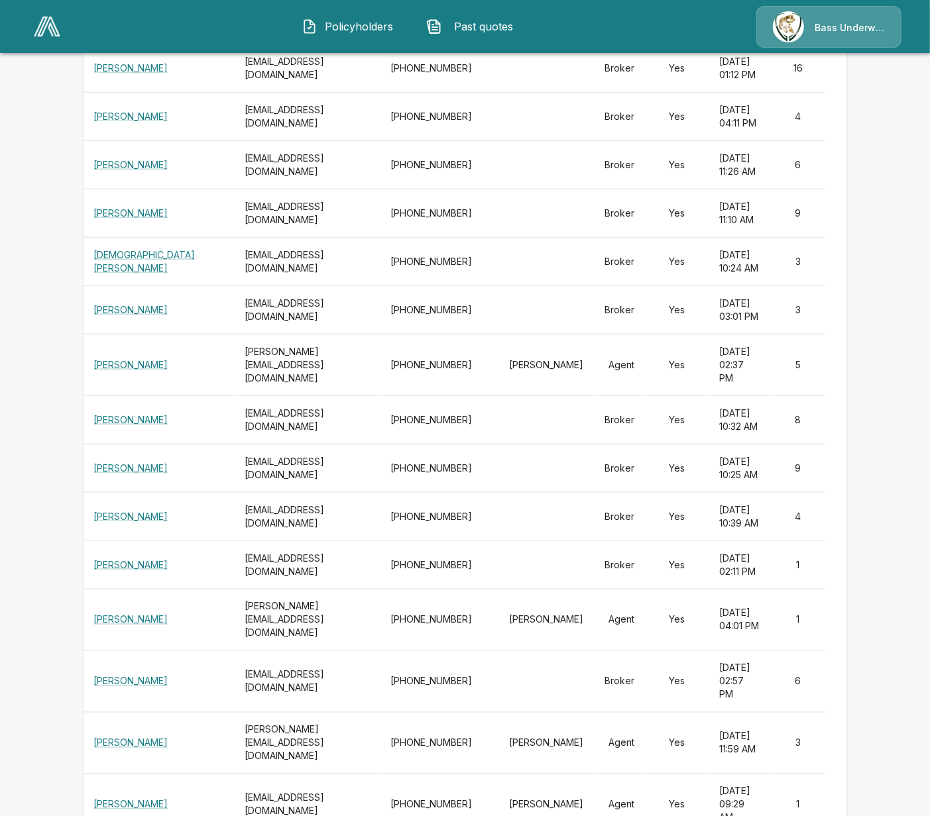
scroll to position [3644, 0]
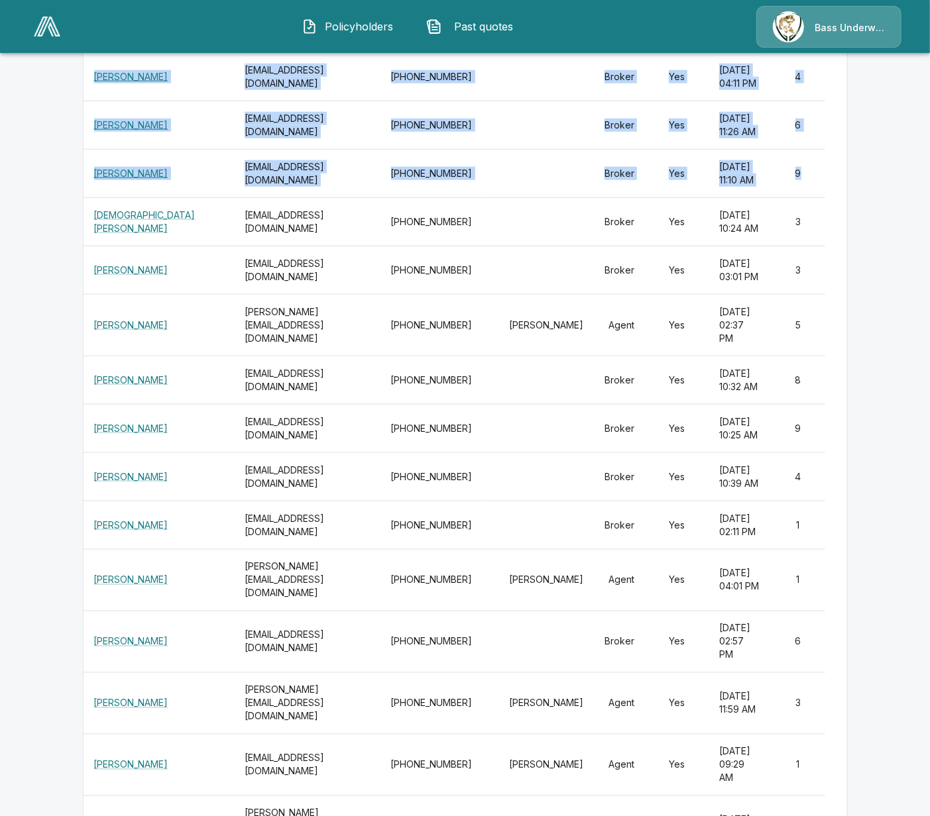
drag, startPoint x: 824, startPoint y: 588, endPoint x: 99, endPoint y: 392, distance: 750.2
copy tbody "JOSH HARRISON jharrison@bassuw.com 770-510-1609 Broker Yes July 9, 2025 at 01:1…"
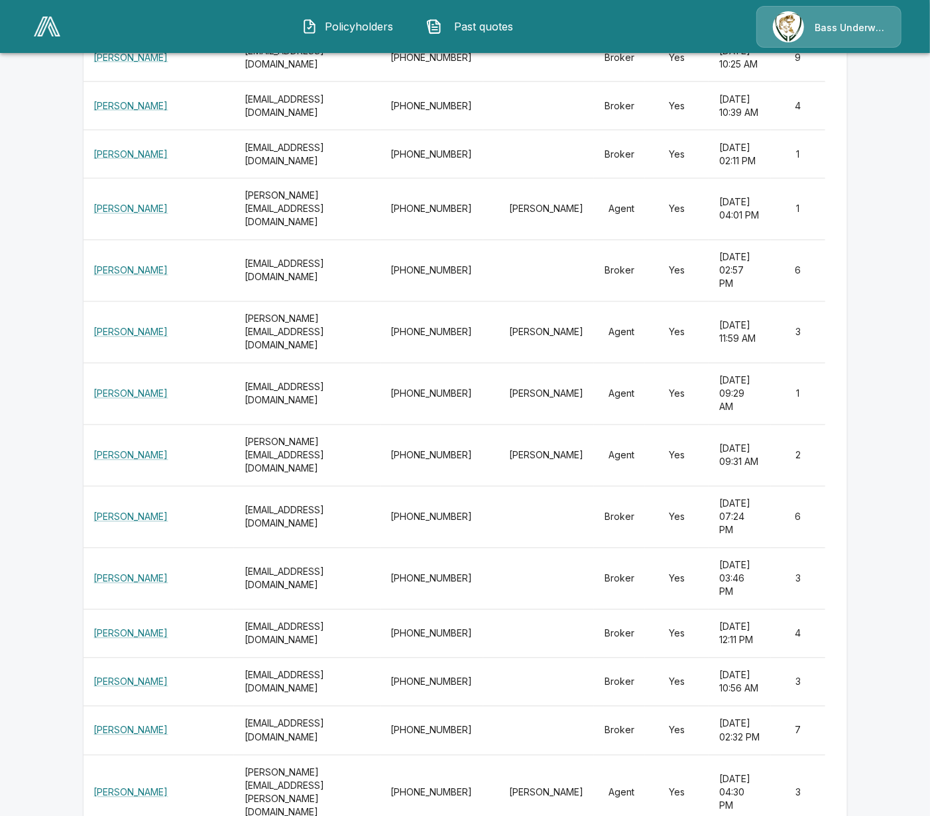
scroll to position [4058, 0]
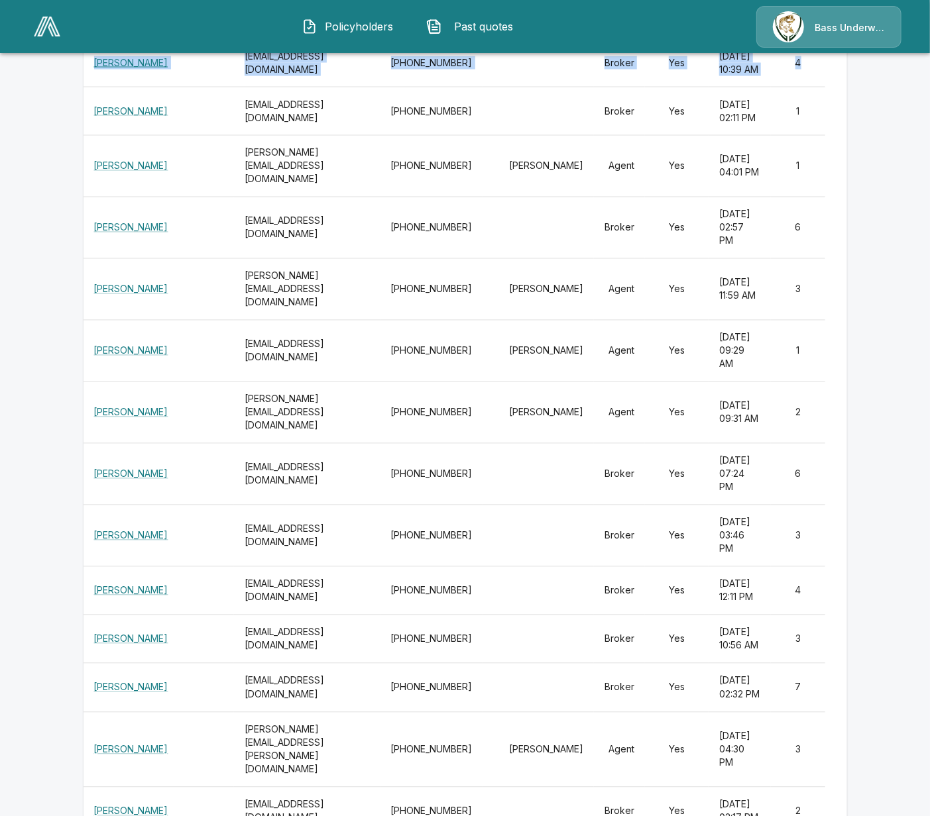
drag, startPoint x: 834, startPoint y: 550, endPoint x: 80, endPoint y: 348, distance: 781.2
drag, startPoint x: 837, startPoint y: 538, endPoint x: 97, endPoint y: 369, distance: 759.1
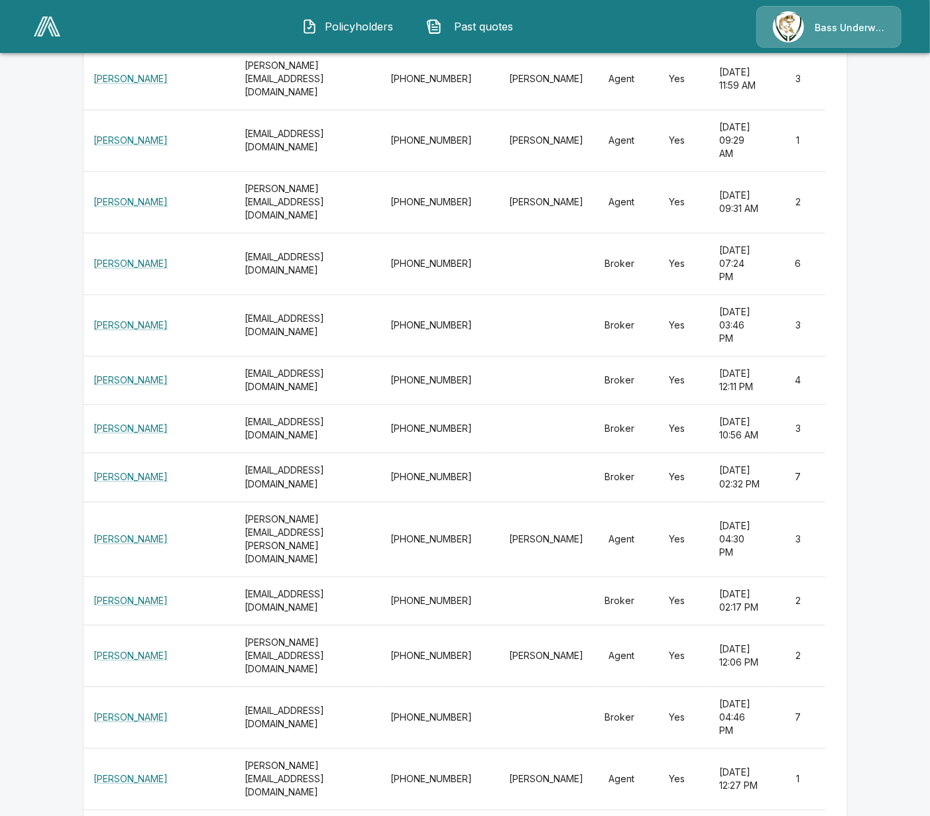
scroll to position [4306, 0]
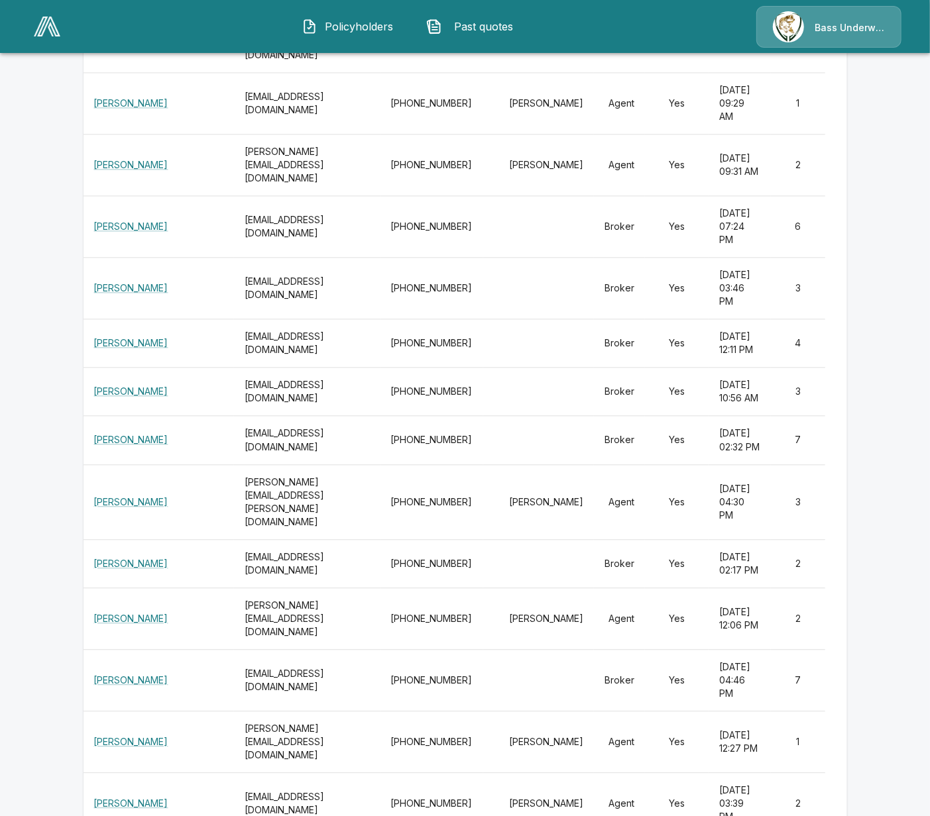
drag, startPoint x: 827, startPoint y: 473, endPoint x: 87, endPoint y: 488, distance: 740.9
drag, startPoint x: 830, startPoint y: 480, endPoint x: 99, endPoint y: 488, distance: 730.8
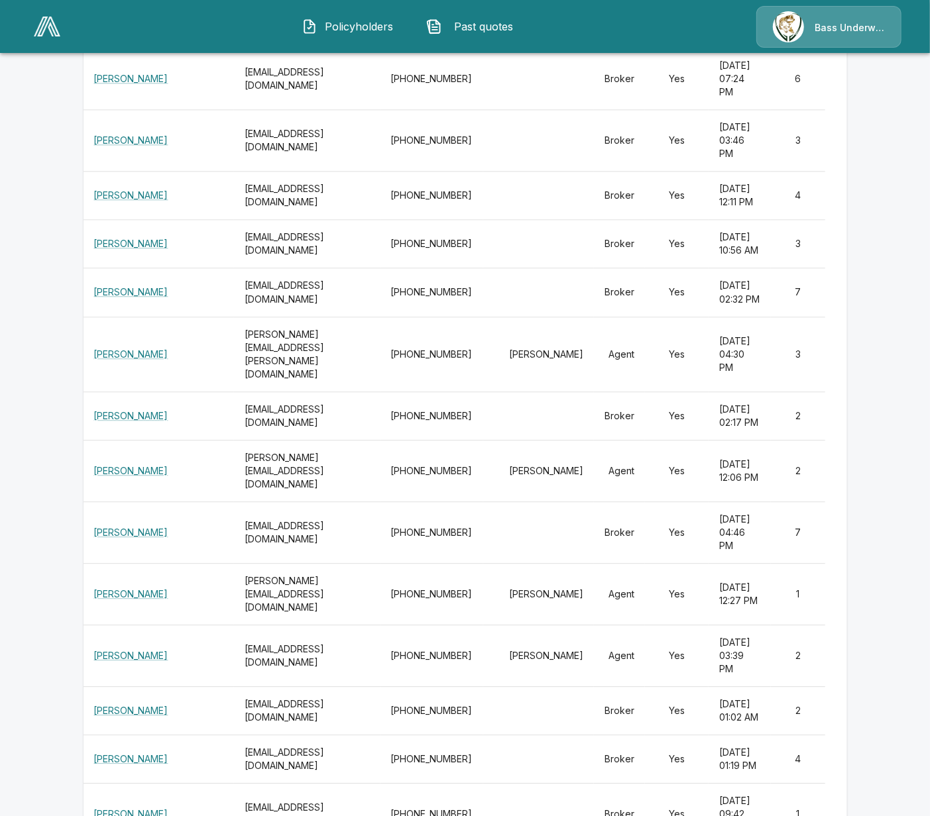
scroll to position [4554, 0]
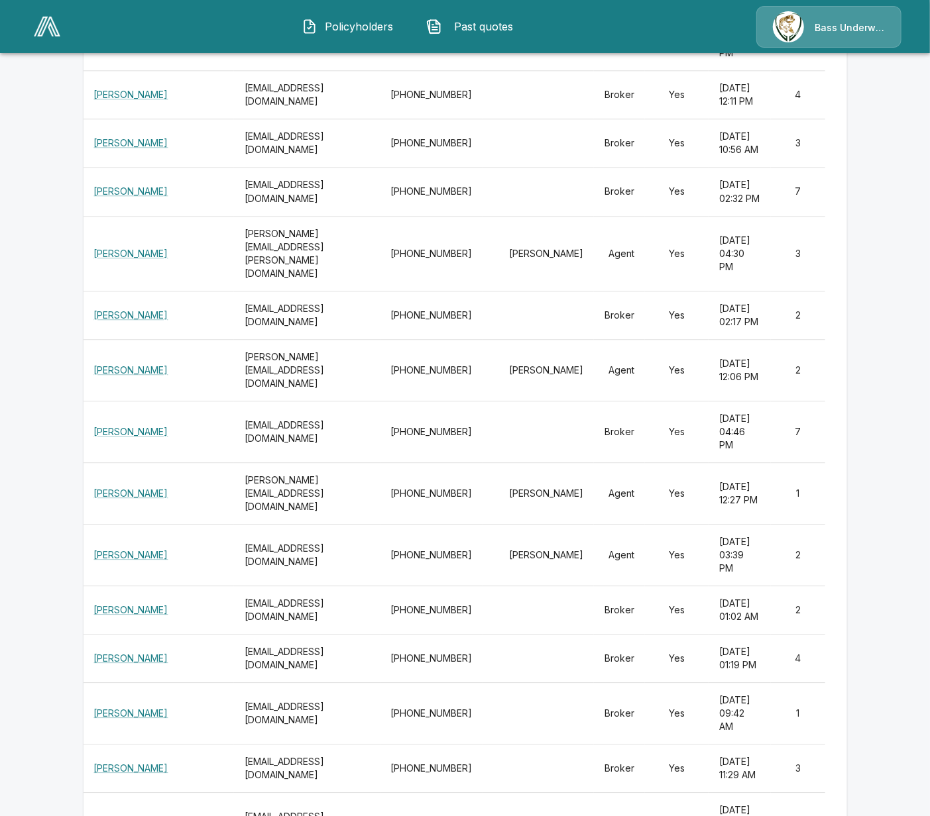
drag, startPoint x: 739, startPoint y: 464, endPoint x: 89, endPoint y: 472, distance: 649.3
drag, startPoint x: 831, startPoint y: 597, endPoint x: 99, endPoint y: 594, distance: 732.1
click at [99, 119] on tr "Jonathan Rios jrios@bassuw.com 281-298-3158 Broker Yes May 9, 2025 at 12:11 PM 4" at bounding box center [464, 95] width 763 height 48
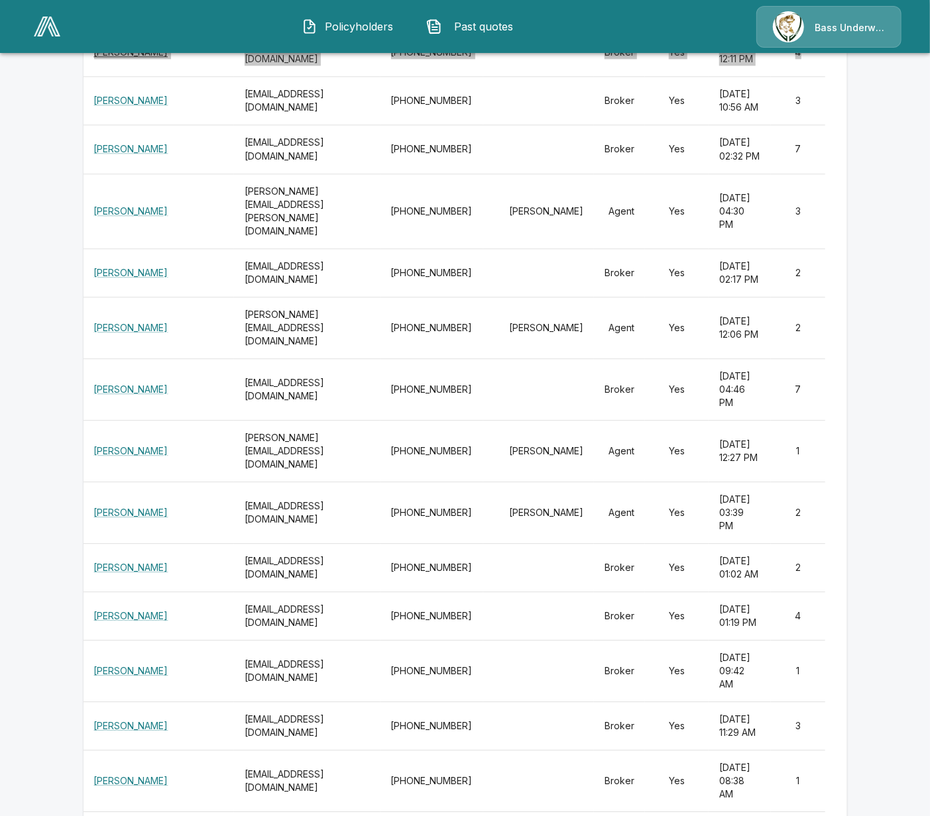
scroll to position [4885, 0]
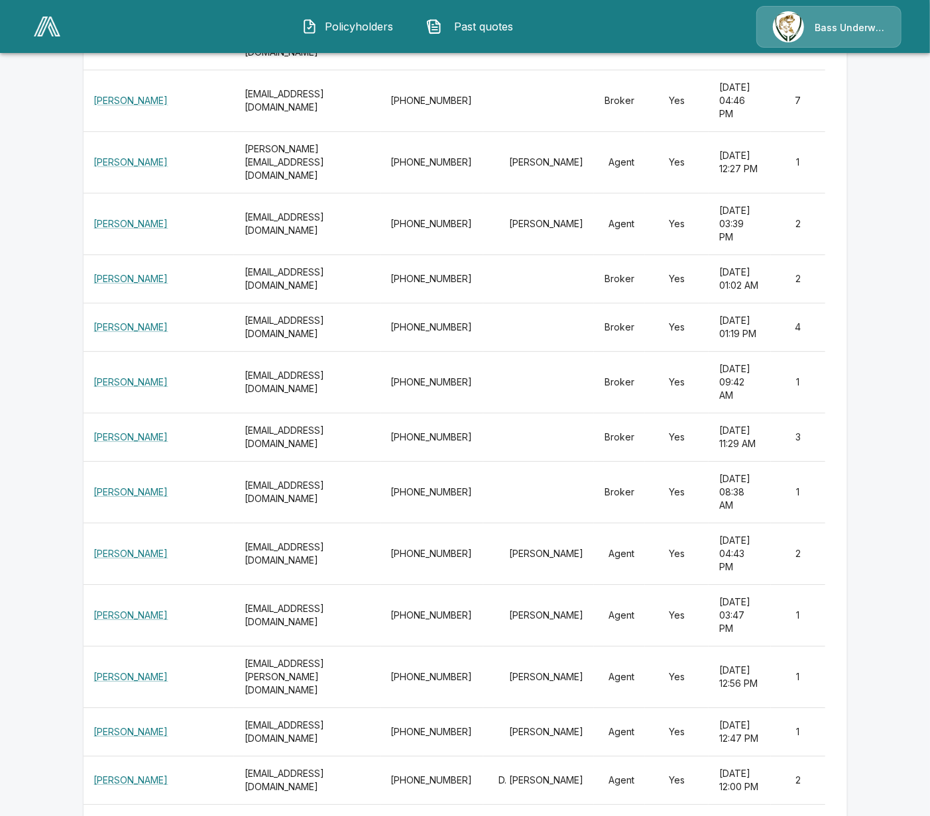
drag, startPoint x: 824, startPoint y: 396, endPoint x: 93, endPoint y: 386, distance: 730.8
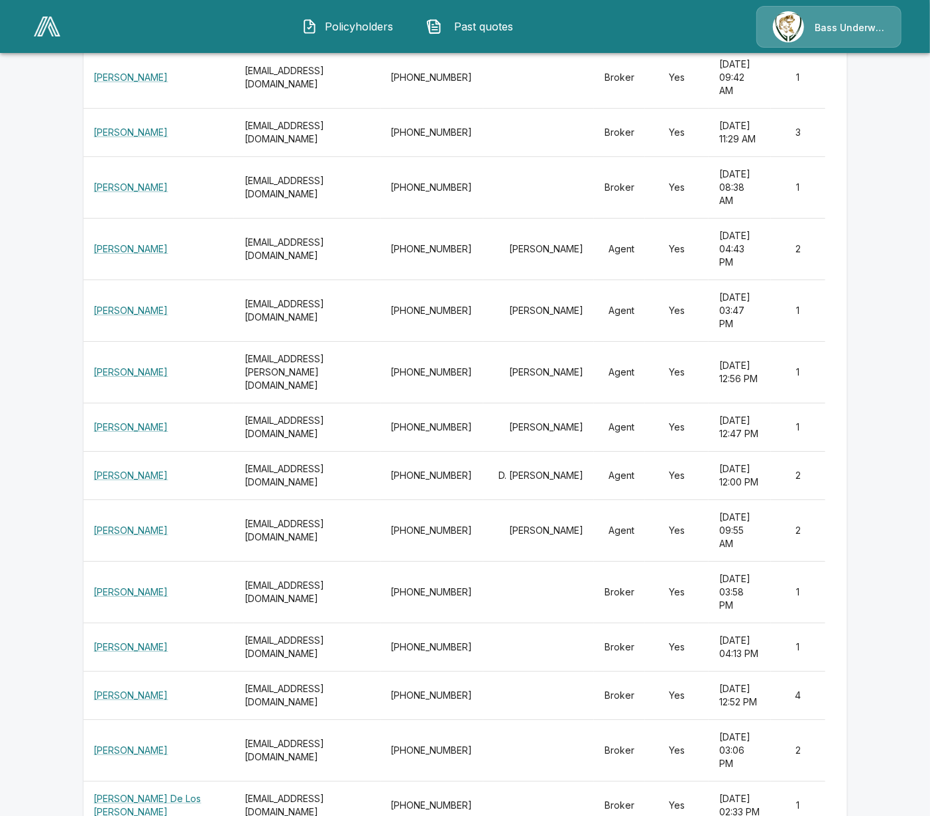
scroll to position [5217, 0]
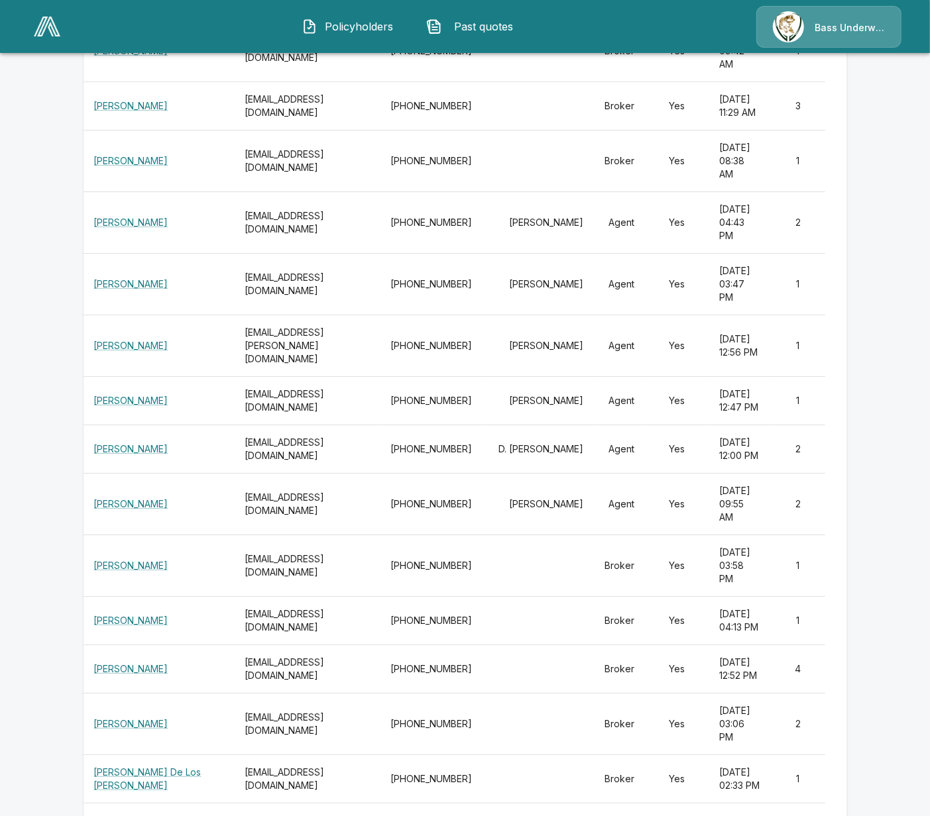
drag, startPoint x: 827, startPoint y: 300, endPoint x: 81, endPoint y: 298, distance: 746.0
drag, startPoint x: 888, startPoint y: 315, endPoint x: 869, endPoint y: 315, distance: 19.2
drag, startPoint x: 825, startPoint y: 299, endPoint x: 101, endPoint y: 307, distance: 724.2
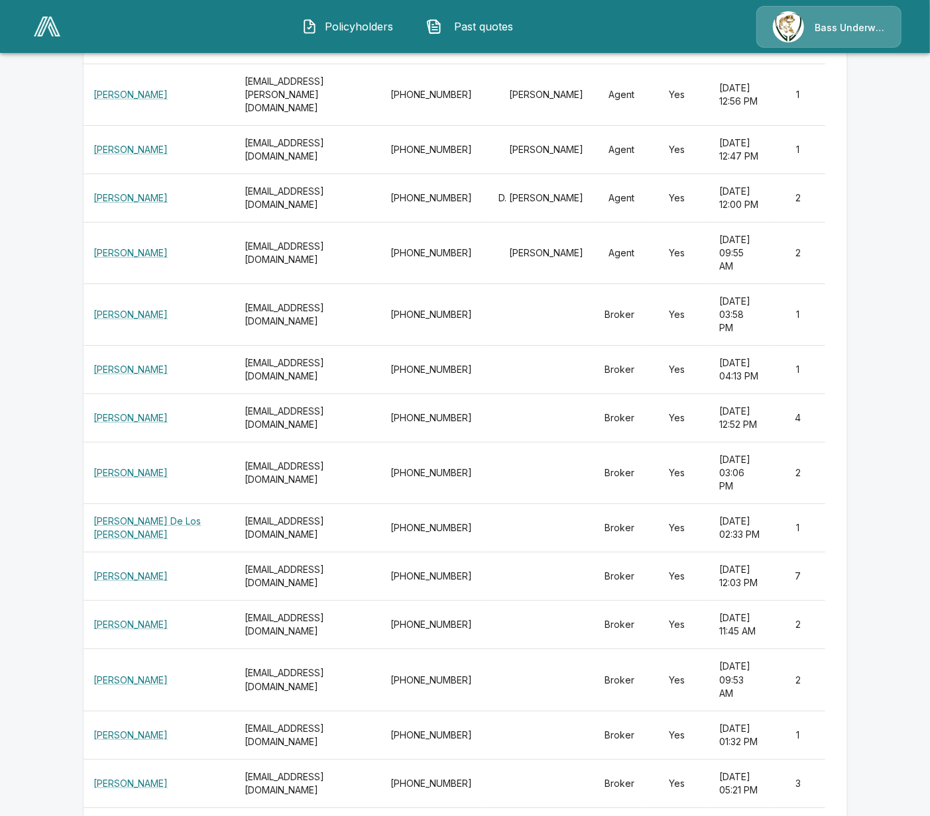
scroll to position [5466, 0]
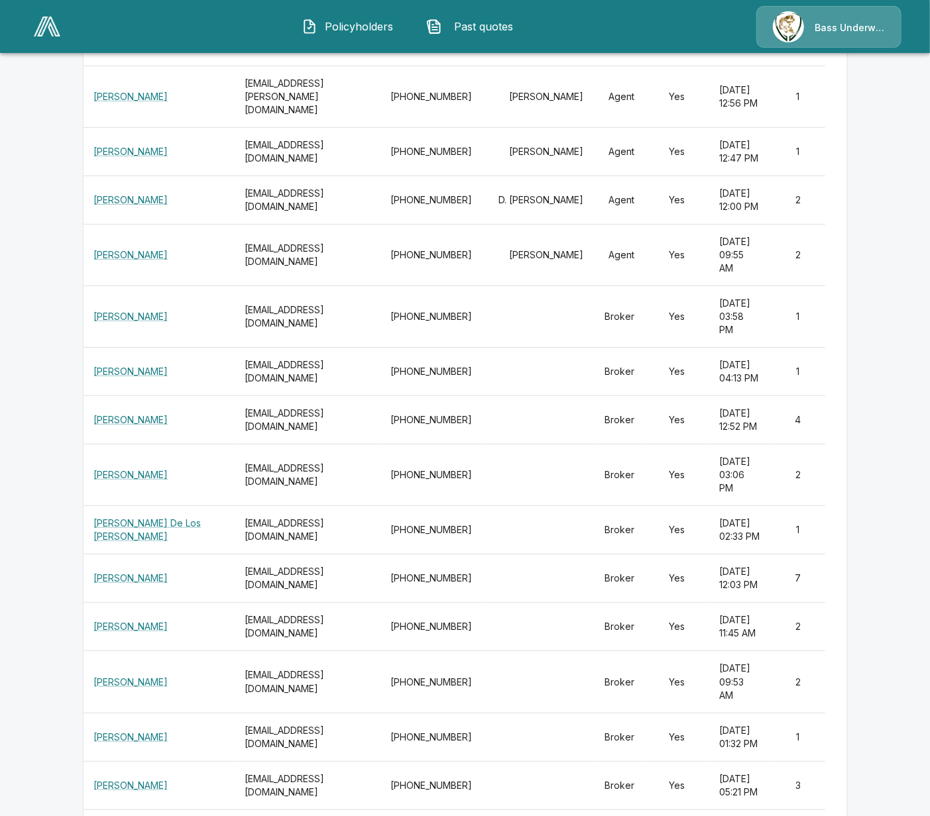
drag, startPoint x: 827, startPoint y: 301, endPoint x: 95, endPoint y: 309, distance: 731.5
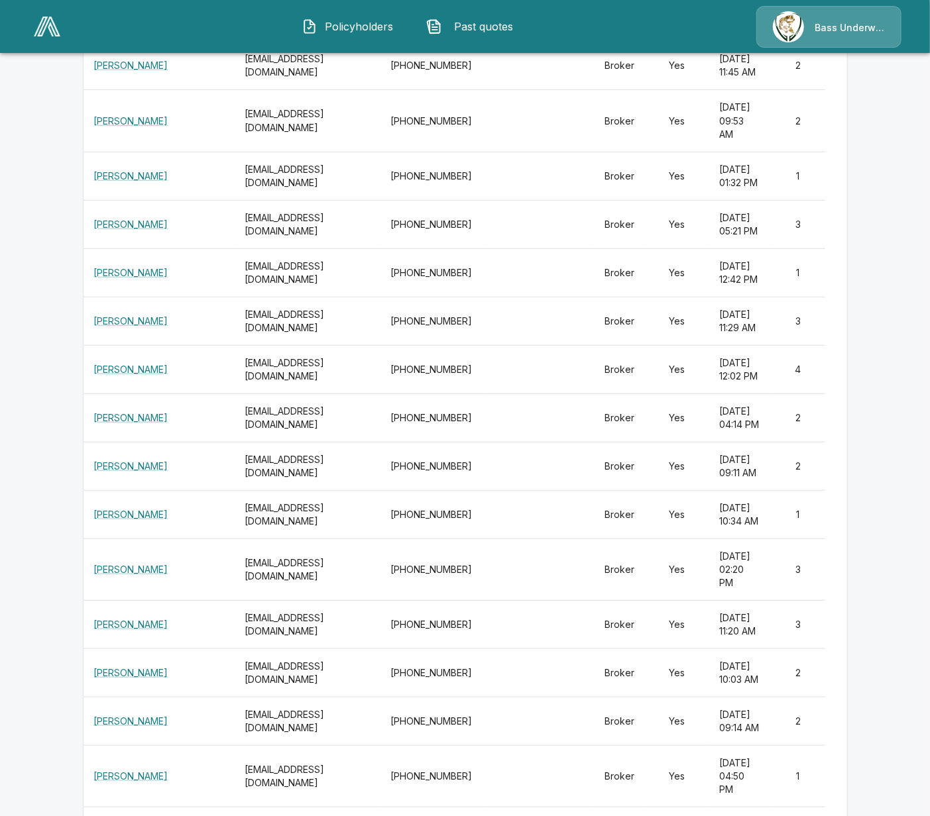
scroll to position [6128, 0]
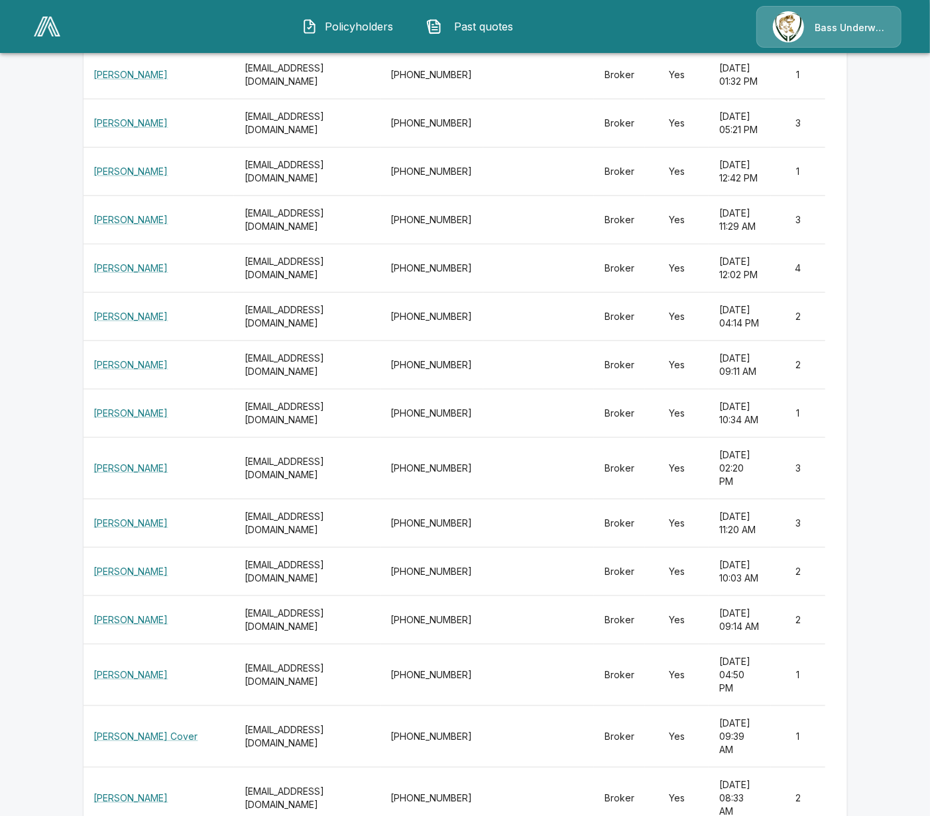
drag, startPoint x: 820, startPoint y: 386, endPoint x: 91, endPoint y: 372, distance: 728.9
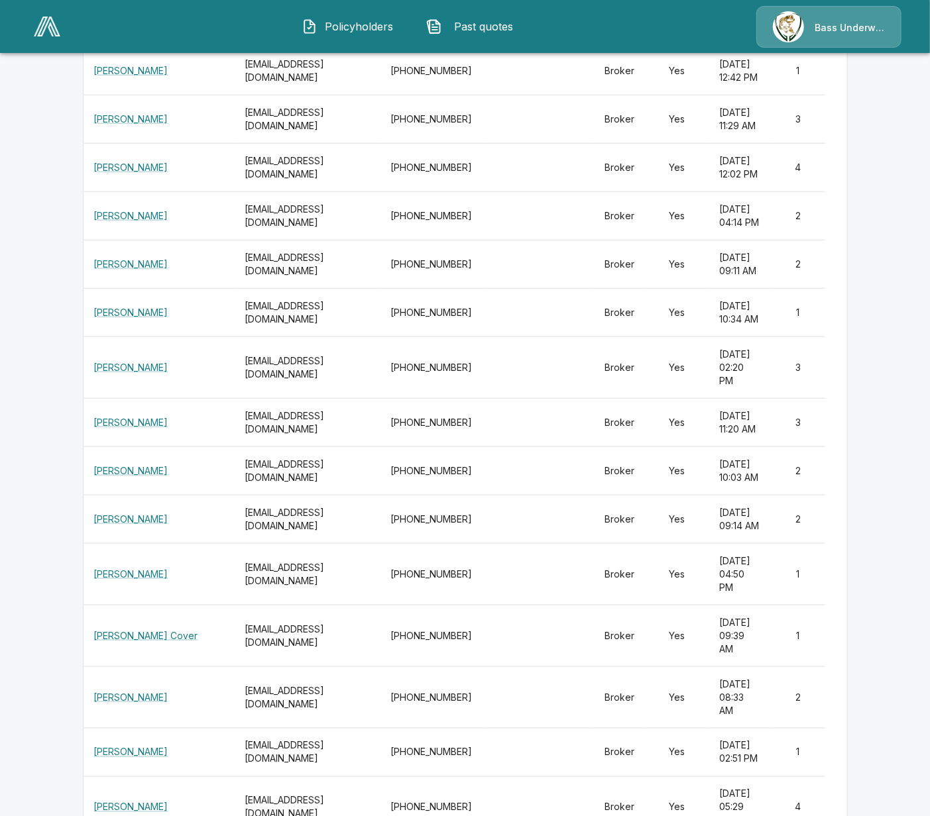
scroll to position [6294, 0]
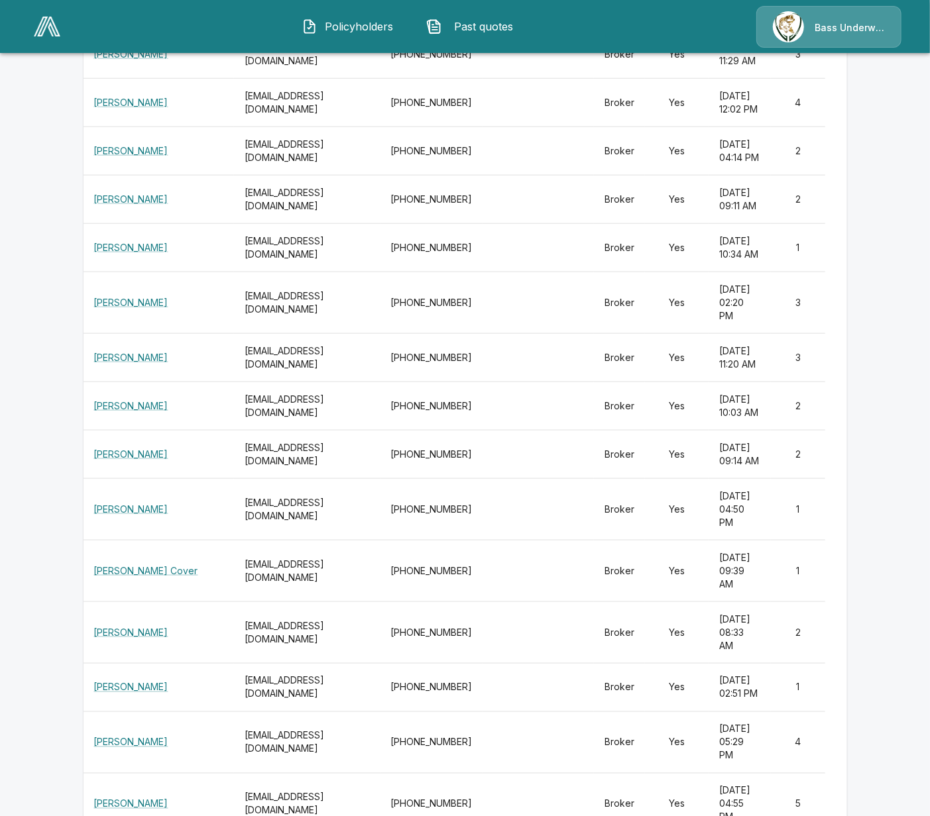
drag, startPoint x: 835, startPoint y: 401, endPoint x: 113, endPoint y: 392, distance: 722.2
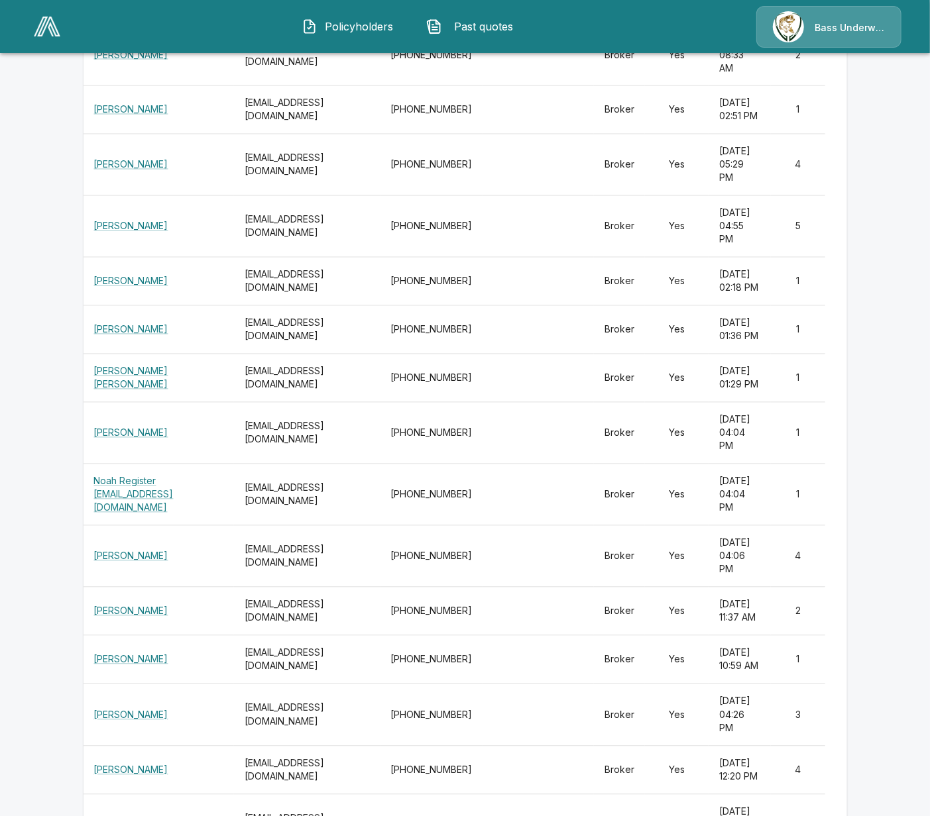
scroll to position [6874, 0]
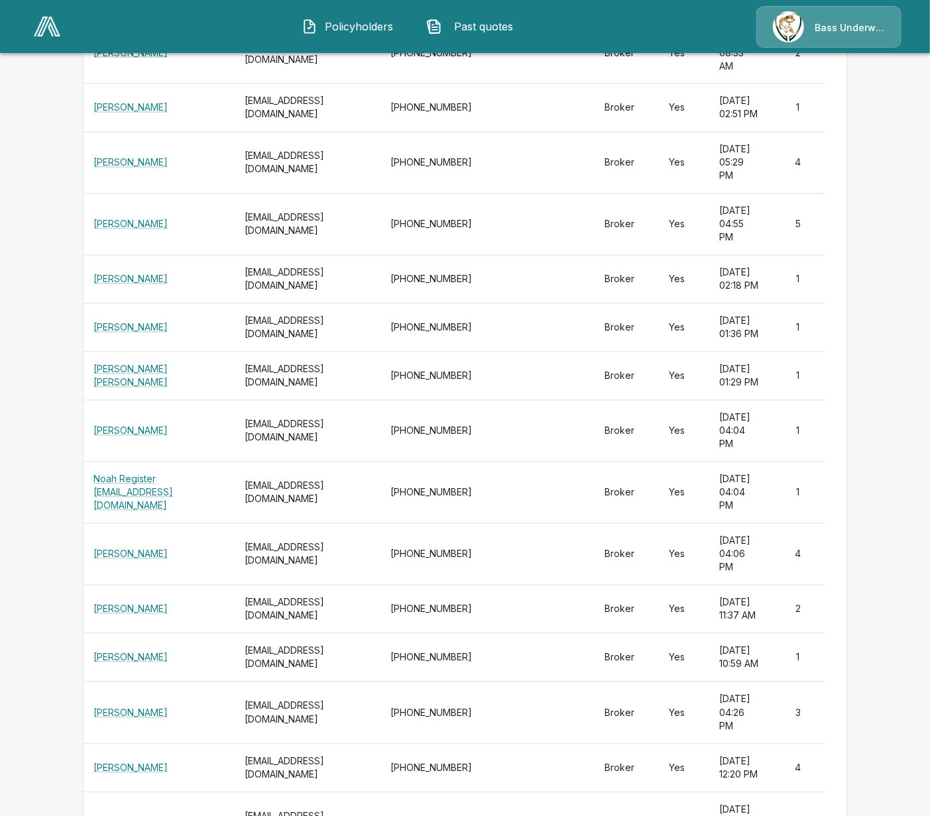
drag, startPoint x: 825, startPoint y: 249, endPoint x: 97, endPoint y: 248, distance: 727.4
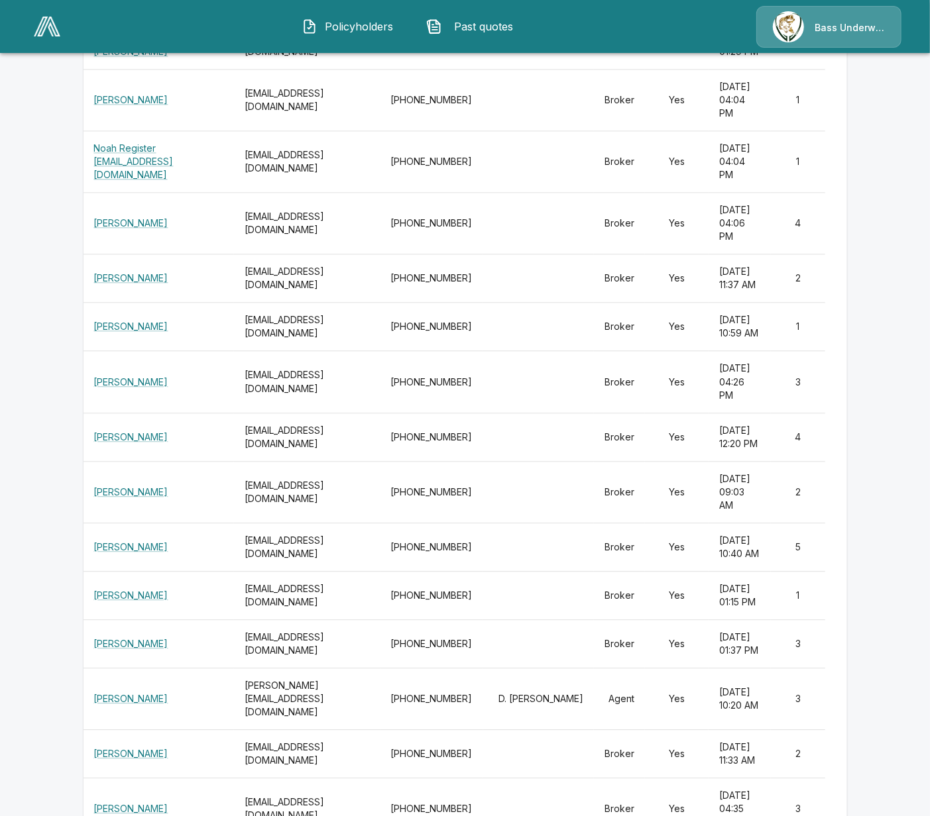
scroll to position [7536, 0]
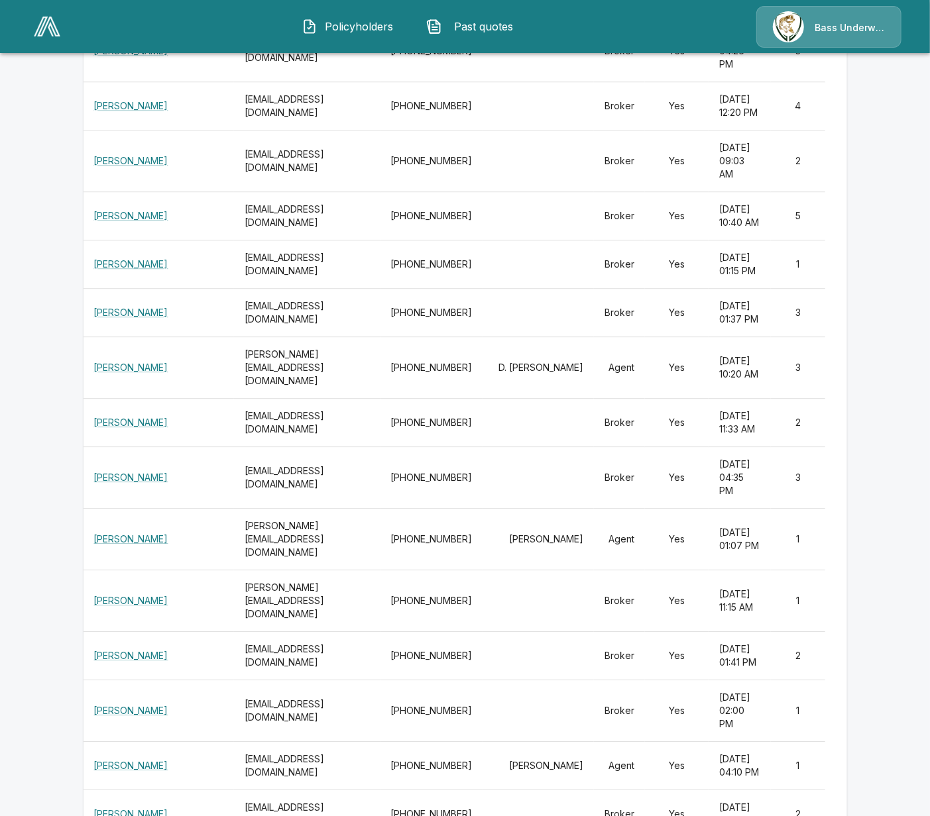
drag, startPoint x: 828, startPoint y: 376, endPoint x: 91, endPoint y: 310, distance: 740.4
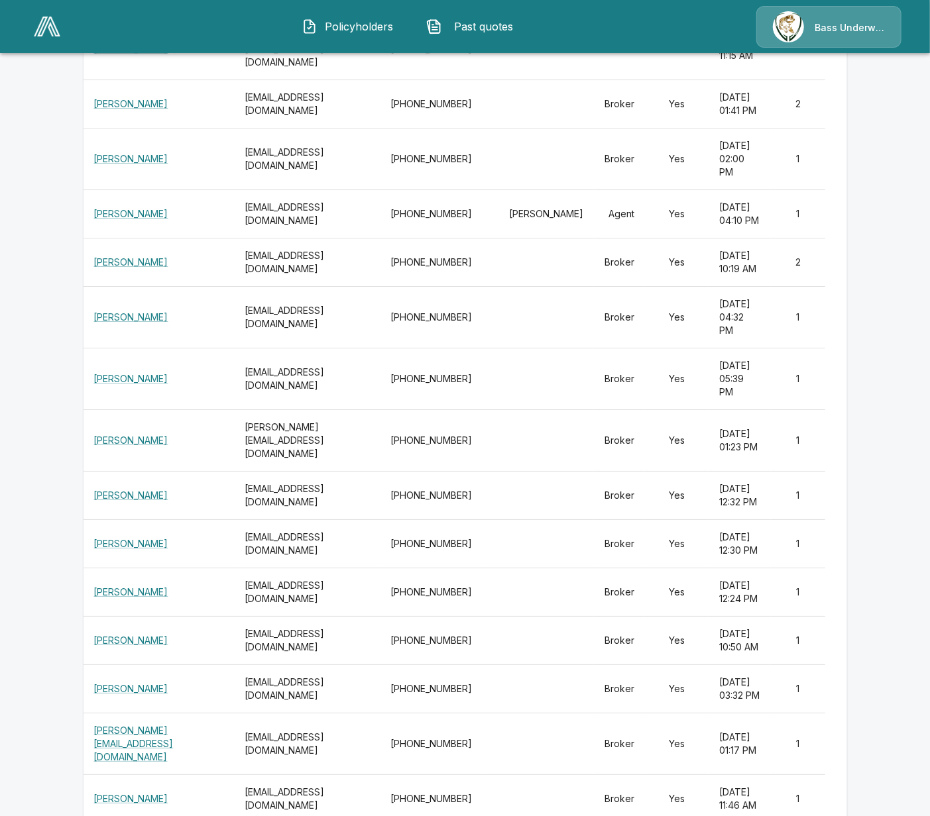
scroll to position [8033, 0]
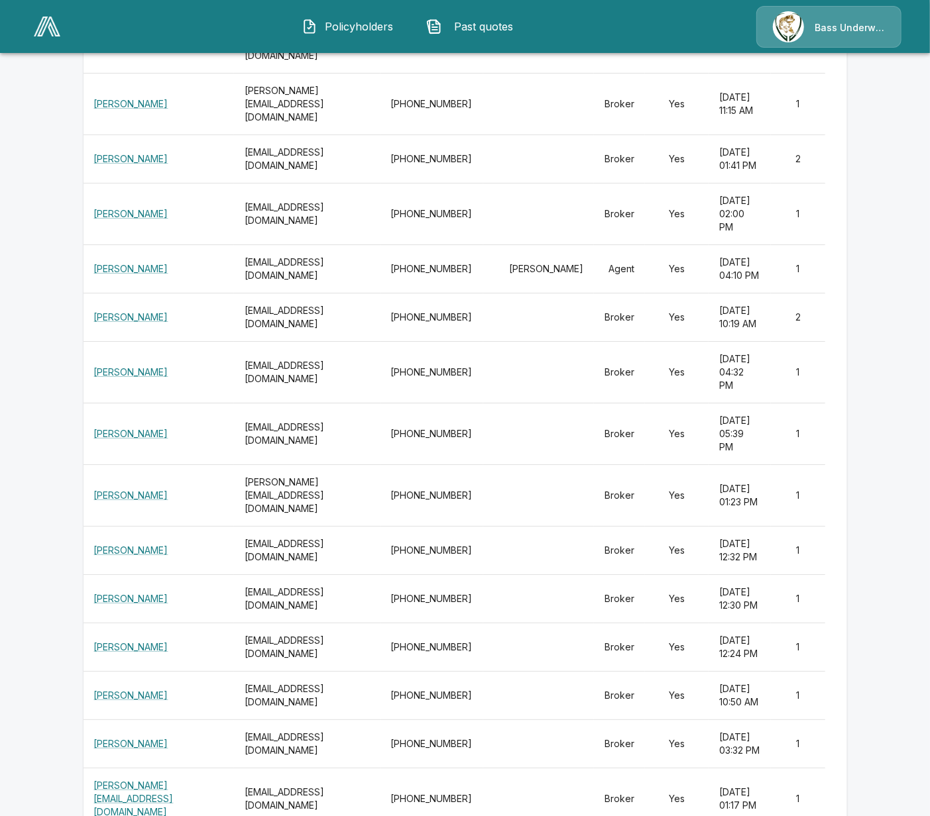
drag, startPoint x: 832, startPoint y: 319, endPoint x: 96, endPoint y: 323, distance: 736.1
drag, startPoint x: 833, startPoint y: 611, endPoint x: 99, endPoint y: 621, distance: 734.1
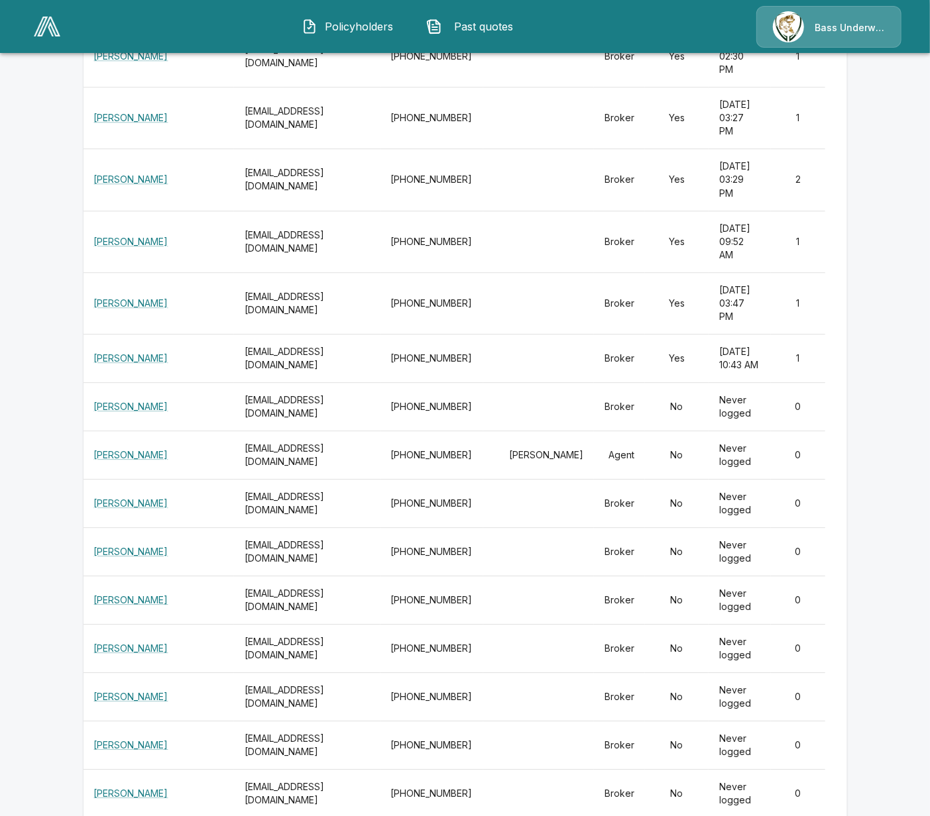
scroll to position [10351, 0]
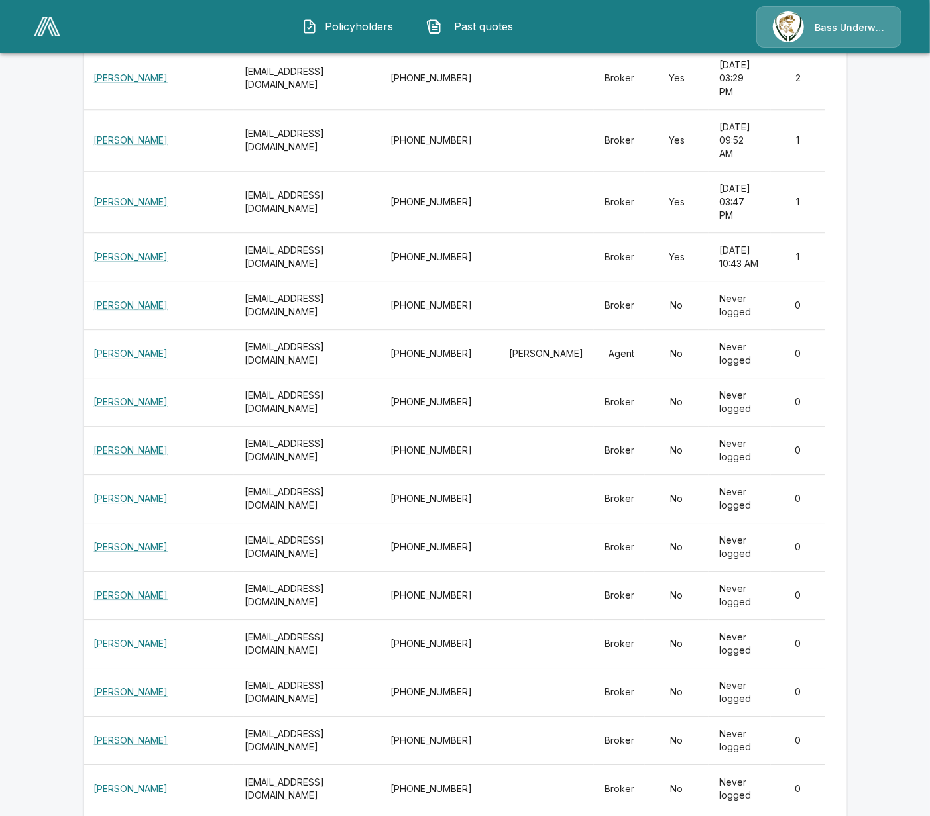
drag, startPoint x: 826, startPoint y: 354, endPoint x: 99, endPoint y: 360, distance: 726.8
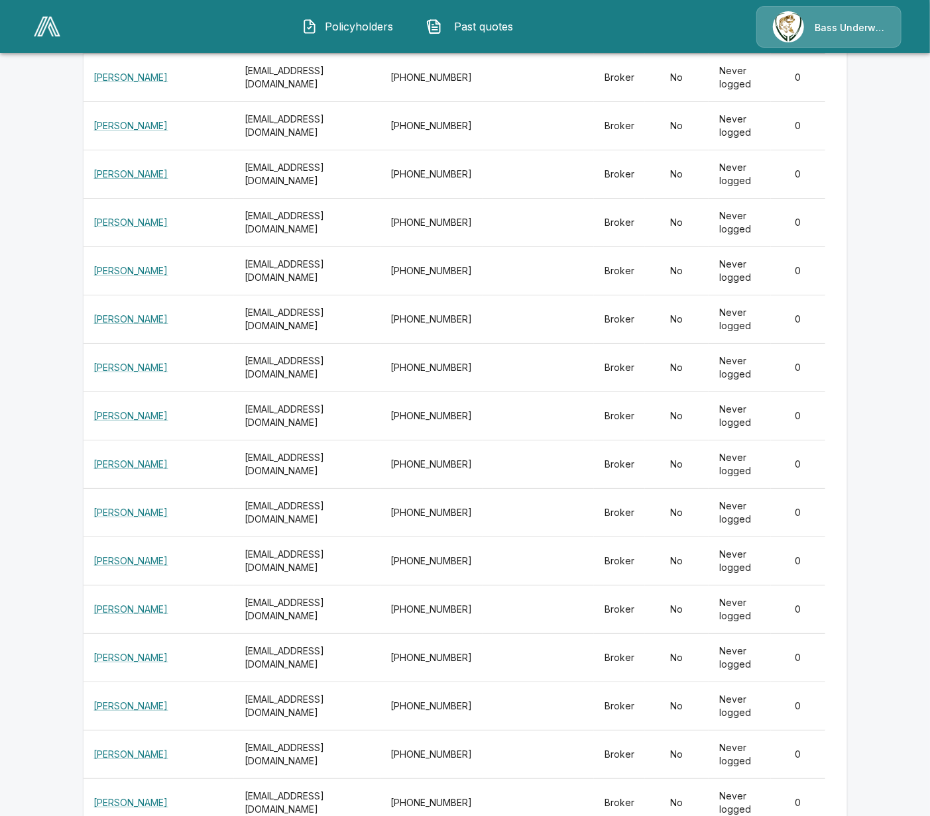
scroll to position [0, 7]
drag, startPoint x: 838, startPoint y: 346, endPoint x: 845, endPoint y: 342, distance: 7.7
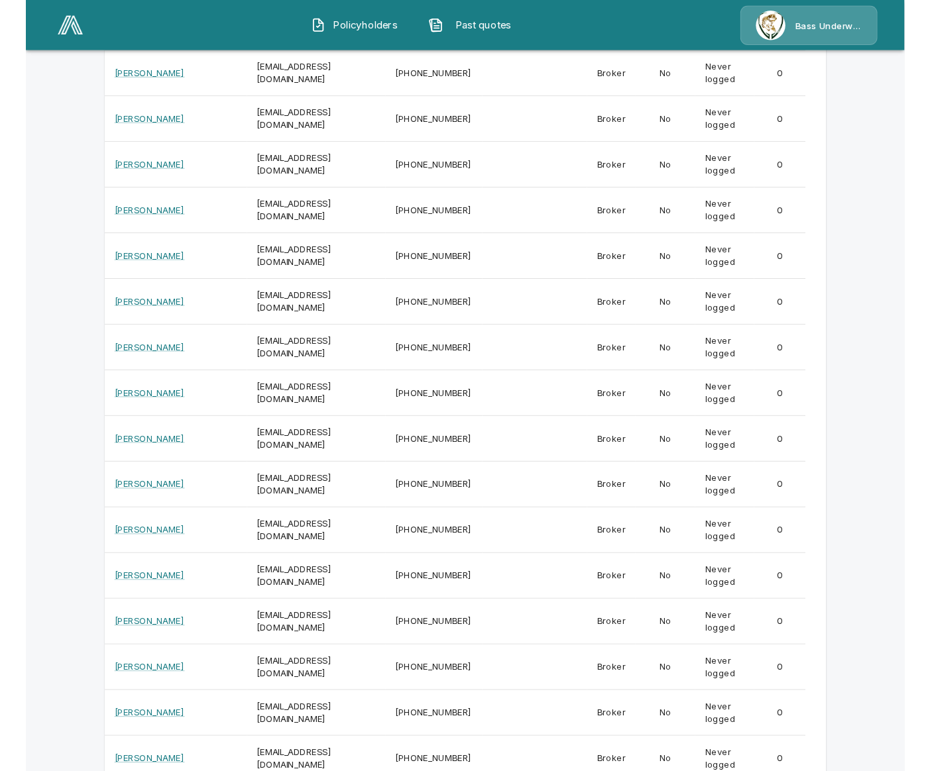
scroll to position [0, 0]
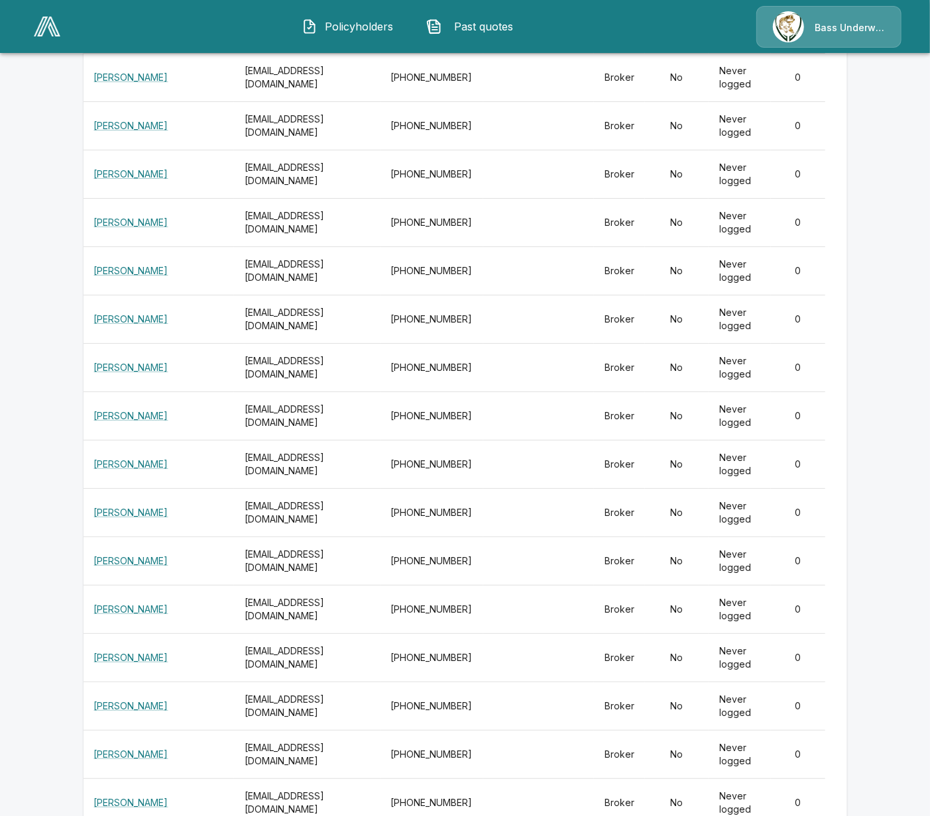
drag, startPoint x: 838, startPoint y: 357, endPoint x: 96, endPoint y: 354, distance: 742.0
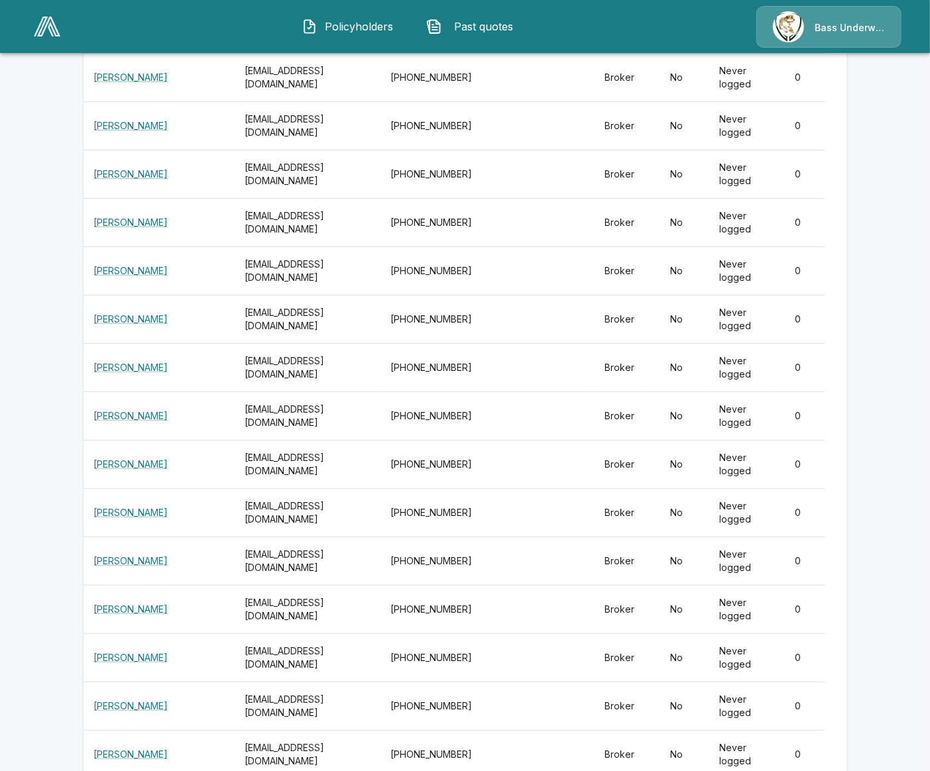
click at [47, 21] on img at bounding box center [47, 27] width 27 height 20
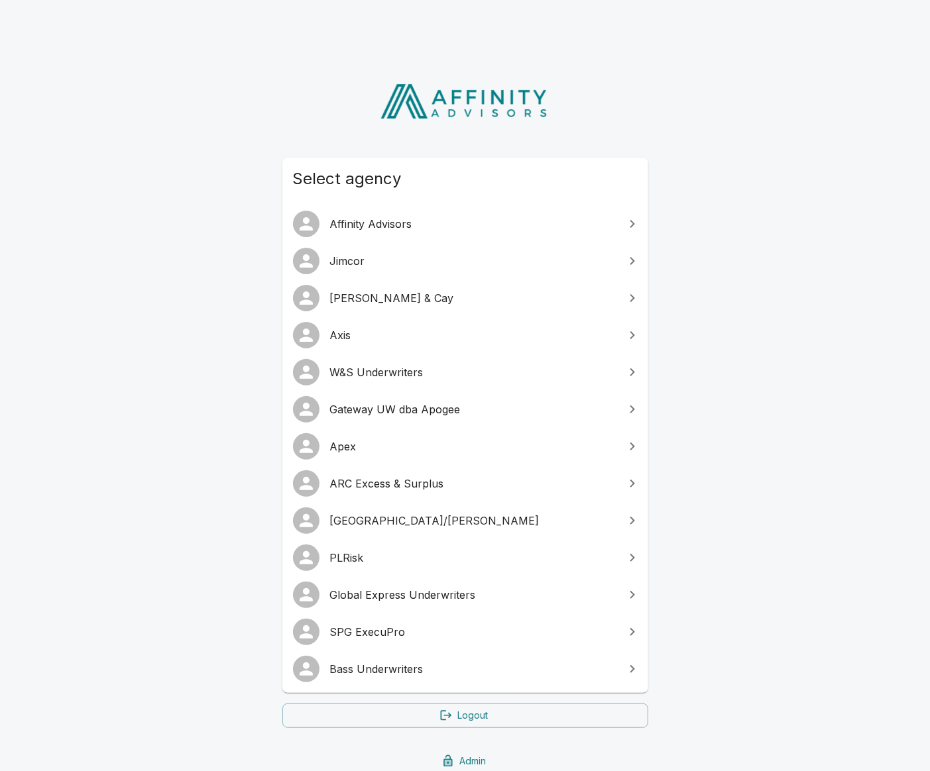
click at [388, 268] on span "Jimcor" at bounding box center [473, 261] width 286 height 16
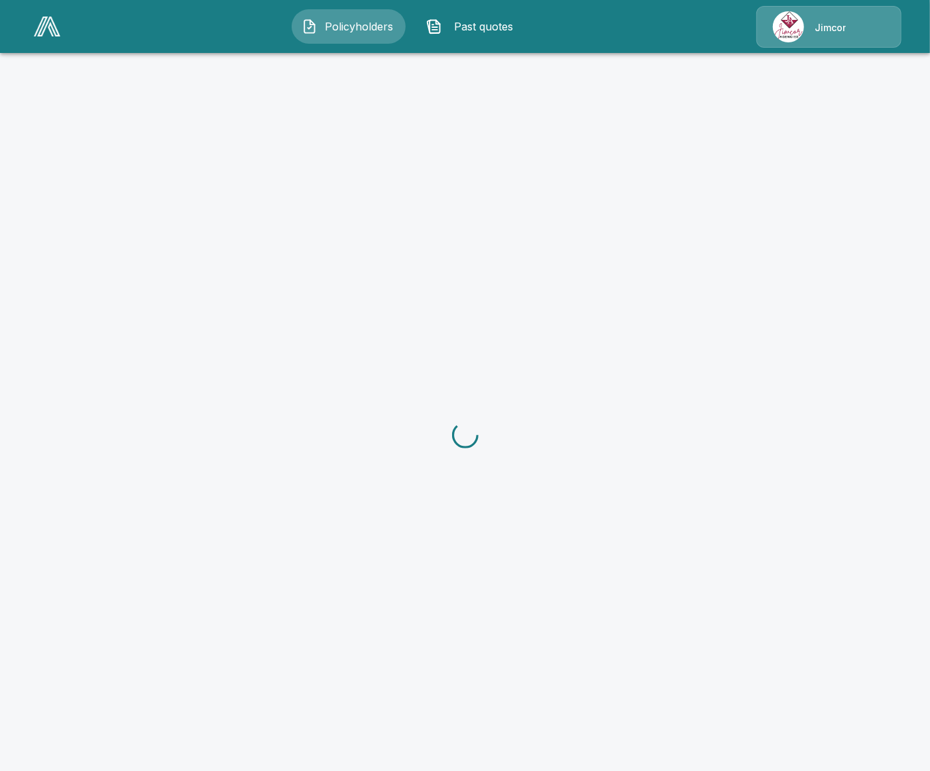
click at [854, 31] on div "Jimcor" at bounding box center [828, 27] width 145 height 42
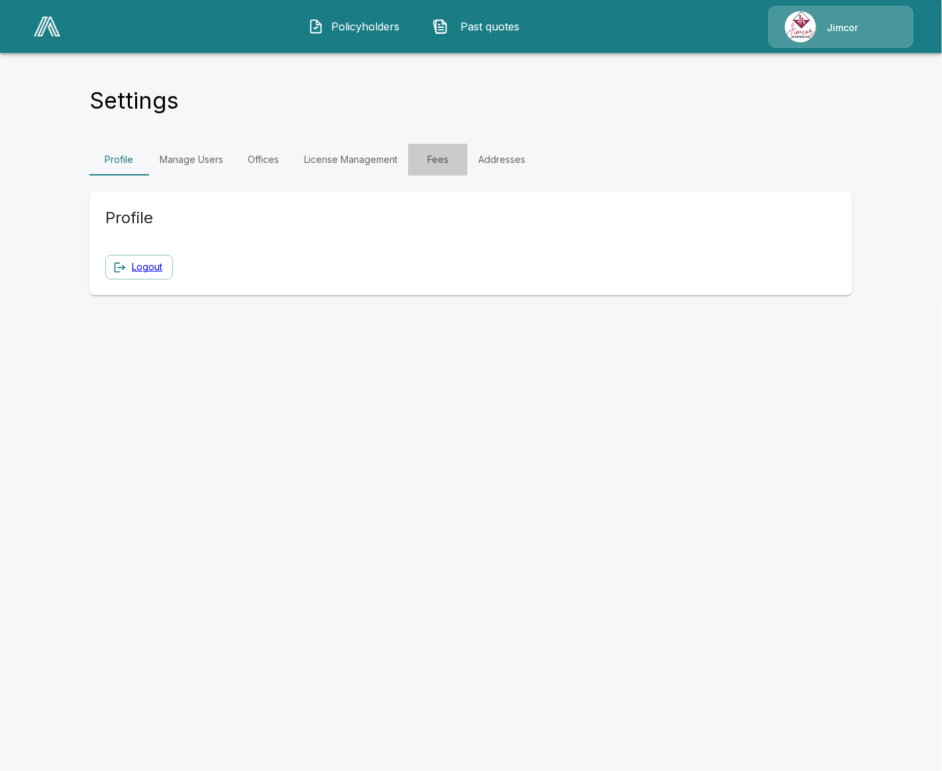
click at [447, 158] on link "Fees" at bounding box center [438, 160] width 60 height 32
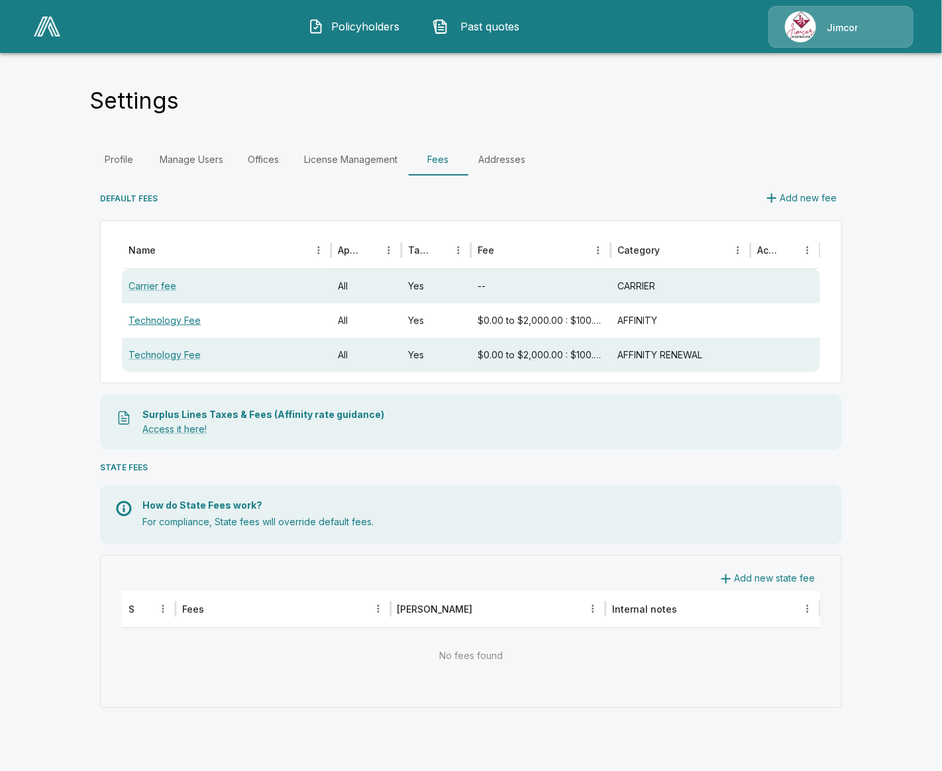
click at [173, 325] on link "Technology Fee" at bounding box center [165, 320] width 72 height 11
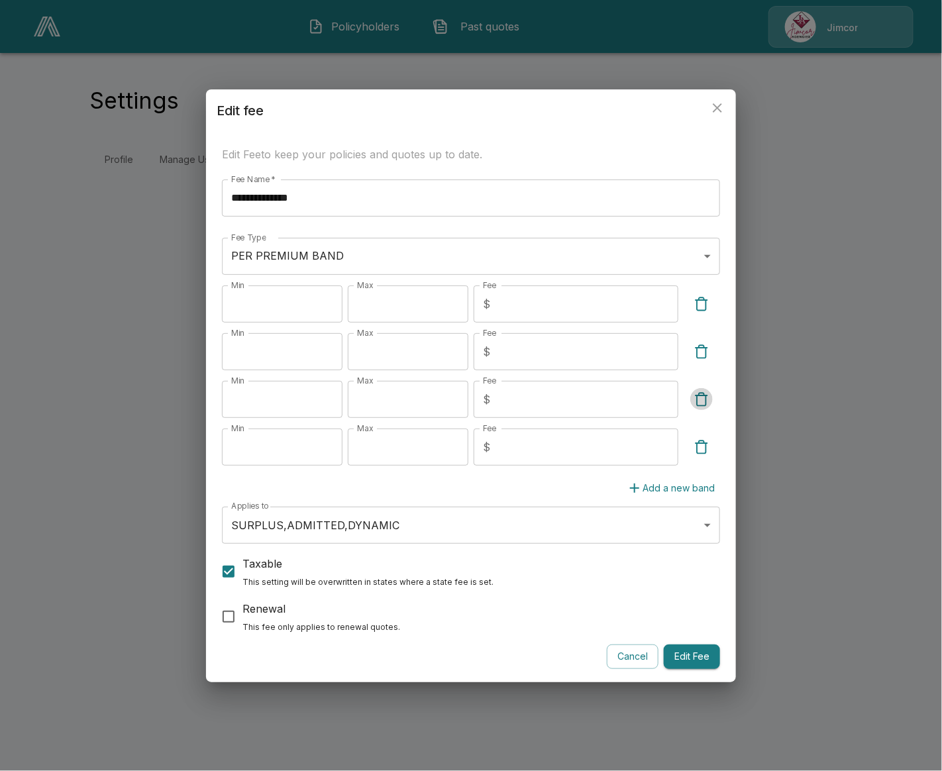
click at [698, 399] on img "button" at bounding box center [702, 400] width 16 height 16
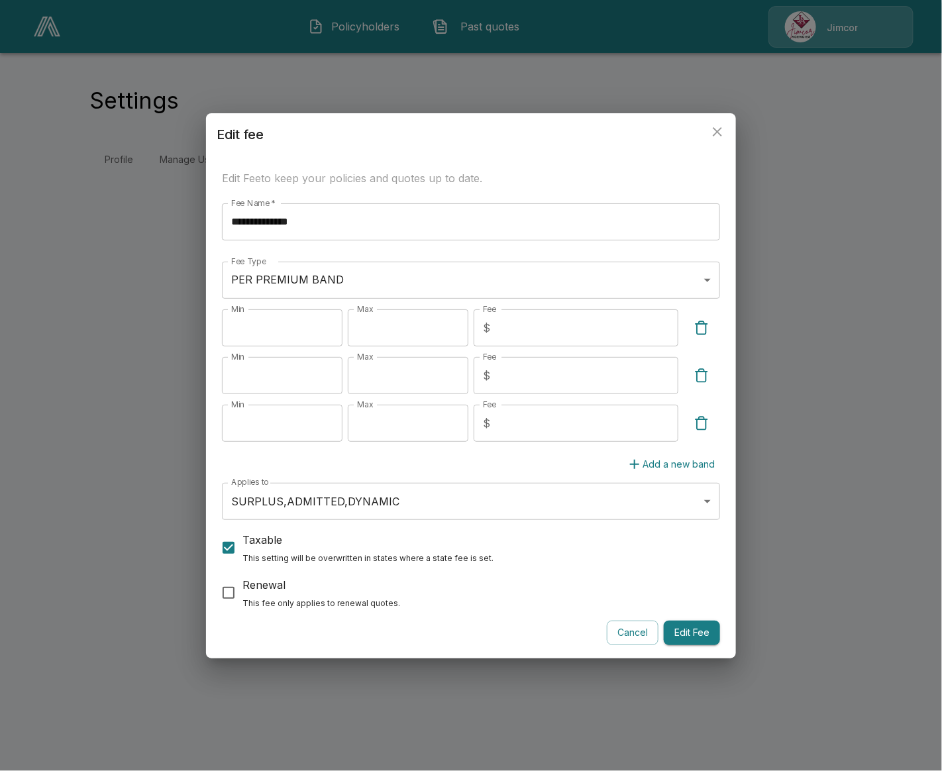
click at [709, 628] on button "Edit Fee" at bounding box center [692, 633] width 56 height 25
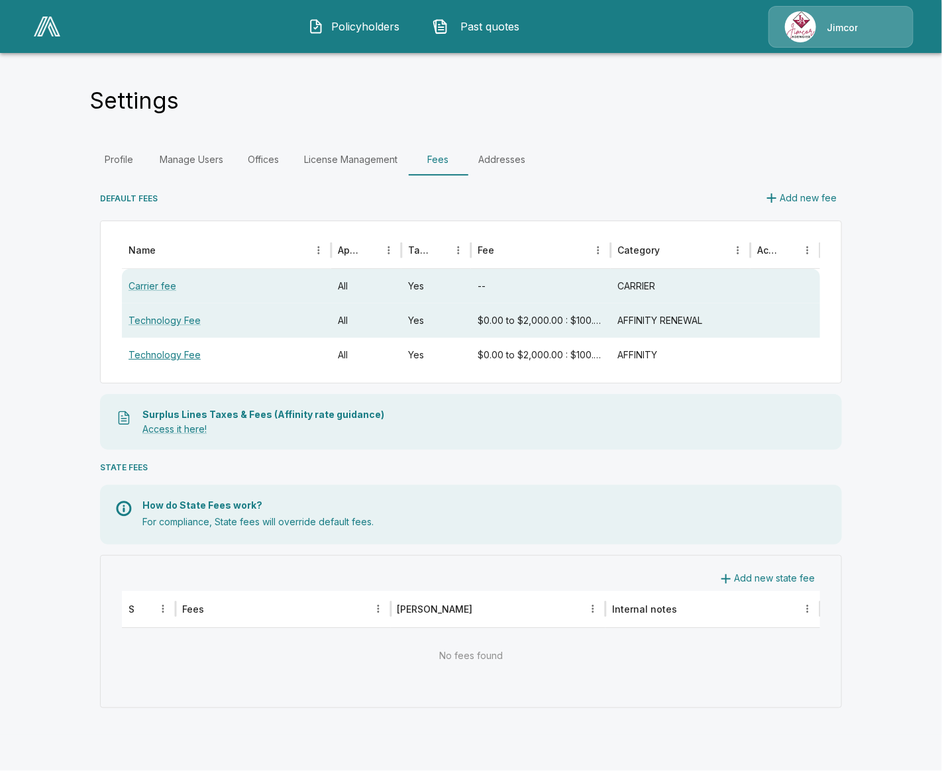
click at [172, 358] on link "Technology Fee" at bounding box center [165, 354] width 72 height 11
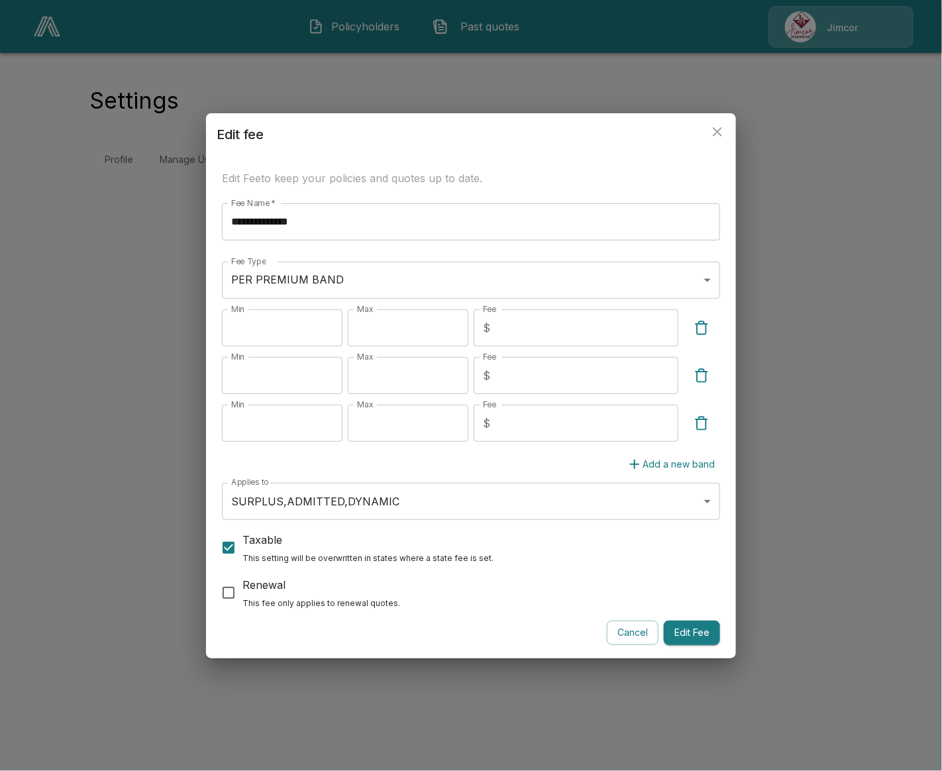
click at [629, 633] on button "Cancel" at bounding box center [633, 633] width 52 height 25
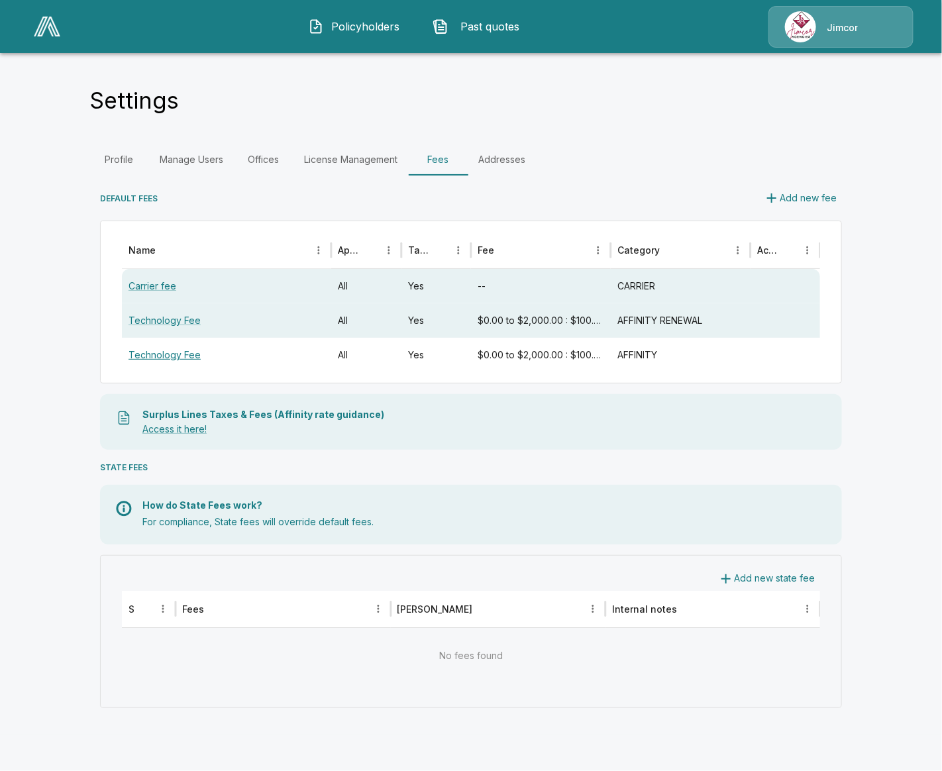
click at [185, 352] on link "Technology Fee" at bounding box center [165, 354] width 72 height 11
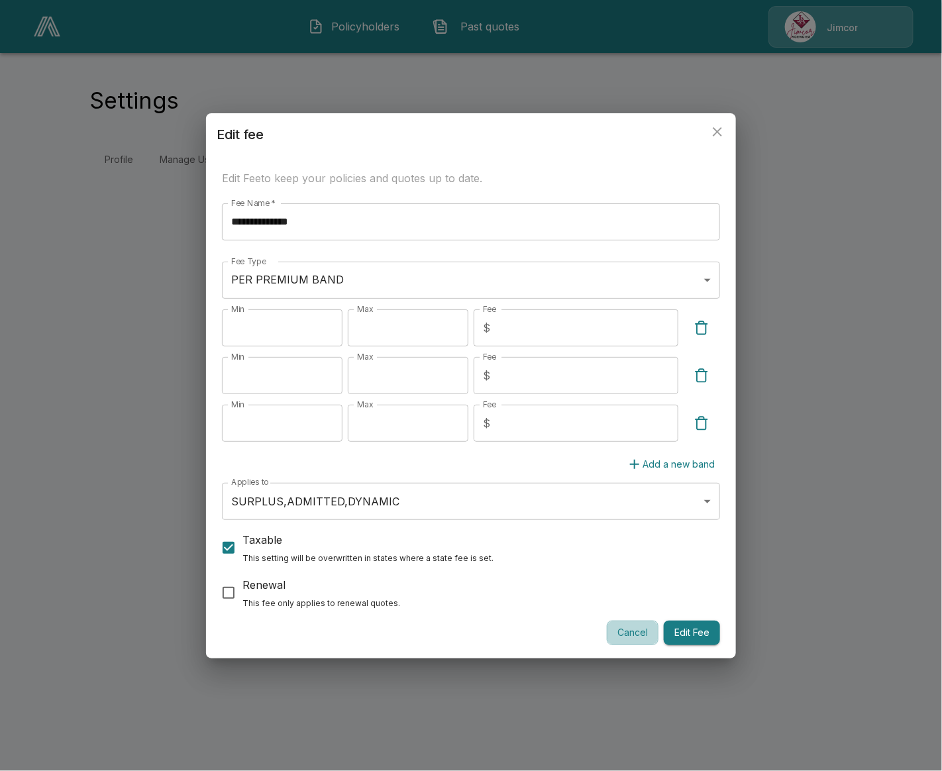
click at [637, 635] on button "Cancel" at bounding box center [633, 633] width 52 height 25
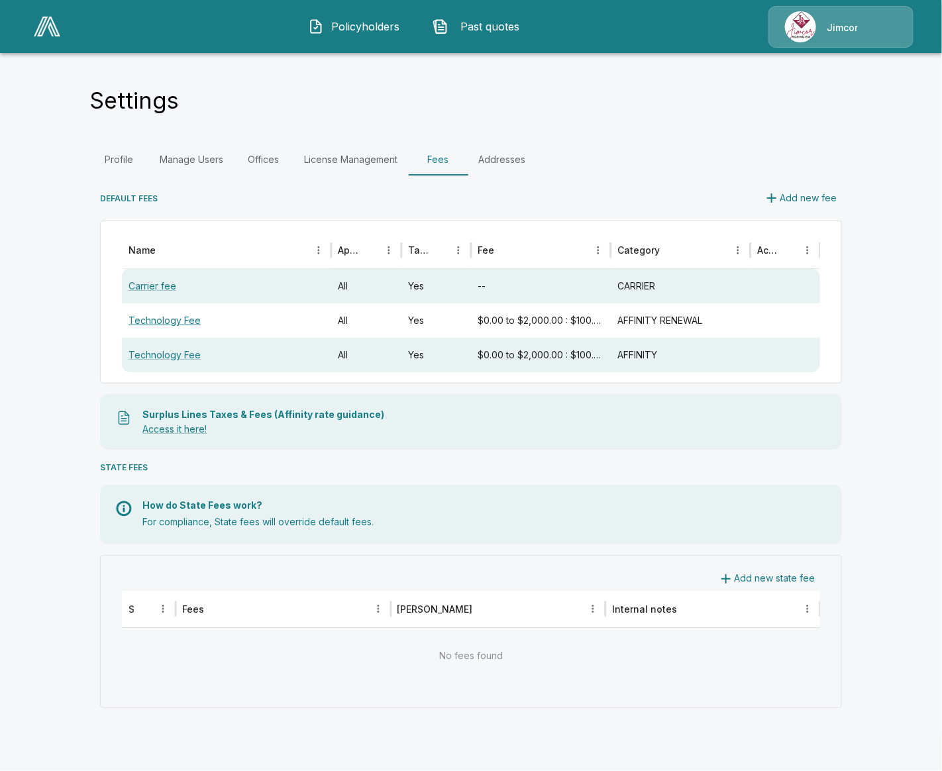
click at [166, 316] on link "Technology Fee" at bounding box center [165, 320] width 72 height 11
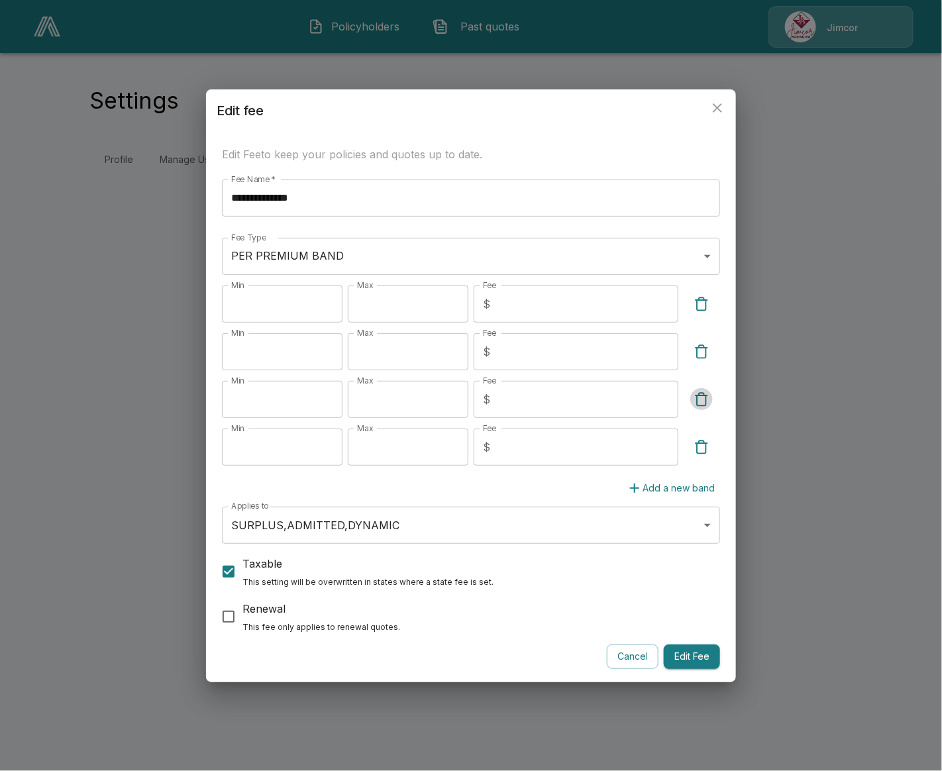
click at [705, 404] on img "button" at bounding box center [702, 400] width 16 height 16
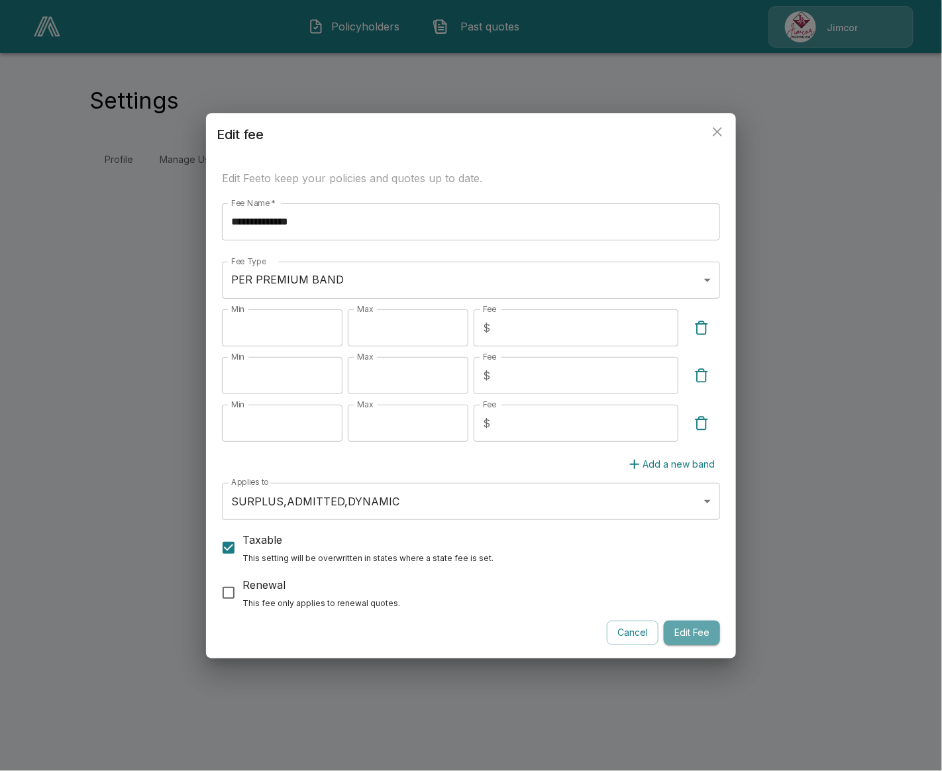
click at [686, 636] on button "Edit Fee" at bounding box center [692, 633] width 56 height 25
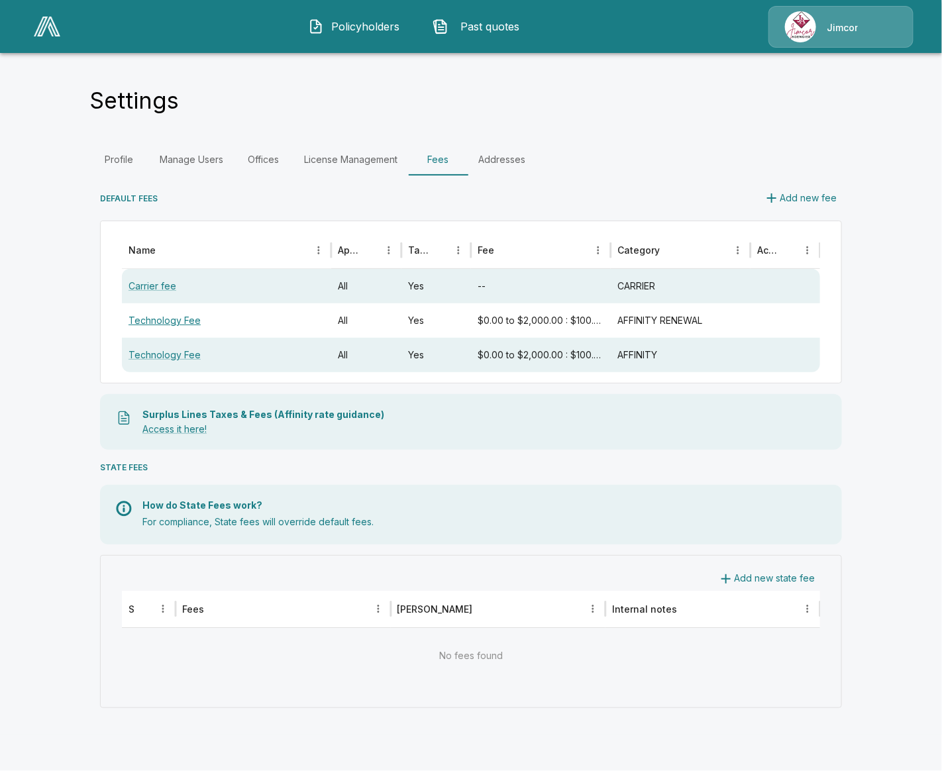
click at [172, 321] on link "Technology Fee" at bounding box center [165, 320] width 72 height 11
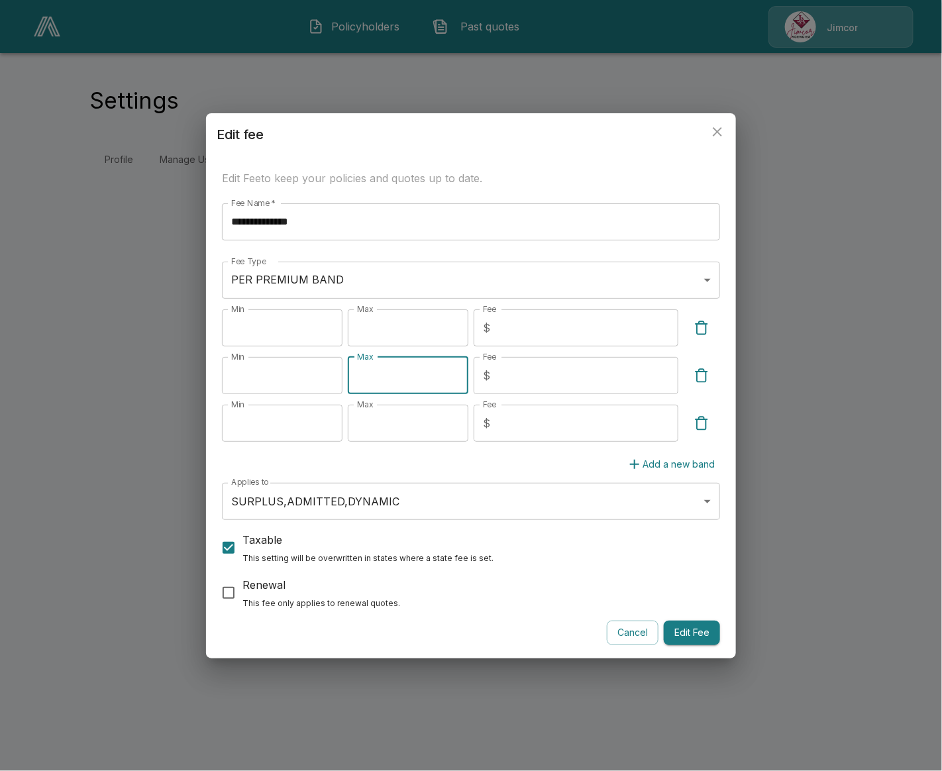
drag, startPoint x: 414, startPoint y: 374, endPoint x: 351, endPoint y: 374, distance: 62.9
click at [351, 374] on input "****" at bounding box center [408, 375] width 121 height 37
click at [358, 374] on input "****" at bounding box center [408, 375] width 121 height 37
type input "*****"
click at [691, 629] on button "Edit Fee" at bounding box center [692, 633] width 56 height 25
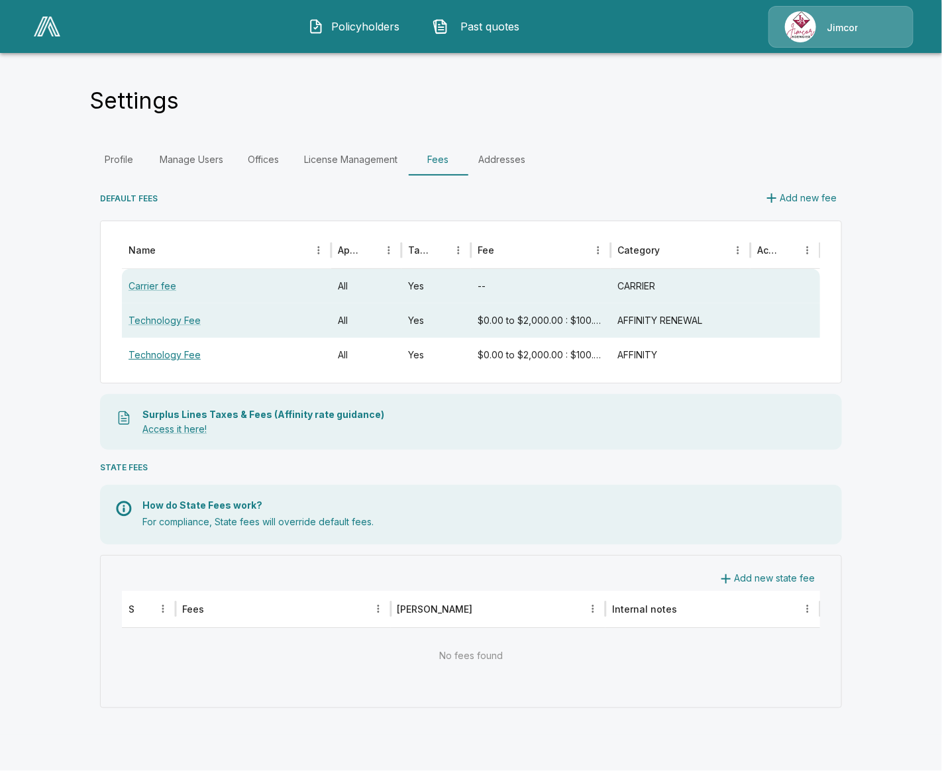
click at [159, 354] on link "Technology Fee" at bounding box center [165, 354] width 72 height 11
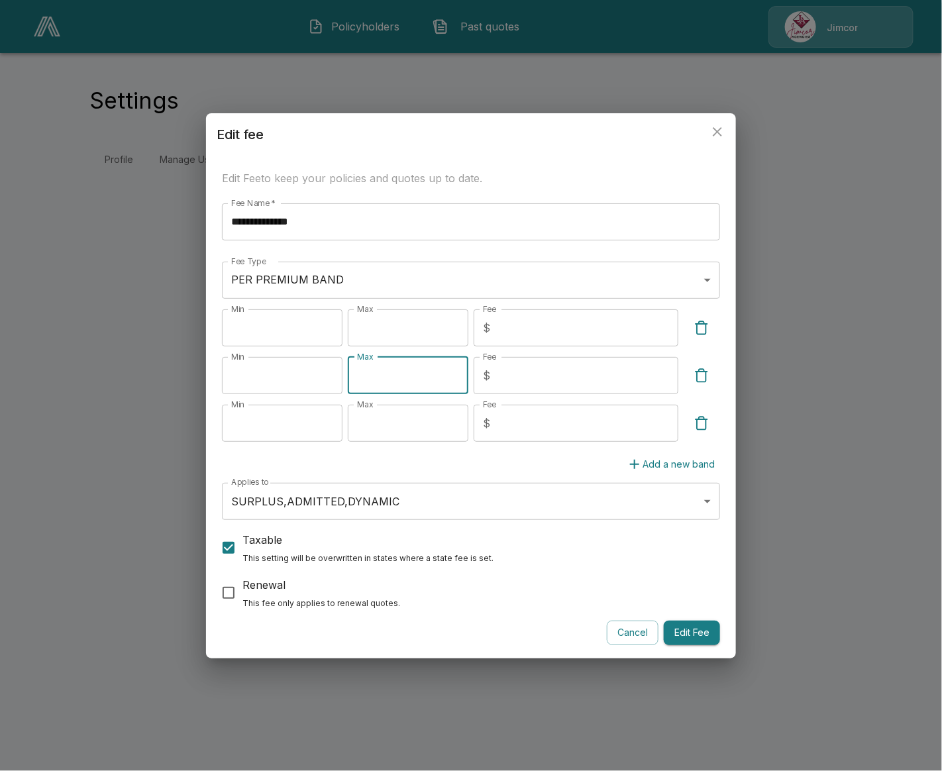
click at [356, 378] on input "****" at bounding box center [408, 375] width 121 height 37
type input "*****"
click at [686, 633] on button "Edit Fee" at bounding box center [692, 633] width 56 height 25
